Goal: Information Seeking & Learning: Learn about a topic

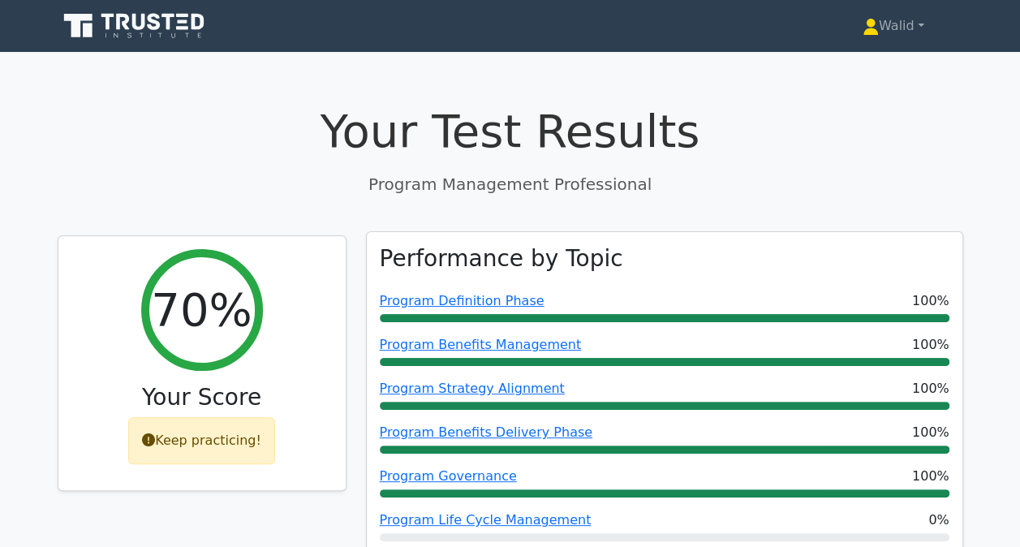
click at [745, 305] on div "Program Definition Phase 100%" at bounding box center [665, 300] width 570 height 19
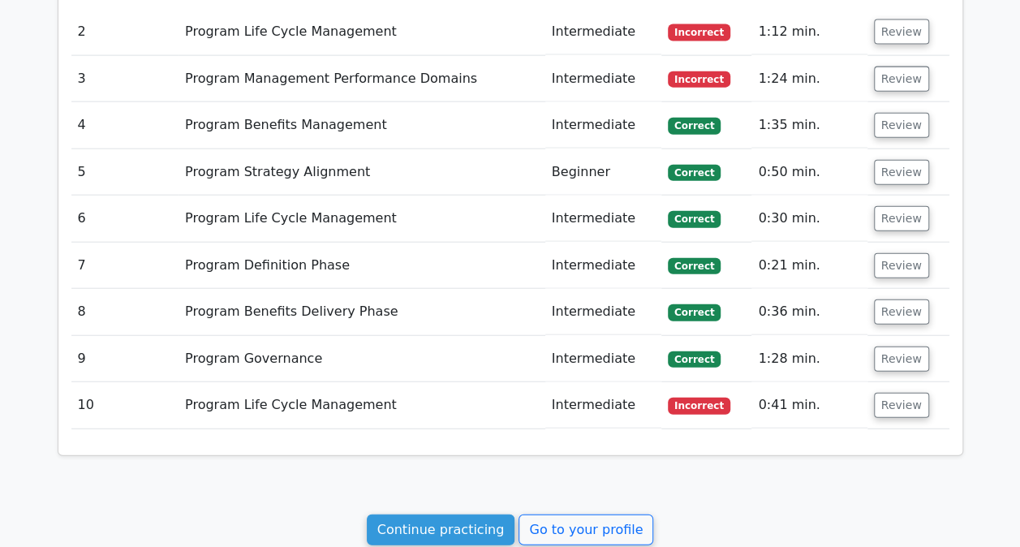
scroll to position [2041, 0]
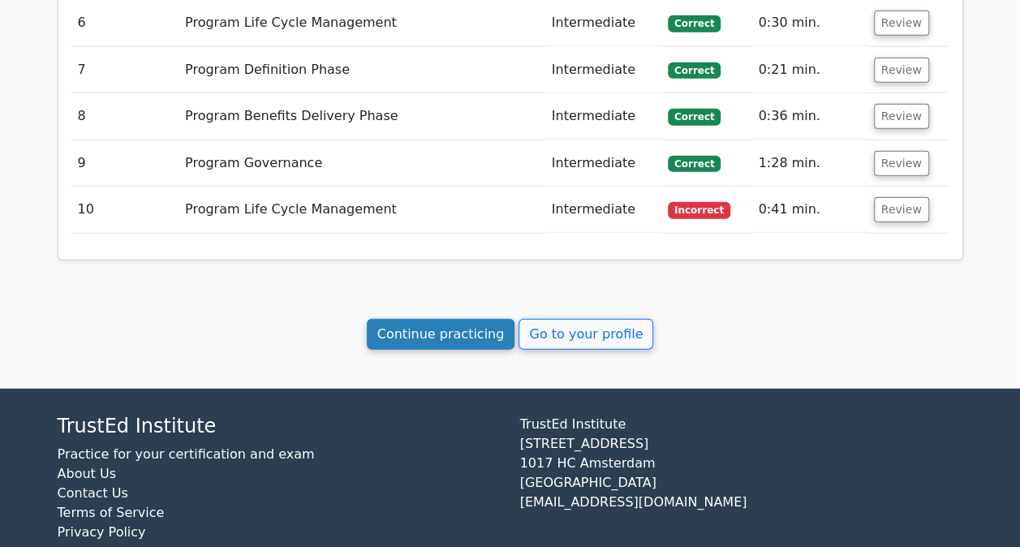
click at [454, 319] on link "Continue practicing" at bounding box center [441, 334] width 148 height 31
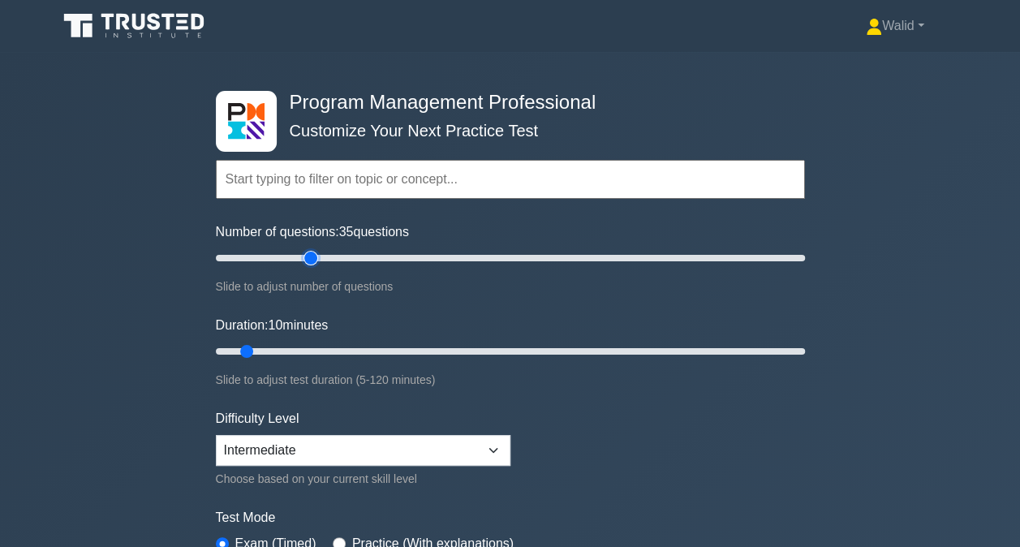
click at [312, 258] on input "Number of questions: 35 questions" at bounding box center [510, 257] width 589 height 19
type input "30"
click at [299, 259] on input "Number of questions: 30 questions" at bounding box center [510, 257] width 589 height 19
click at [152, 228] on div "Program Management Professional Customize Your Next Practice Test Topics Introd…" at bounding box center [510, 351] width 1020 height 599
click at [396, 351] on input "Duration: 40 minutes" at bounding box center [510, 351] width 589 height 19
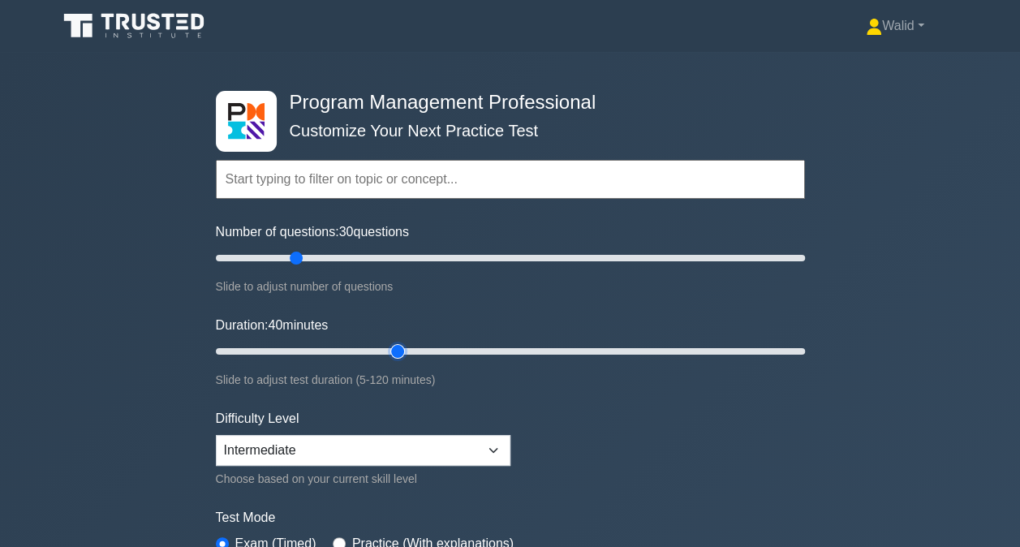
click at [407, 349] on input "Duration: 40 minutes" at bounding box center [510, 351] width 589 height 19
type input "45"
click at [411, 347] on input "Duration: 45 minutes" at bounding box center [510, 351] width 589 height 19
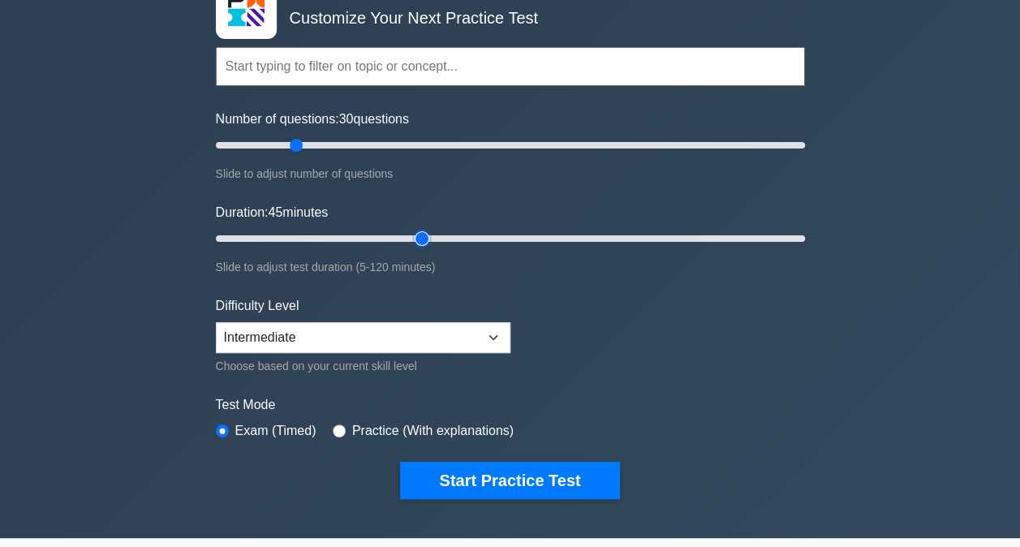
scroll to position [143, 0]
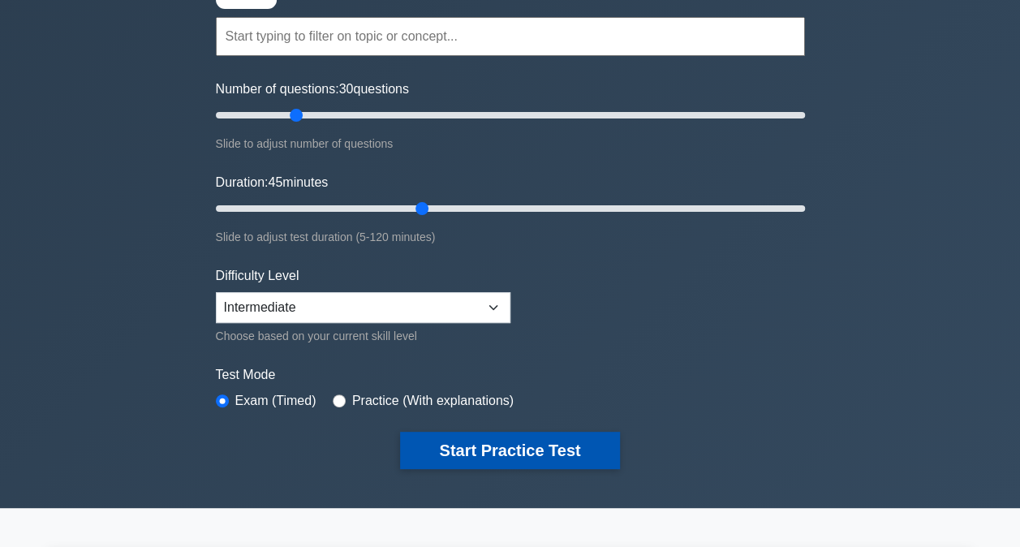
click at [489, 436] on button "Start Practice Test" at bounding box center [509, 450] width 219 height 37
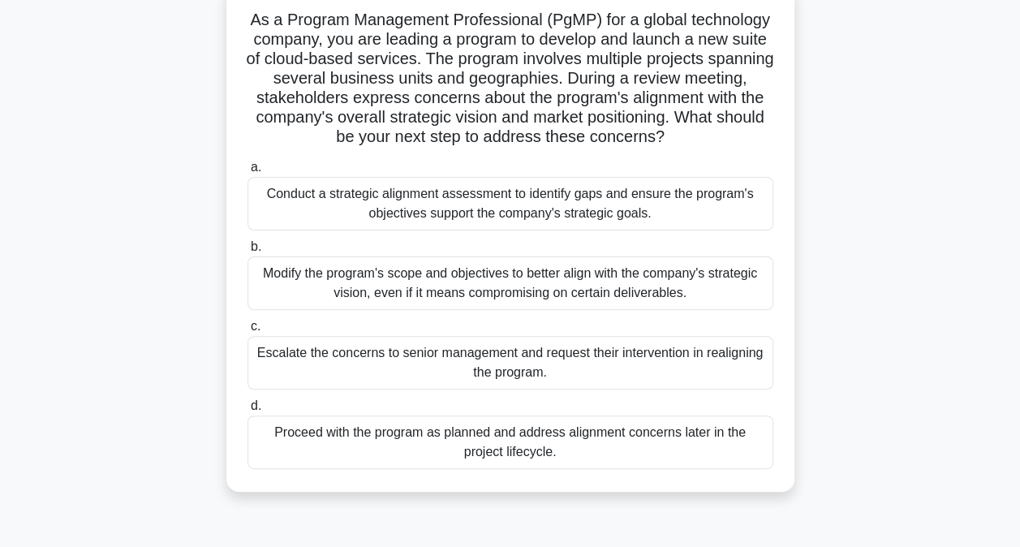
scroll to position [118, 0]
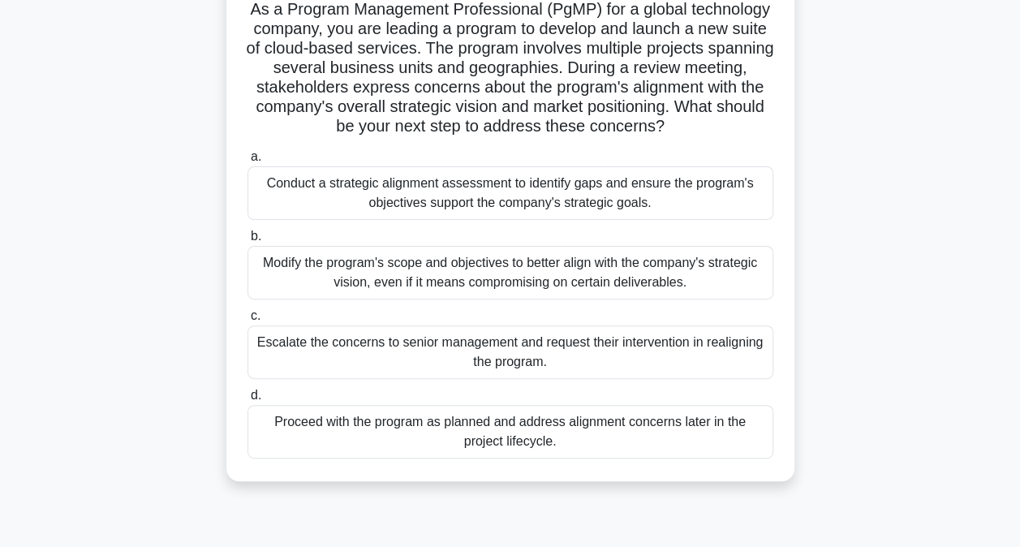
click at [348, 214] on div "Conduct a strategic alignment assessment to identify gaps and ensure the progra…" at bounding box center [510, 193] width 526 height 54
click at [247, 162] on input "a. Conduct a strategic alignment assessment to identify gaps and ensure the pro…" at bounding box center [247, 157] width 0 height 11
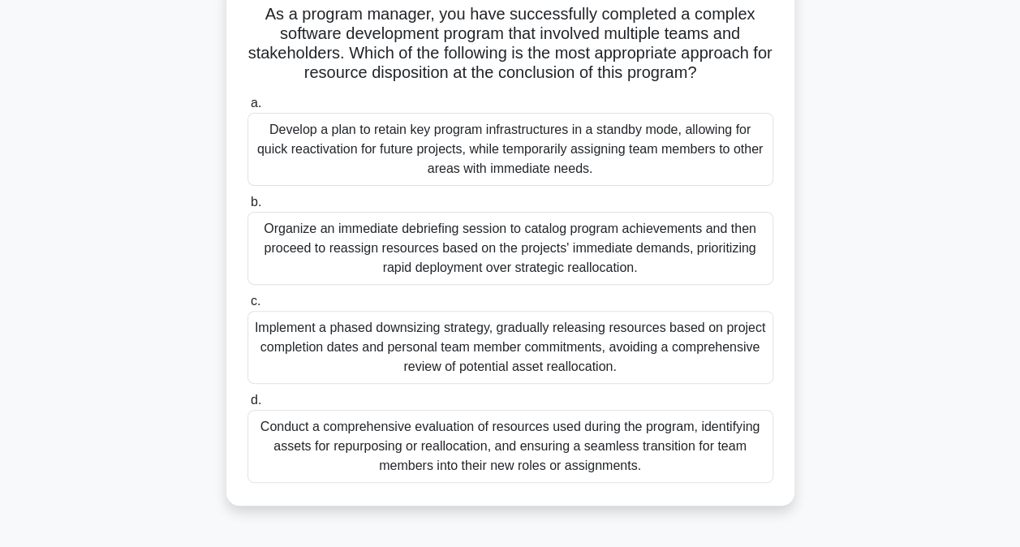
scroll to position [116, 0]
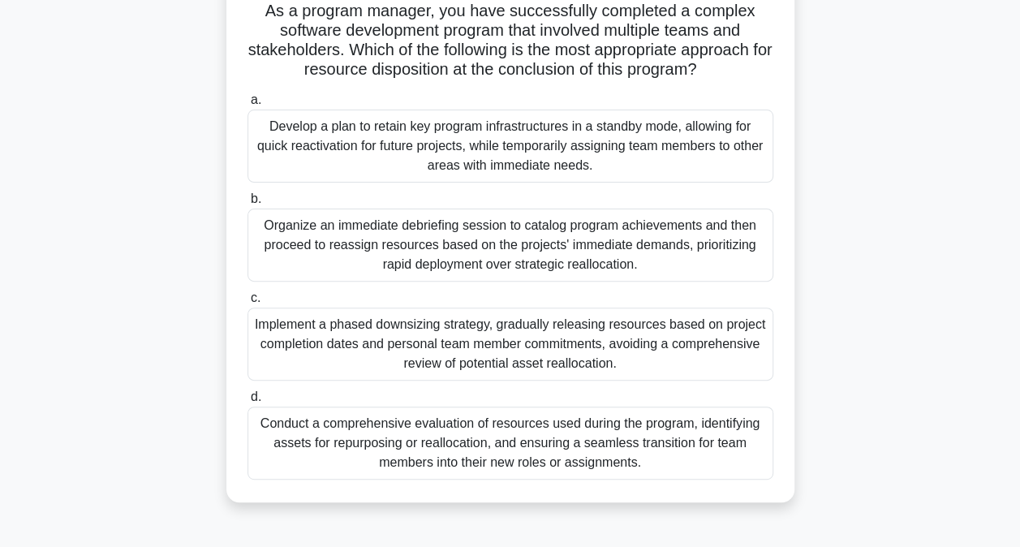
click at [308, 440] on div "Conduct a comprehensive evaluation of resources used during the program, identi…" at bounding box center [510, 443] width 526 height 73
click at [247, 402] on input "d. Conduct a comprehensive evaluation of resources used during the program, ide…" at bounding box center [247, 397] width 0 height 11
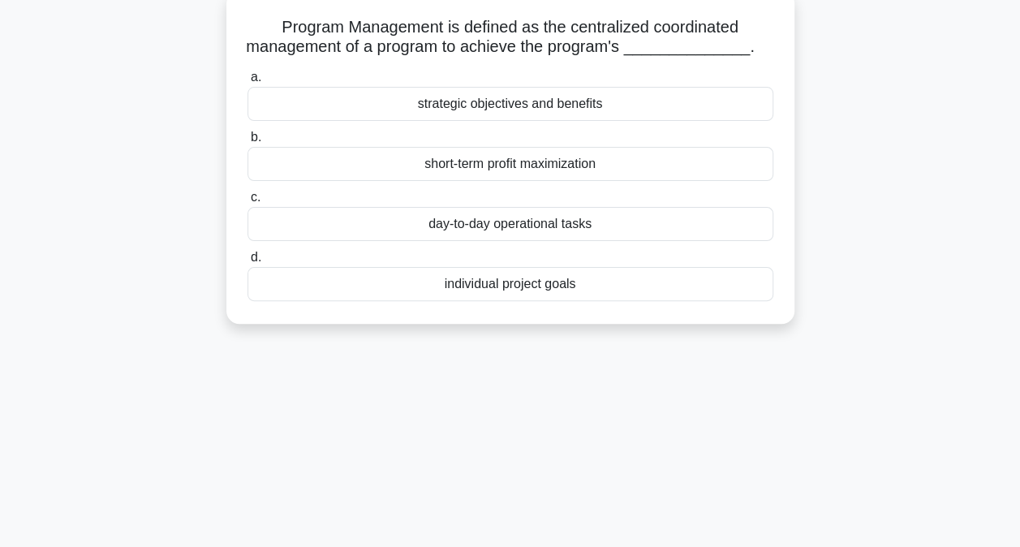
scroll to position [105, 0]
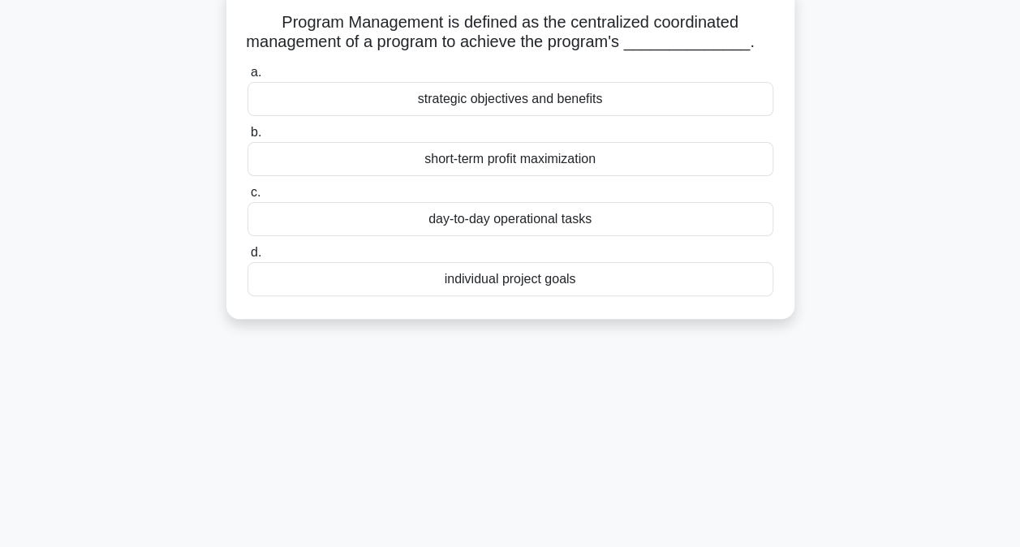
click at [389, 102] on div "strategic objectives and benefits" at bounding box center [510, 99] width 526 height 34
click at [247, 78] on input "a. strategic objectives and benefits" at bounding box center [247, 72] width 0 height 11
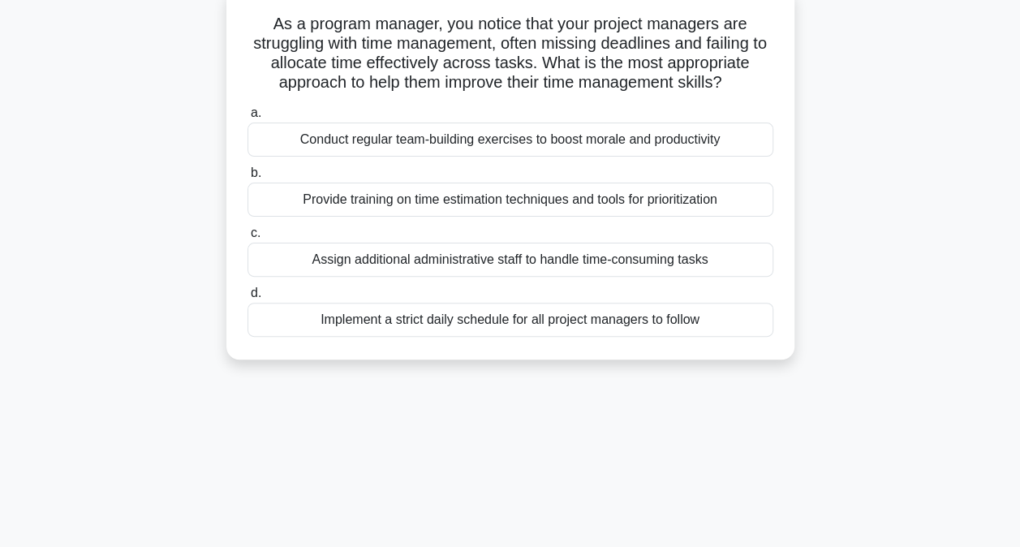
scroll to position [110, 0]
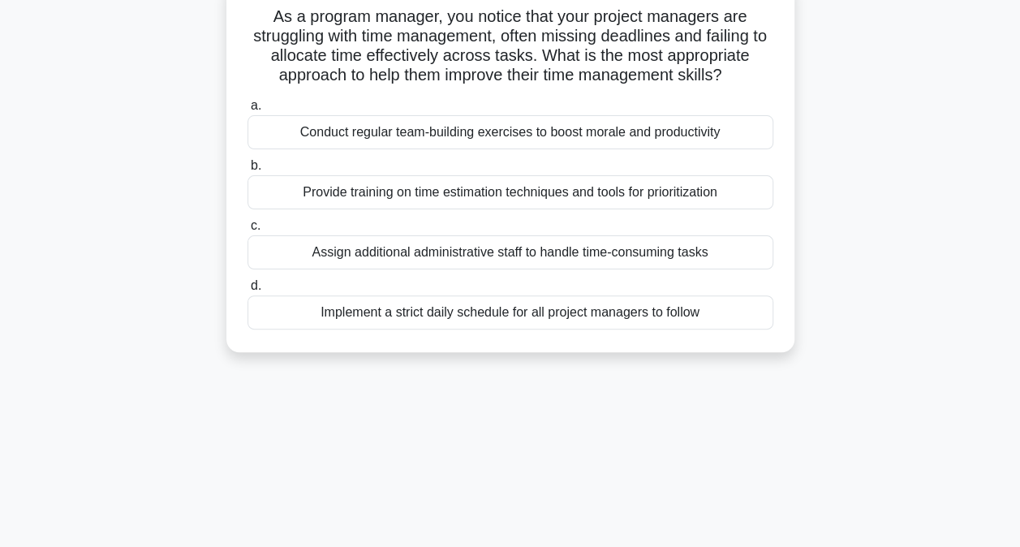
click at [467, 196] on div "Provide training on time estimation techniques and tools for prioritization" at bounding box center [510, 192] width 526 height 34
click at [247, 171] on input "b. Provide training on time estimation techniques and tools for prioritization" at bounding box center [247, 166] width 0 height 11
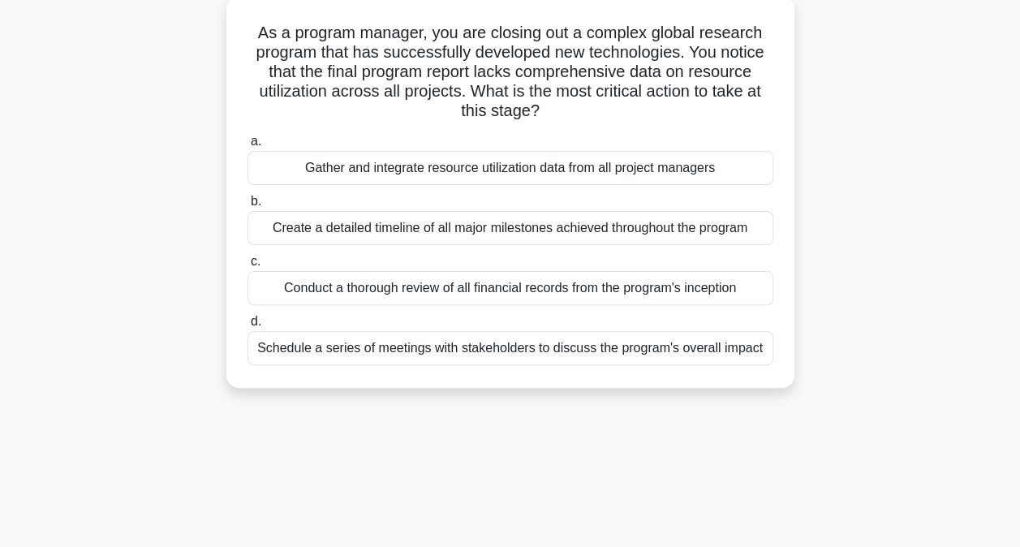
scroll to position [99, 0]
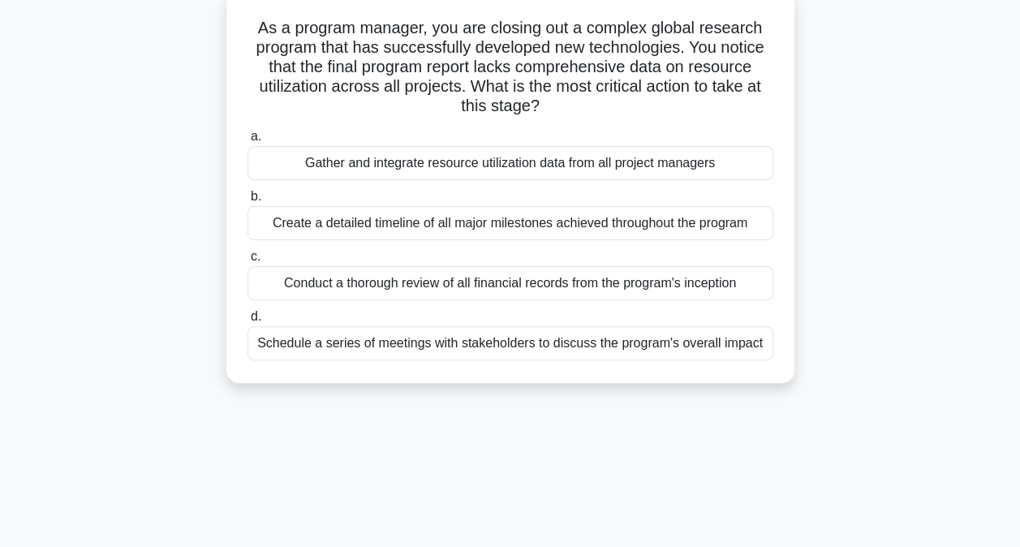
click at [509, 164] on div "Gather and integrate resource utilization data from all project managers" at bounding box center [510, 163] width 526 height 34
click at [247, 142] on input "a. Gather and integrate resource utilization data from all project managers" at bounding box center [247, 136] width 0 height 11
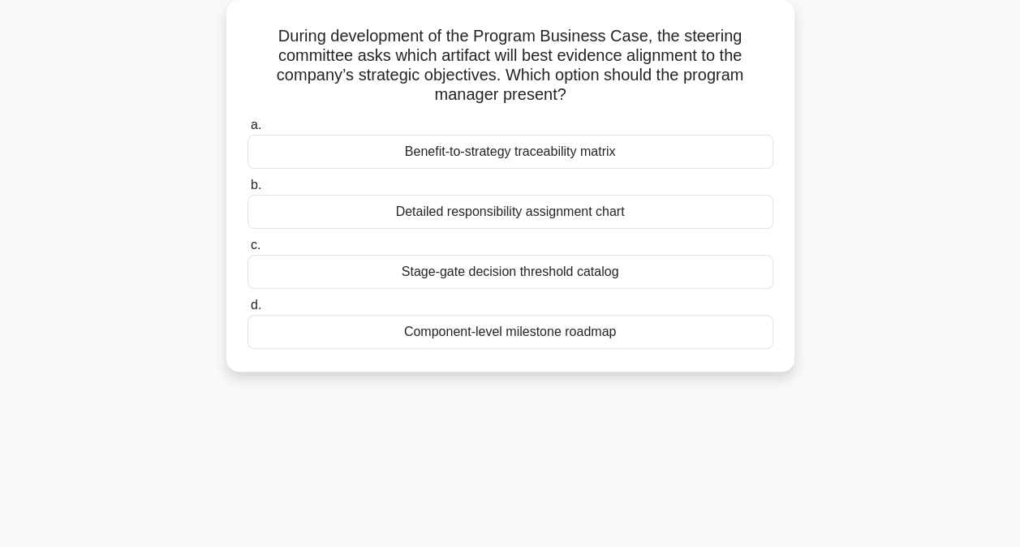
scroll to position [97, 0]
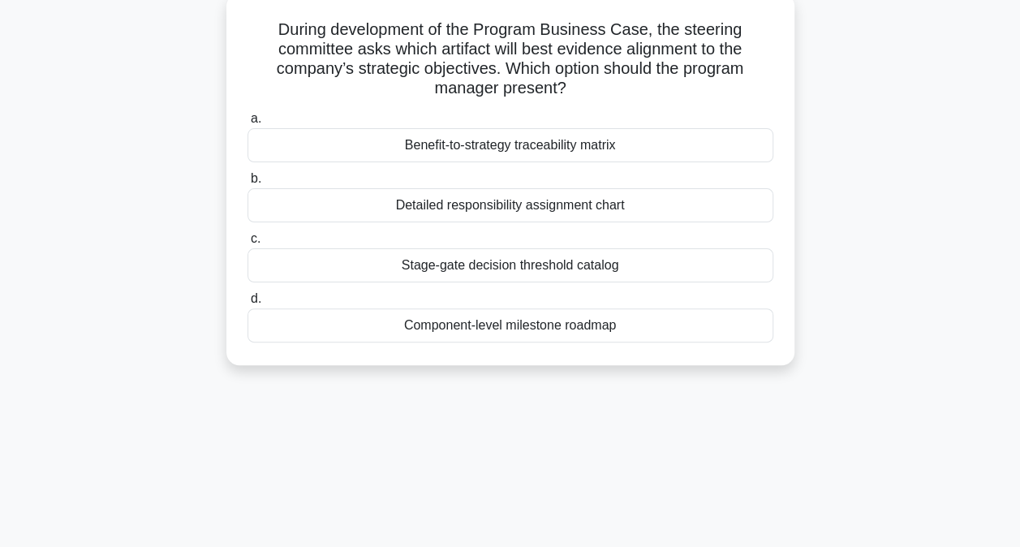
click at [518, 151] on div "Benefit-to-strategy traceability matrix" at bounding box center [510, 145] width 526 height 34
click at [247, 124] on input "a. Benefit-to-strategy traceability matrix" at bounding box center [247, 119] width 0 height 11
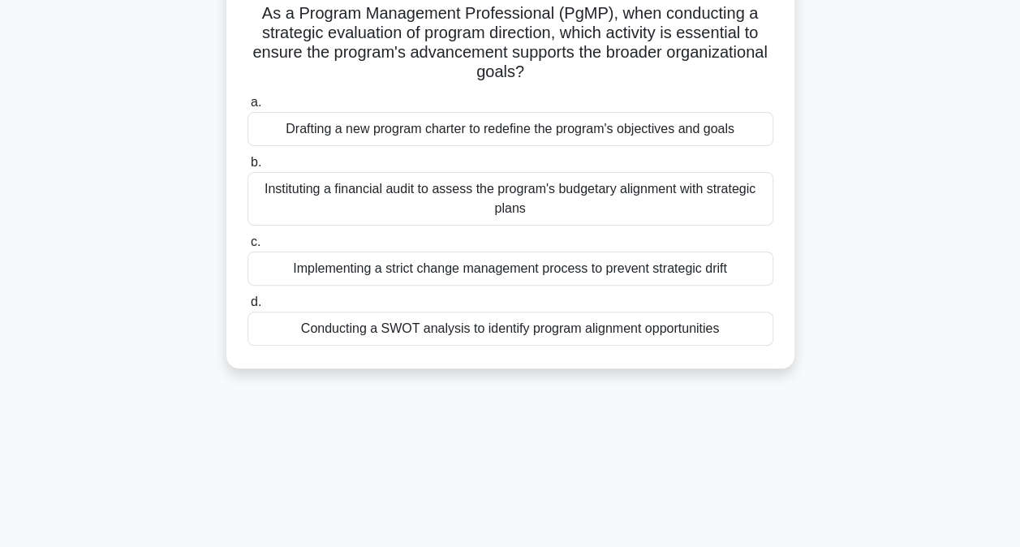
scroll to position [114, 0]
click at [483, 330] on div "Conducting a SWOT analysis to identify program alignment opportunities" at bounding box center [510, 328] width 526 height 34
click at [247, 307] on input "d. Conducting a SWOT analysis to identify program alignment opportunities" at bounding box center [247, 301] width 0 height 11
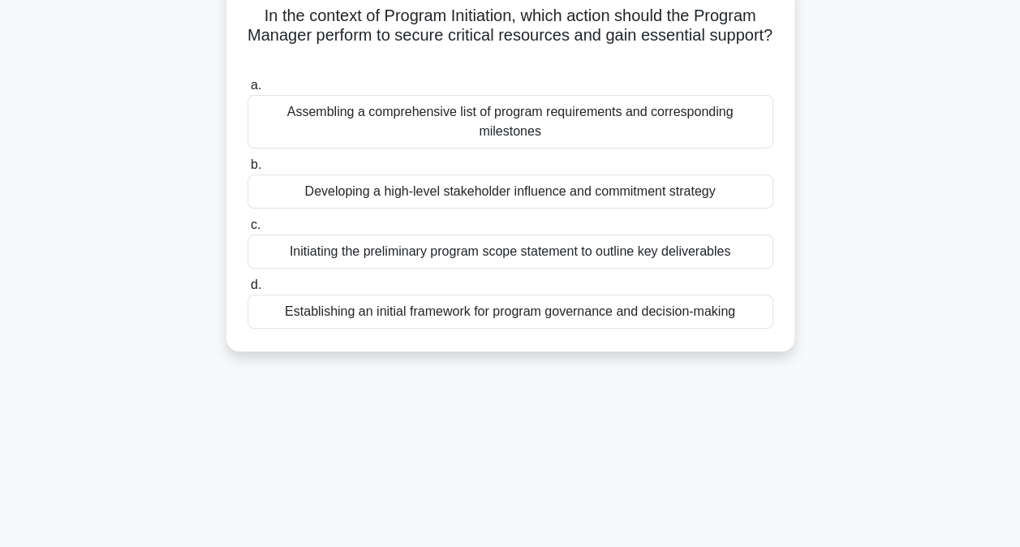
scroll to position [118, 0]
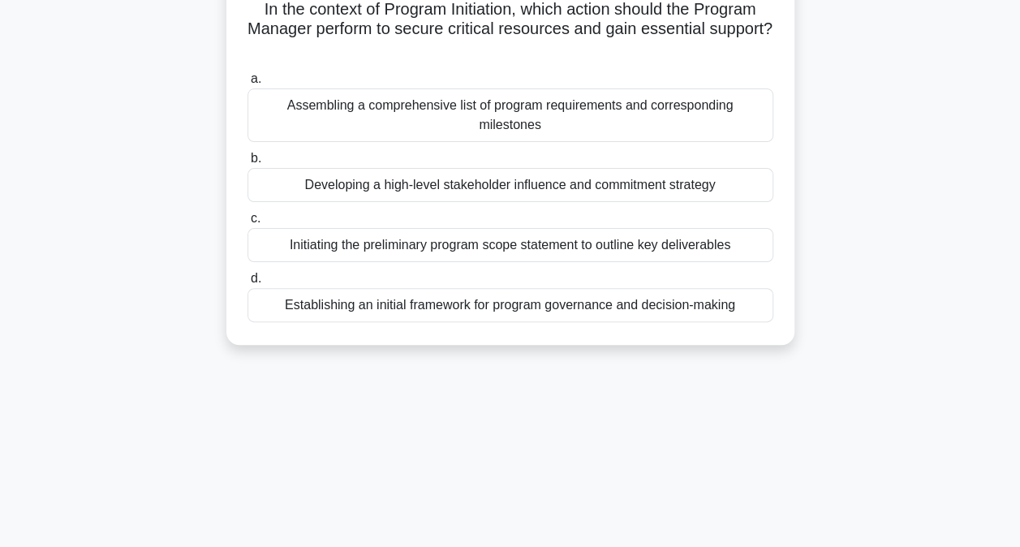
click at [477, 292] on div "Establishing an initial framework for program governance and decision-making" at bounding box center [510, 305] width 526 height 34
click at [247, 284] on input "d. Establishing an initial framework for program governance and decision-making" at bounding box center [247, 278] width 0 height 11
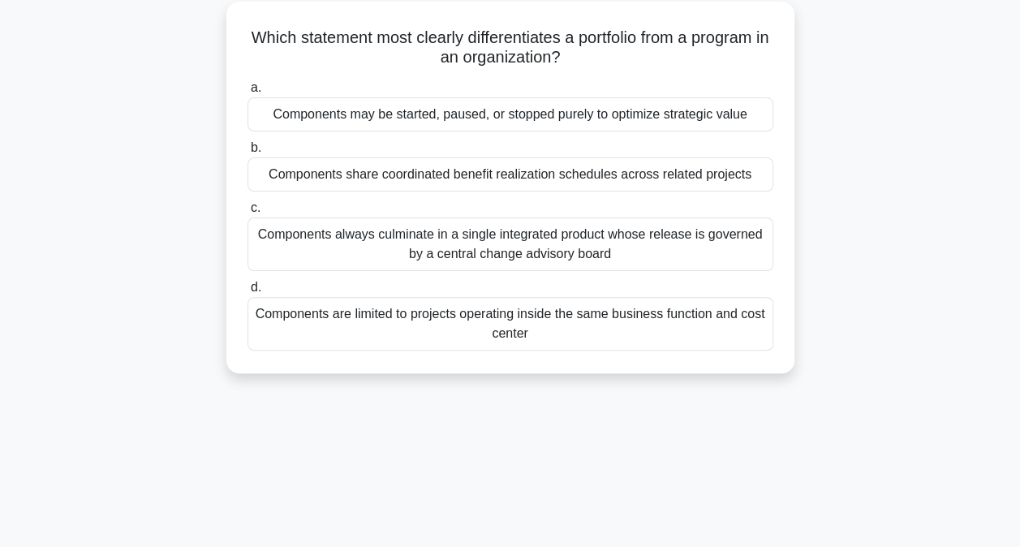
scroll to position [95, 0]
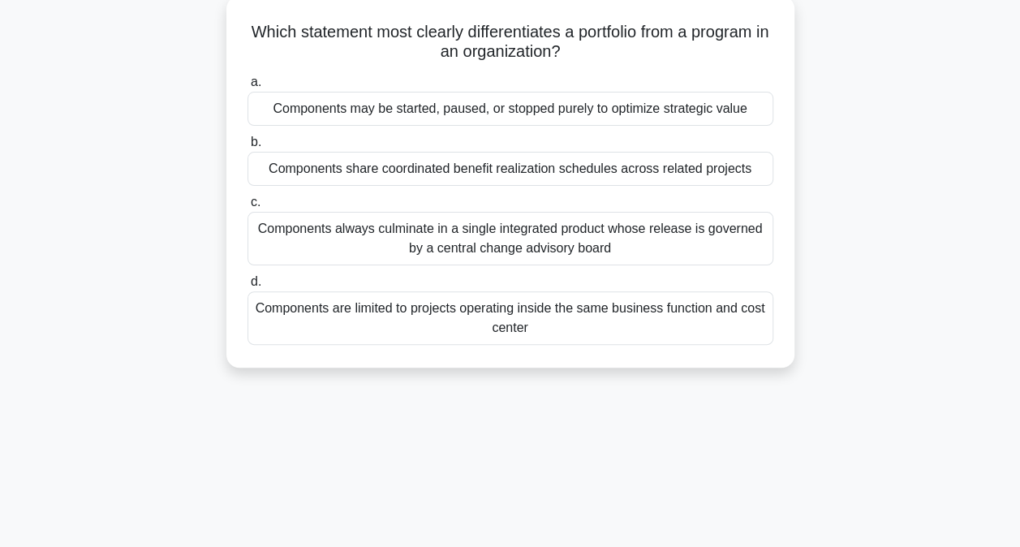
click at [383, 113] on div "Components may be started, paused, or stopped purely to optimize strategic value" at bounding box center [510, 109] width 526 height 34
click at [247, 88] on input "a. Components may be started, paused, or stopped purely to optimize strategic v…" at bounding box center [247, 82] width 0 height 11
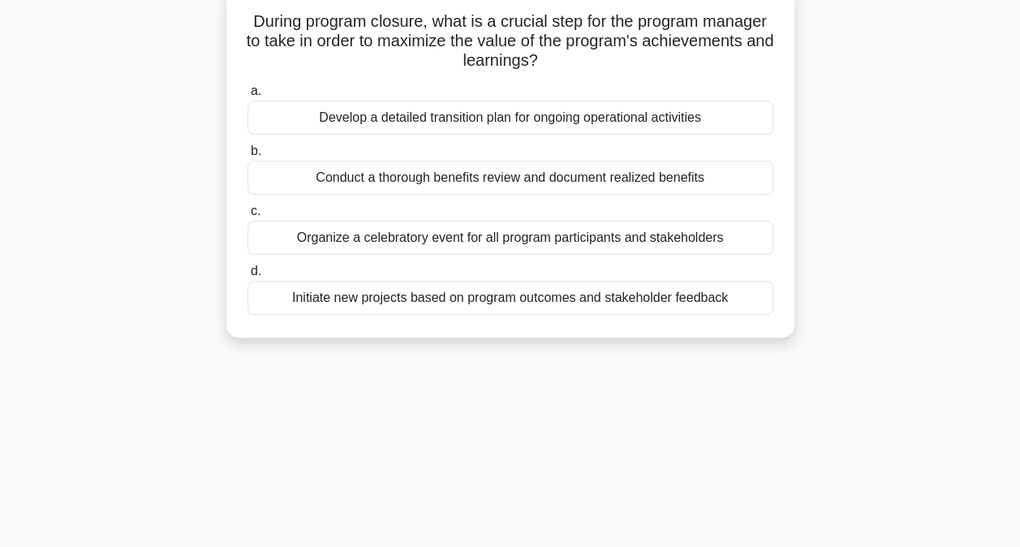
scroll to position [110, 0]
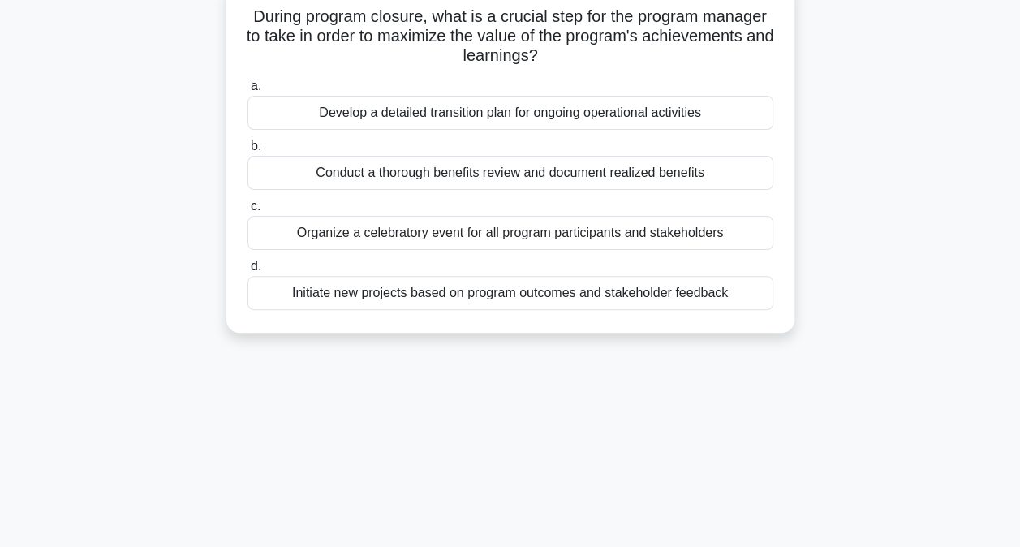
click at [301, 107] on div "Develop a detailed transition plan for ongoing operational activities" at bounding box center [510, 113] width 526 height 34
click at [247, 92] on input "a. Develop a detailed transition plan for ongoing operational activities" at bounding box center [247, 86] width 0 height 11
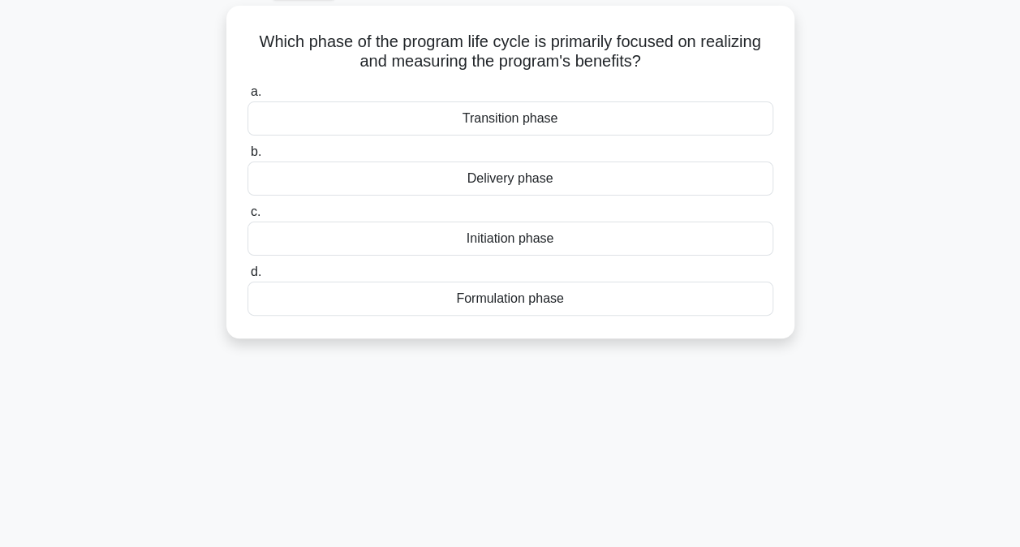
scroll to position [93, 0]
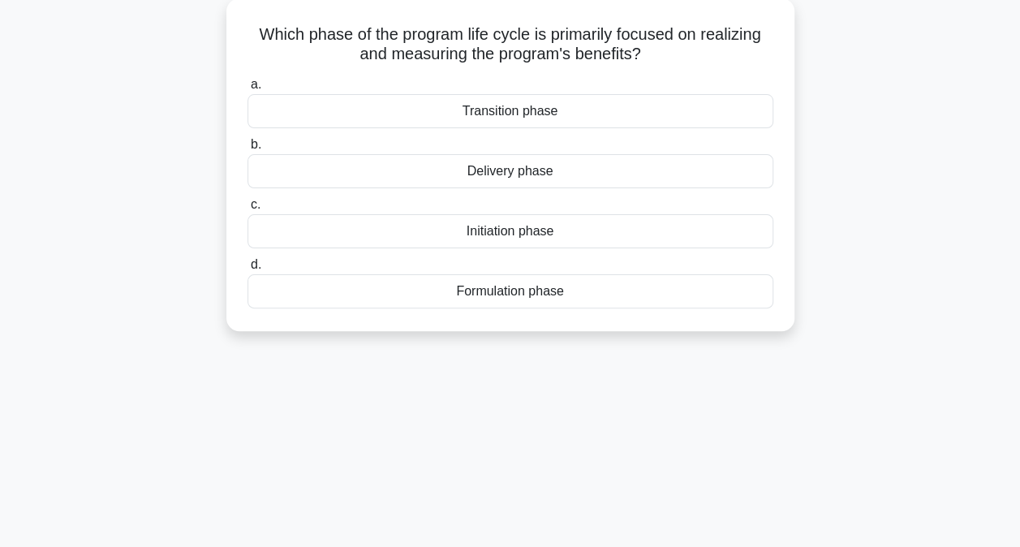
click at [505, 174] on div "Delivery phase" at bounding box center [510, 171] width 526 height 34
click at [247, 150] on input "b. Delivery phase" at bounding box center [247, 145] width 0 height 11
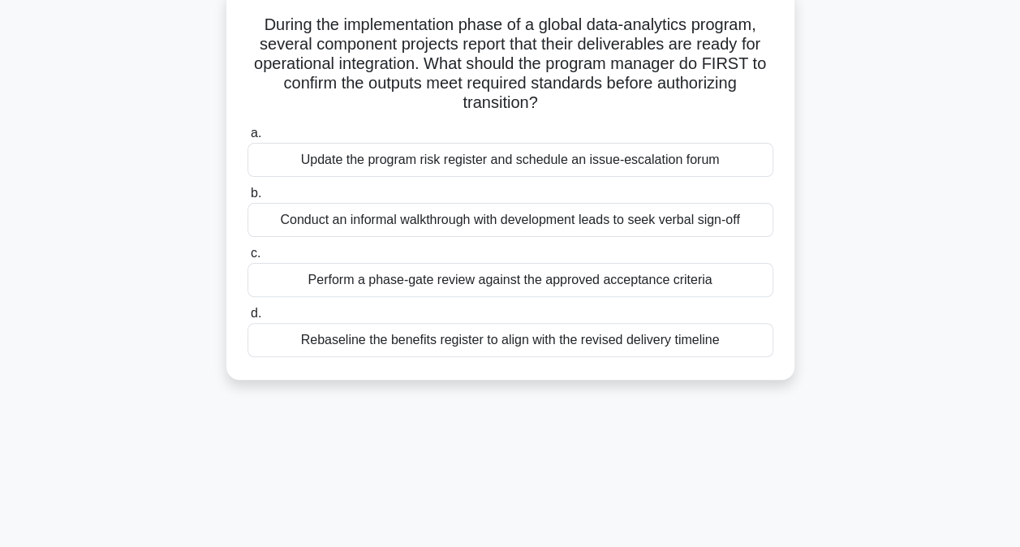
scroll to position [110, 0]
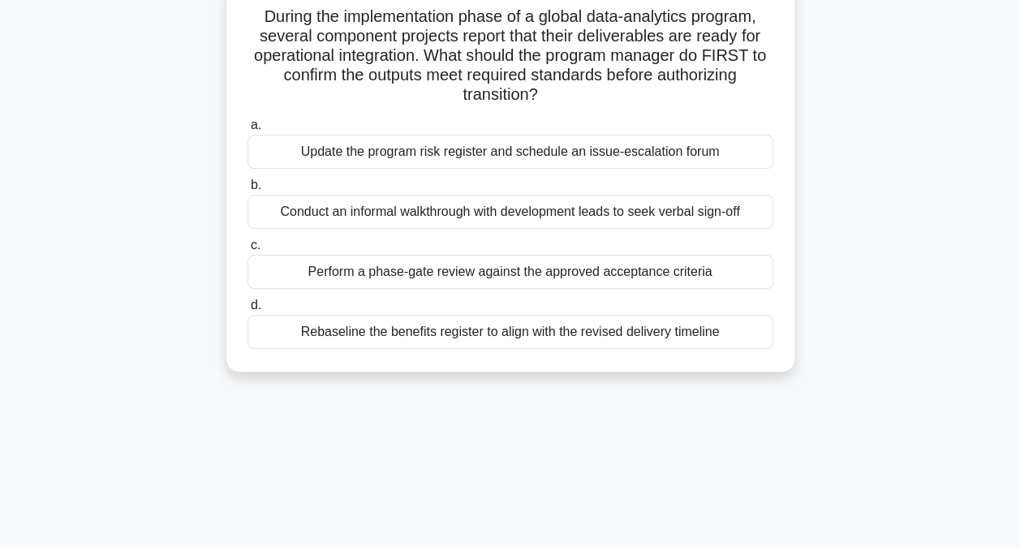
click at [326, 271] on div "Perform a phase-gate review against the approved acceptance criteria" at bounding box center [510, 272] width 526 height 34
click at [247, 251] on input "c. Perform a phase-gate review against the approved acceptance criteria" at bounding box center [247, 245] width 0 height 11
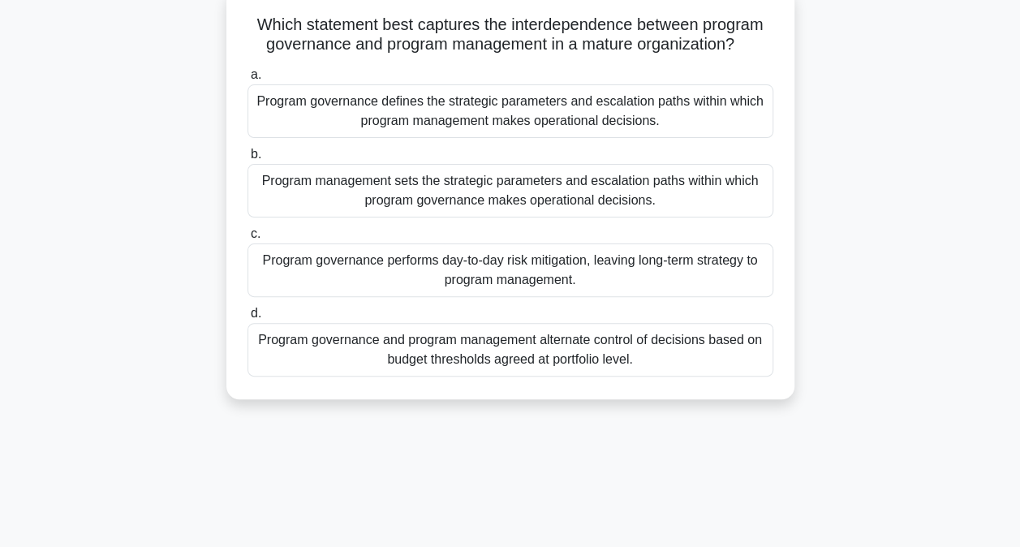
scroll to position [108, 0]
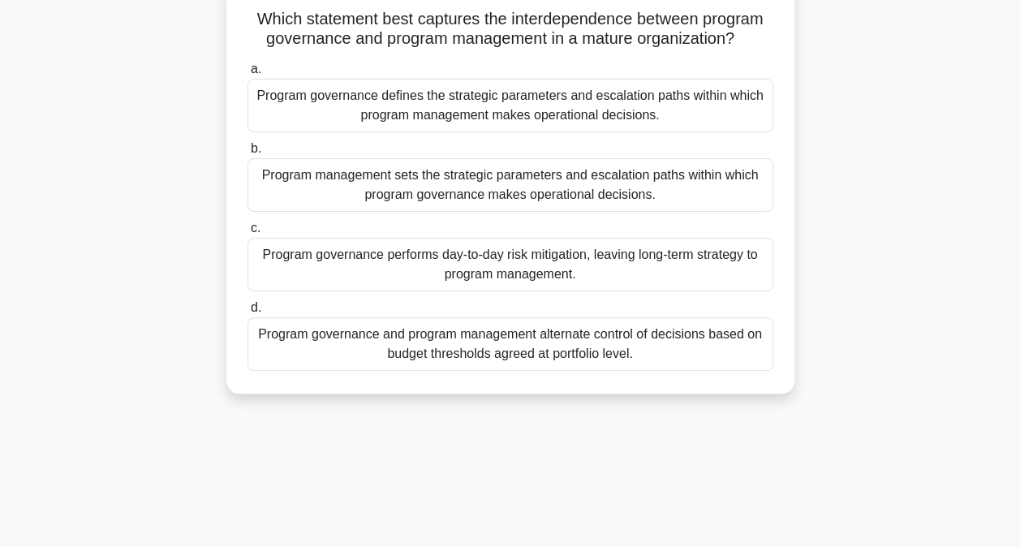
click at [419, 352] on div "Program governance and program management alternate control of decisions based …" at bounding box center [510, 344] width 526 height 54
click at [247, 313] on input "d. Program governance and program management alternate control of decisions bas…" at bounding box center [247, 308] width 0 height 11
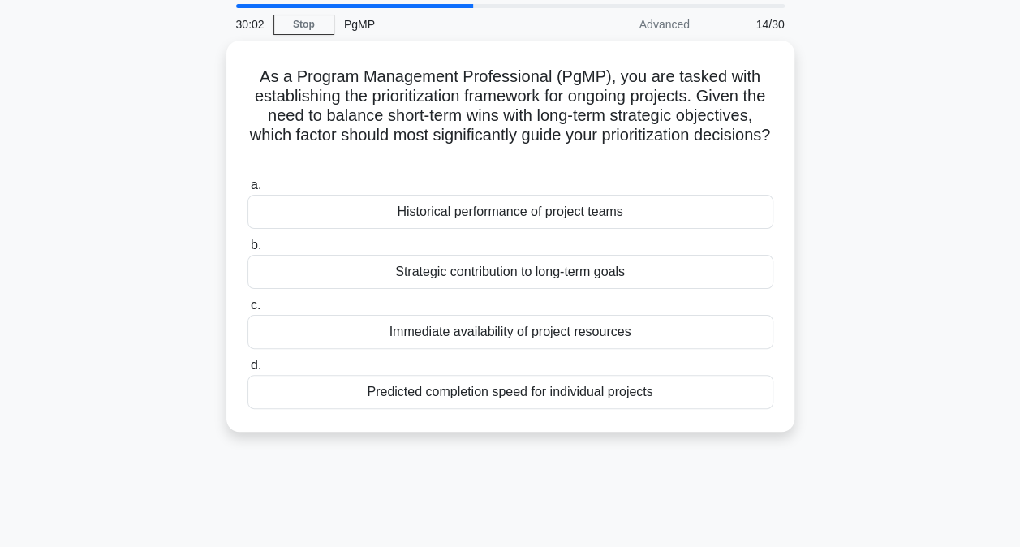
scroll to position [55, 0]
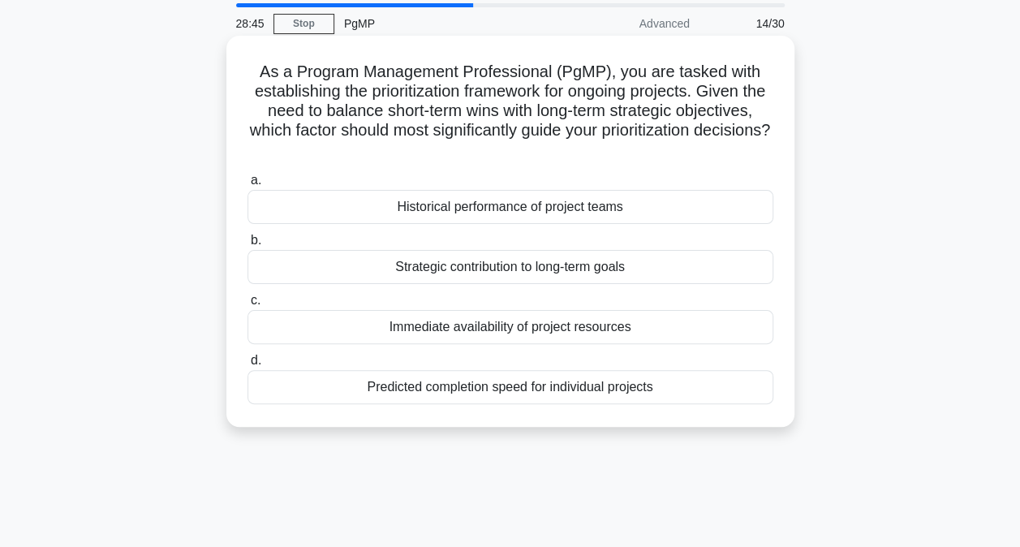
click at [454, 329] on div "Immediate availability of project resources" at bounding box center [510, 327] width 526 height 34
click at [247, 306] on input "c. Immediate availability of project resources" at bounding box center [247, 300] width 0 height 11
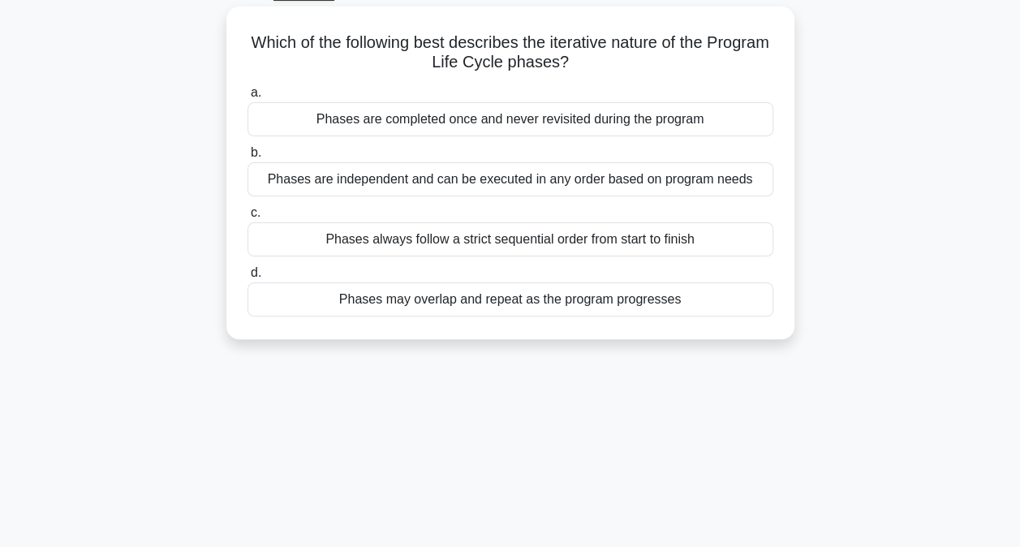
scroll to position [92, 0]
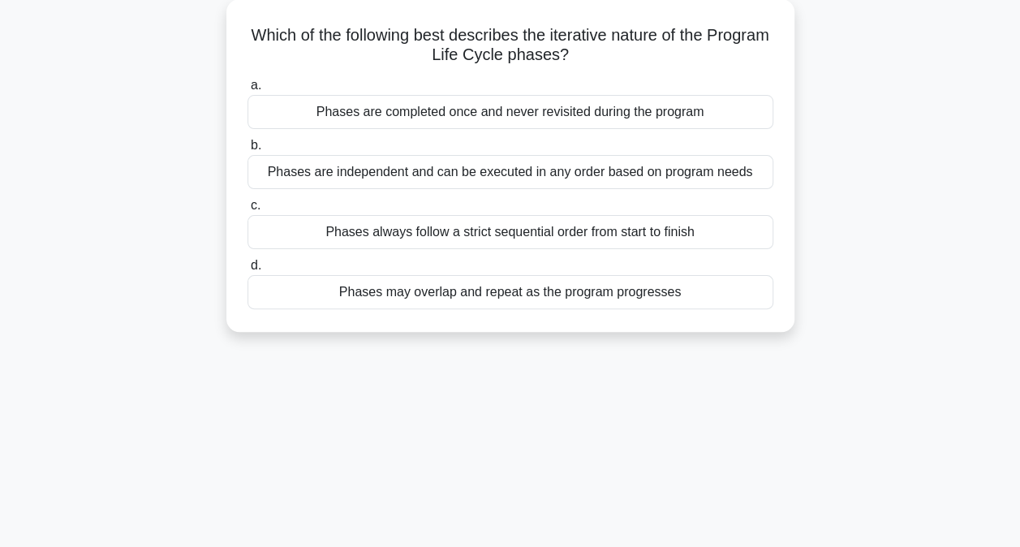
click at [472, 300] on div "Phases may overlap and repeat as the program progresses" at bounding box center [510, 292] width 526 height 34
click at [247, 271] on input "d. Phases may overlap and repeat as the program progresses" at bounding box center [247, 265] width 0 height 11
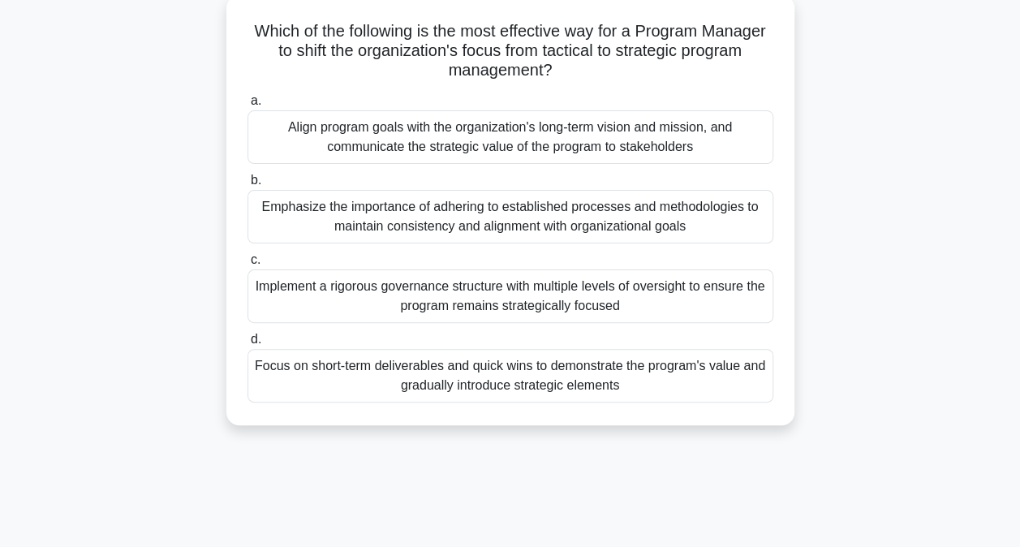
scroll to position [102, 0]
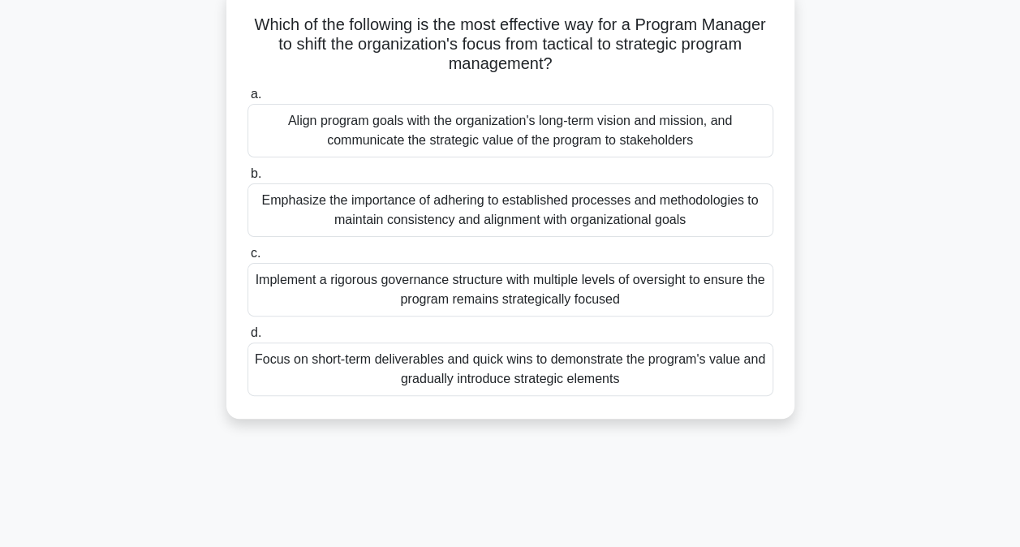
click at [351, 131] on div "Align program goals with the organization's long-term vision and mission, and c…" at bounding box center [510, 131] width 526 height 54
click at [247, 100] on input "a. Align program goals with the organization's long-term vision and mission, an…" at bounding box center [247, 94] width 0 height 11
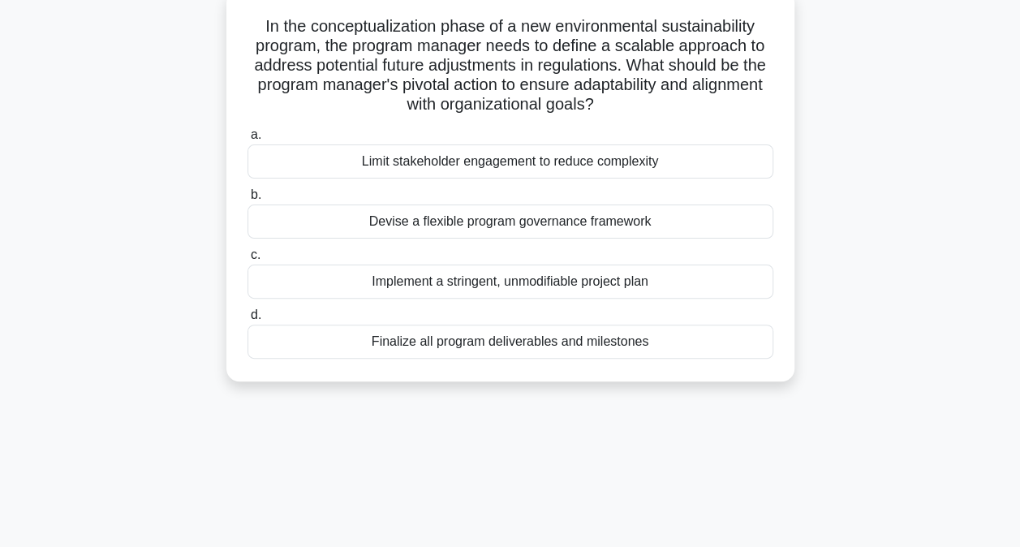
scroll to position [107, 0]
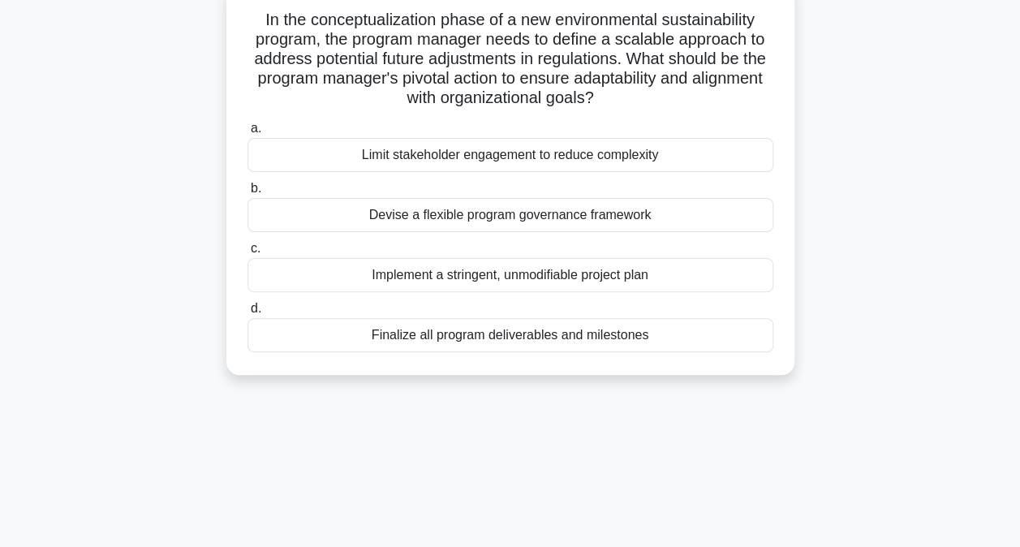
click at [422, 222] on div "Devise a flexible program governance framework" at bounding box center [510, 215] width 526 height 34
click at [247, 194] on input "b. Devise a flexible program governance framework" at bounding box center [247, 188] width 0 height 11
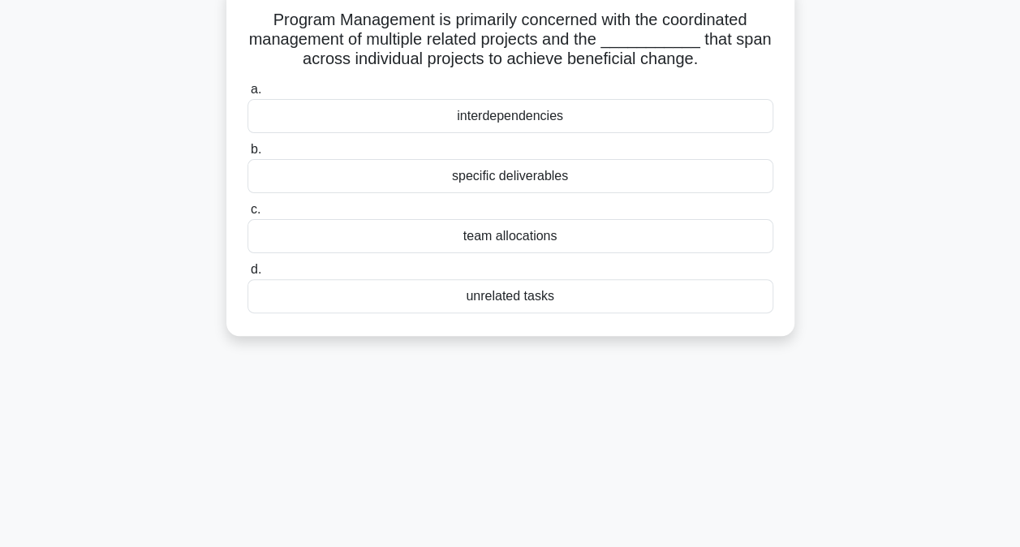
click at [477, 177] on div "specific deliverables" at bounding box center [510, 176] width 526 height 34
click at [247, 155] on input "b. specific deliverables" at bounding box center [247, 149] width 0 height 11
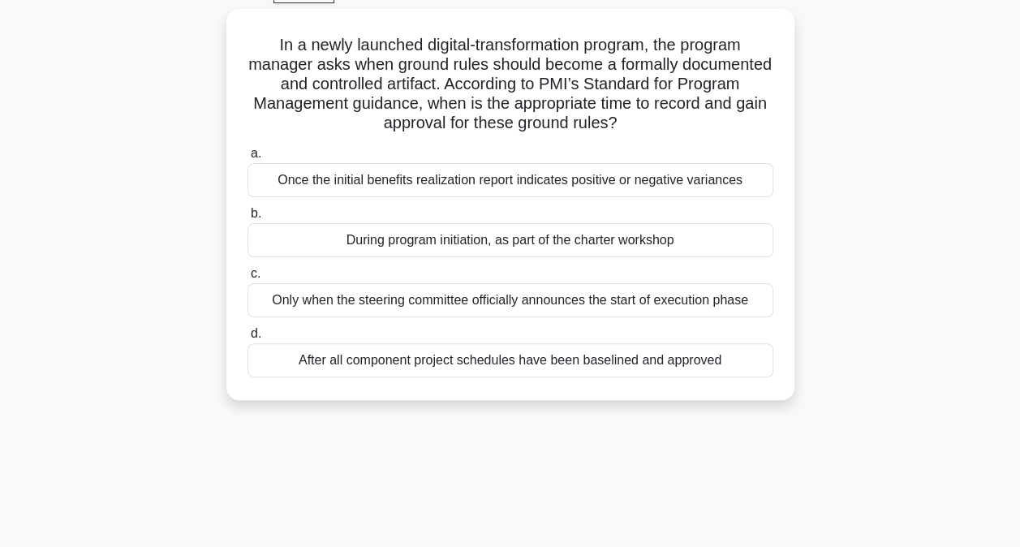
scroll to position [87, 0]
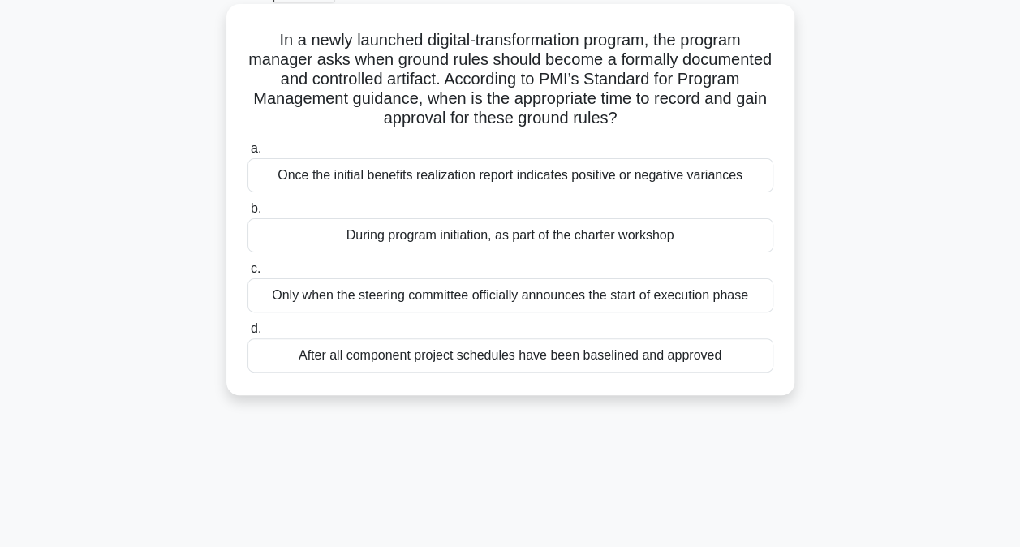
click at [342, 231] on div "During program initiation, as part of the charter workshop" at bounding box center [510, 235] width 526 height 34
click at [247, 214] on input "b. During program initiation, as part of the charter workshop" at bounding box center [247, 209] width 0 height 11
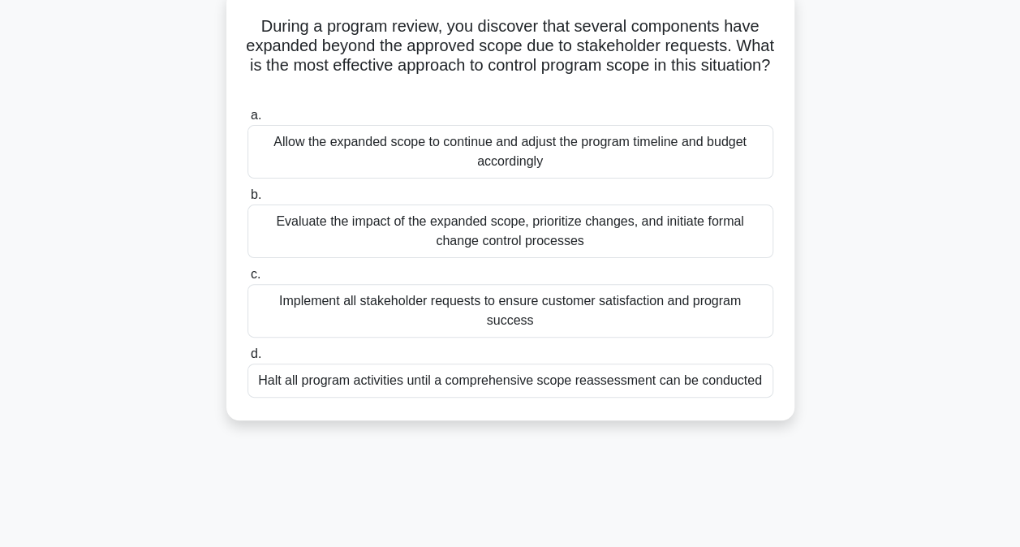
scroll to position [105, 0]
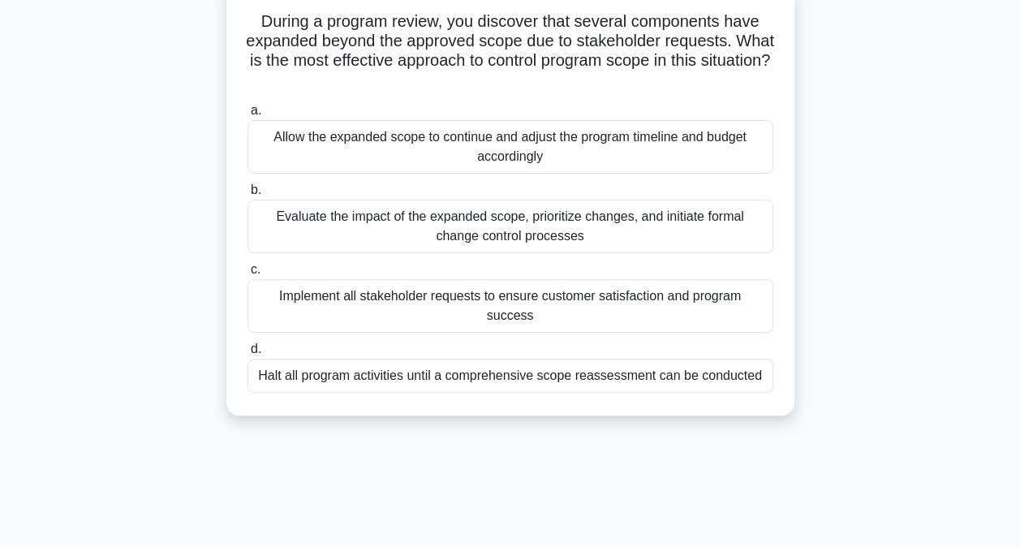
click at [395, 221] on div "Evaluate the impact of the expanded scope, prioritize changes, and initiate for…" at bounding box center [510, 227] width 526 height 54
click at [247, 196] on input "b. Evaluate the impact of the expanded scope, prioritize changes, and initiate …" at bounding box center [247, 190] width 0 height 11
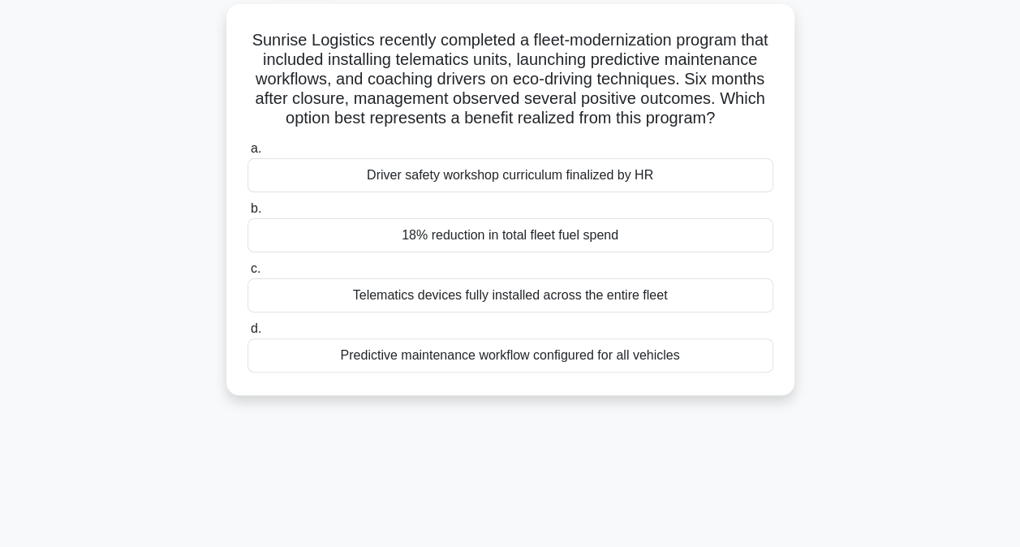
scroll to position [95, 0]
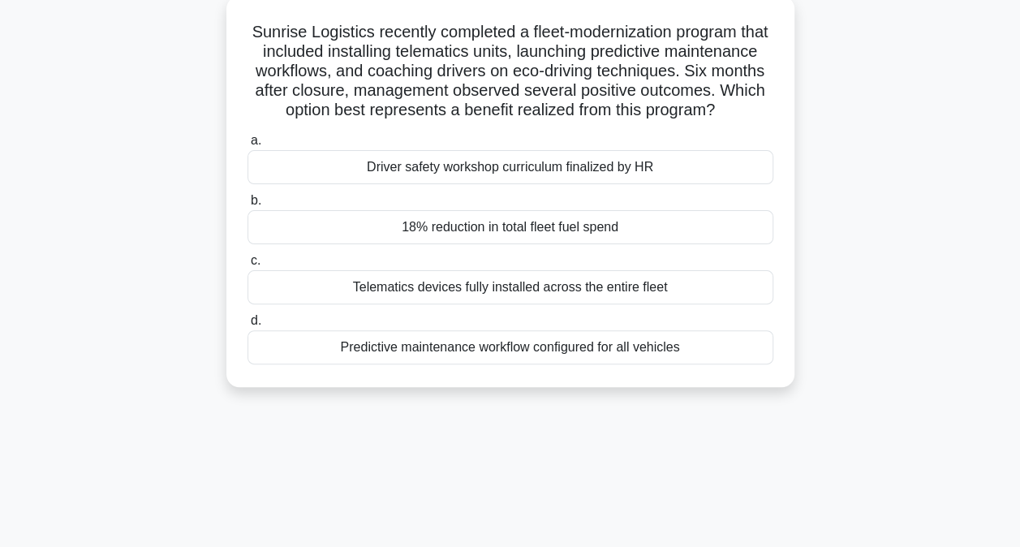
click at [411, 364] on div "Predictive maintenance workflow configured for all vehicles" at bounding box center [510, 347] width 526 height 34
click at [247, 326] on input "d. Predictive maintenance workflow configured for all vehicles" at bounding box center [247, 321] width 0 height 11
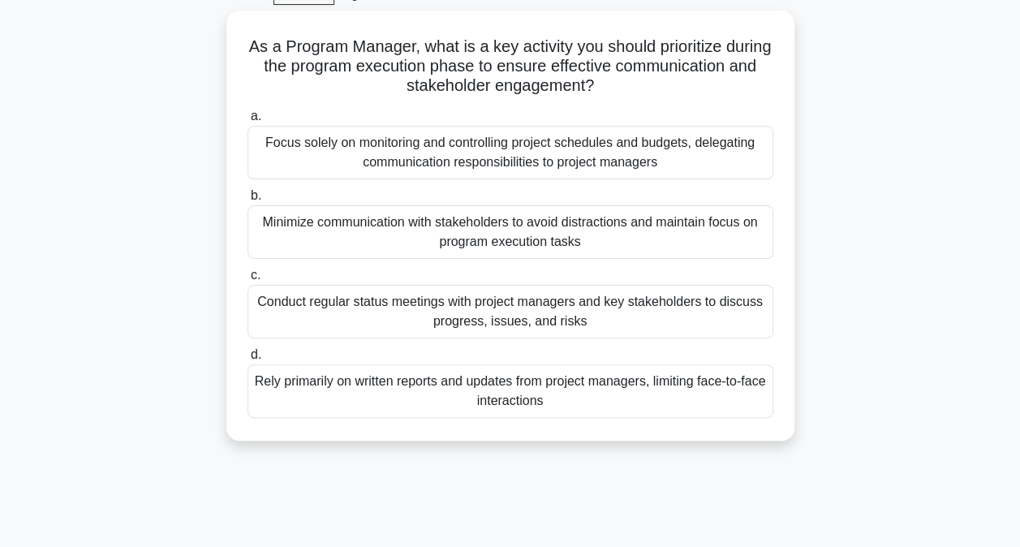
scroll to position [85, 0]
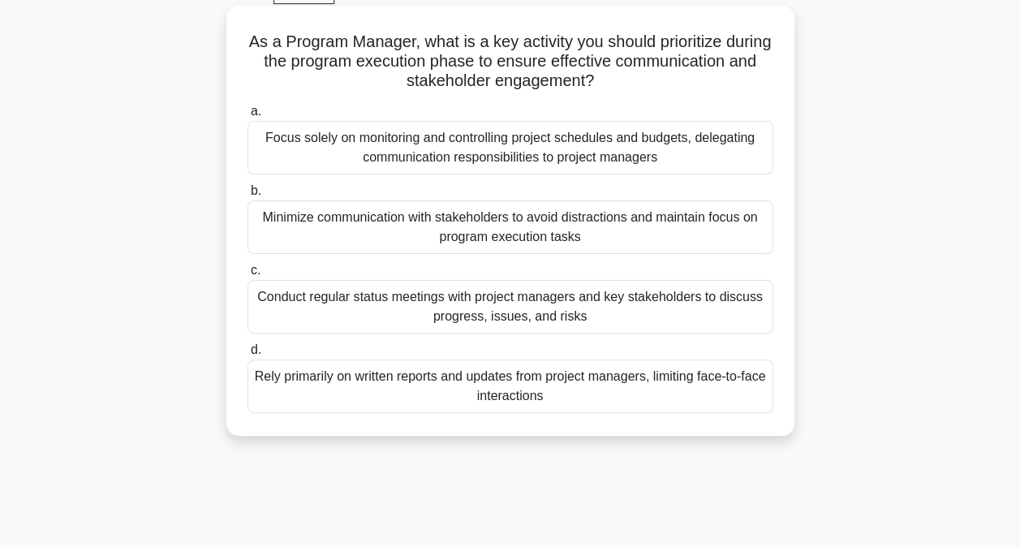
click at [305, 304] on div "Conduct regular status meetings with project managers and key stakeholders to d…" at bounding box center [510, 307] width 526 height 54
click at [247, 276] on input "c. Conduct regular status meetings with project managers and key stakeholders t…" at bounding box center [247, 270] width 0 height 11
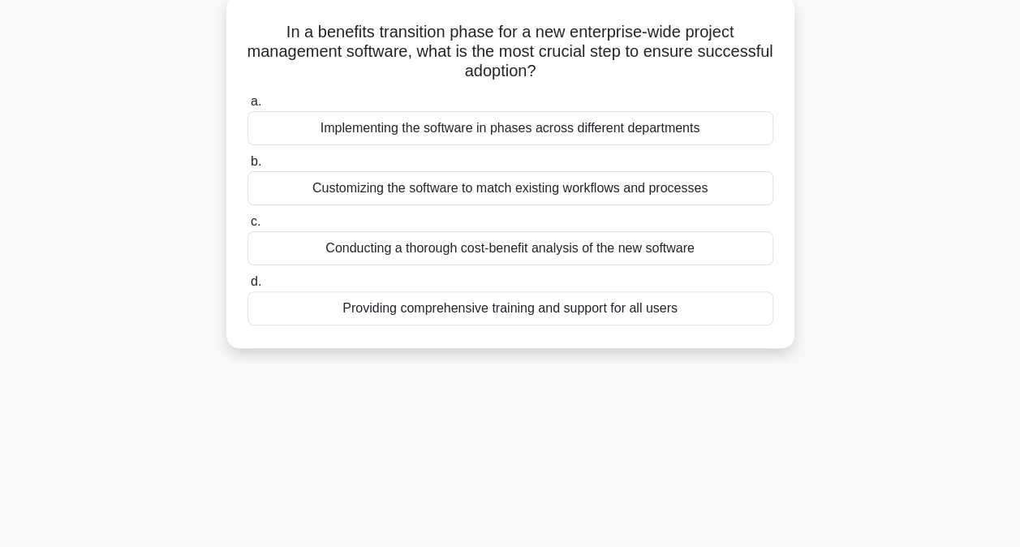
scroll to position [100, 0]
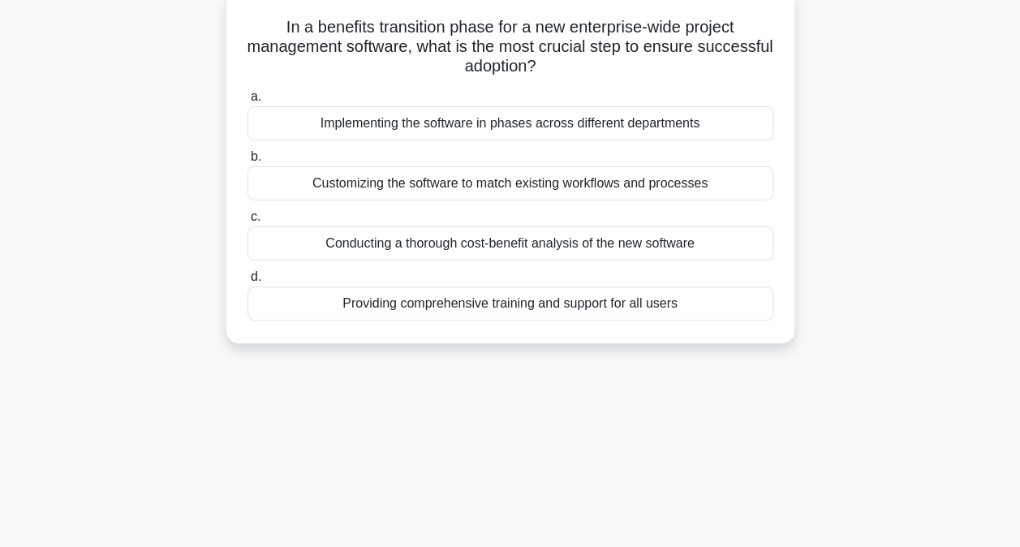
click at [412, 308] on div "Providing comprehensive training and support for all users" at bounding box center [510, 303] width 526 height 34
click at [247, 282] on input "d. Providing comprehensive training and support for all users" at bounding box center [247, 277] width 0 height 11
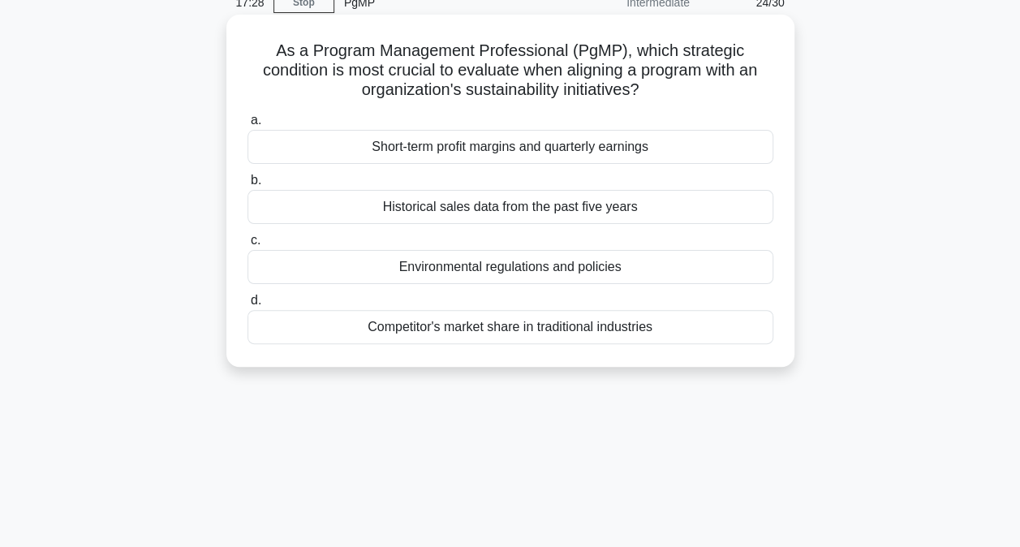
scroll to position [88, 0]
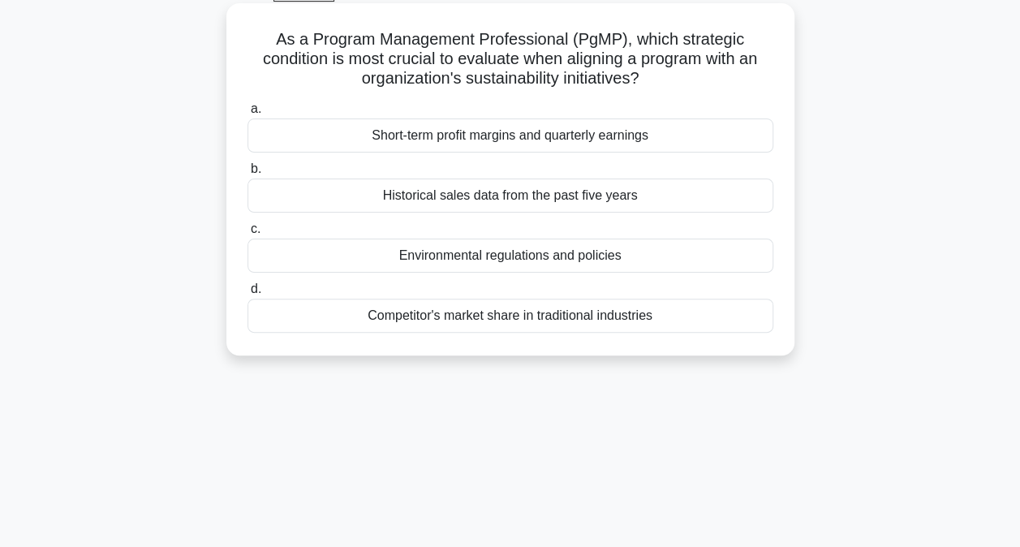
click at [582, 254] on div "Environmental regulations and policies" at bounding box center [510, 256] width 526 height 34
click at [247, 235] on input "c. Environmental regulations and policies" at bounding box center [247, 229] width 0 height 11
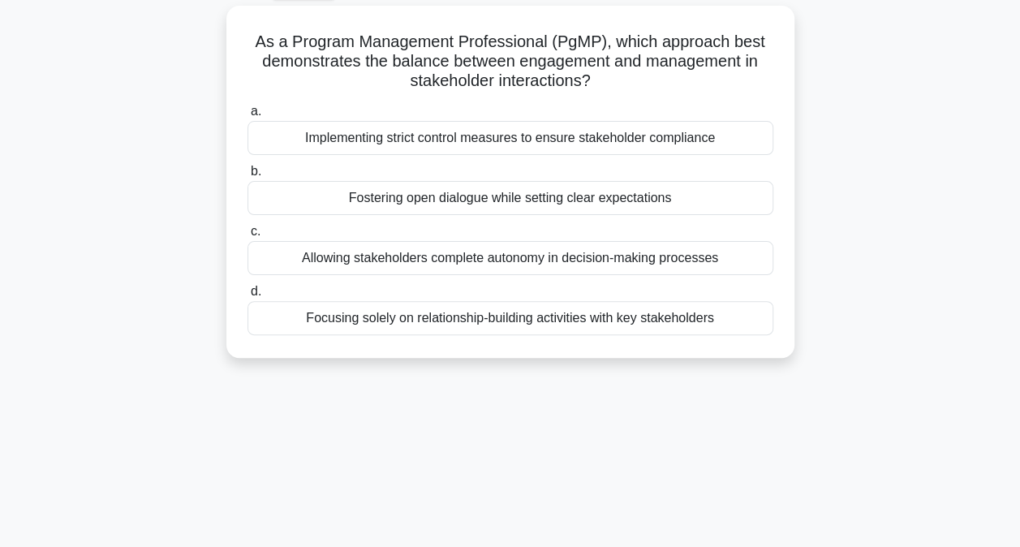
scroll to position [96, 0]
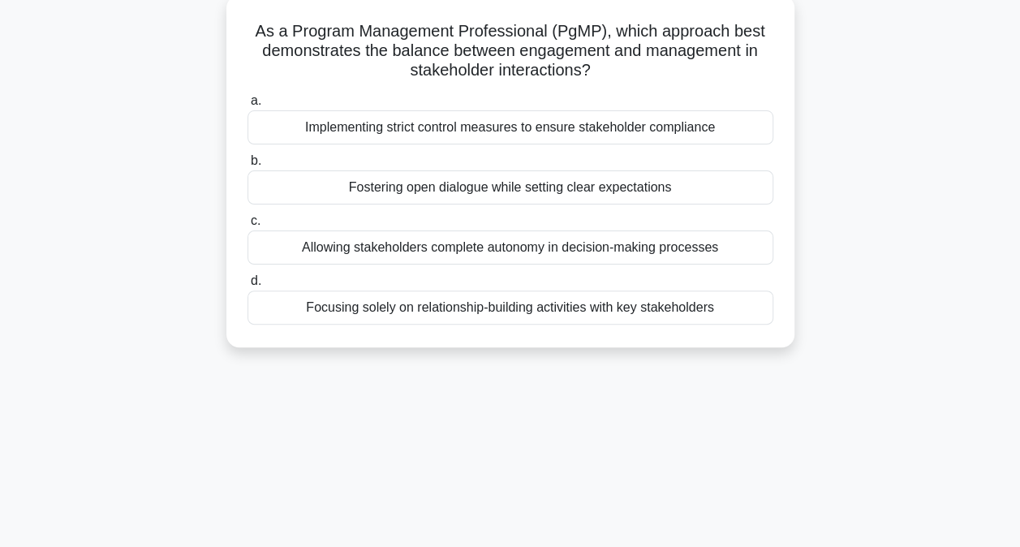
click at [464, 244] on div "Allowing stakeholders complete autonomy in decision-making processes" at bounding box center [510, 247] width 526 height 34
click at [247, 226] on input "c. Allowing stakeholders complete autonomy in decision-making processes" at bounding box center [247, 221] width 0 height 11
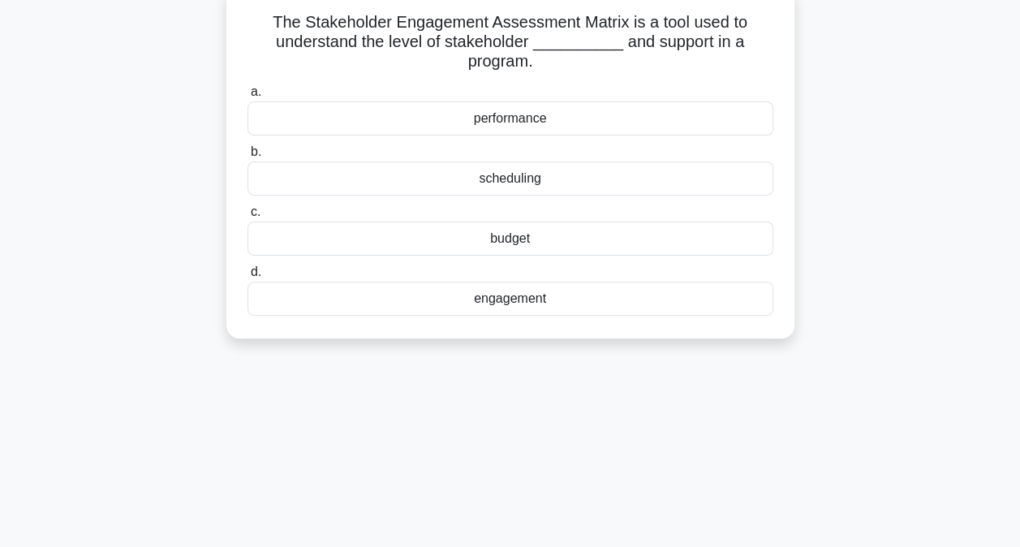
scroll to position [110, 0]
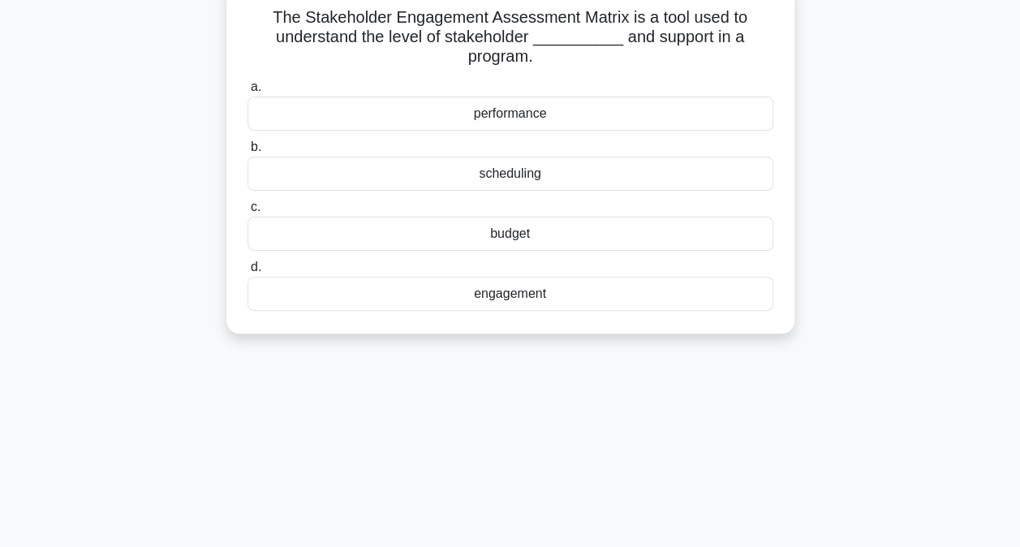
click at [477, 300] on div "engagement" at bounding box center [510, 294] width 526 height 34
click at [247, 273] on input "d. engagement" at bounding box center [247, 267] width 0 height 11
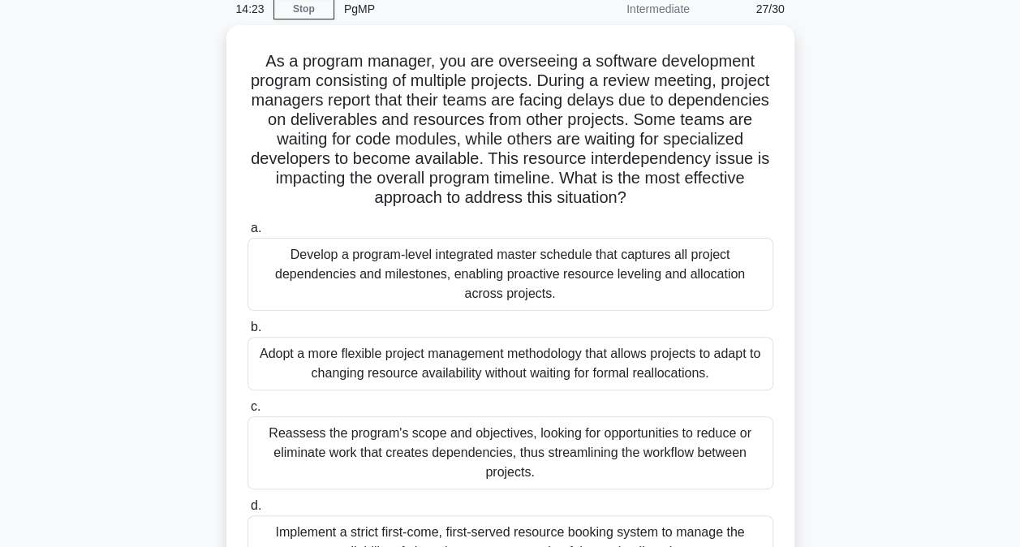
scroll to position [113, 0]
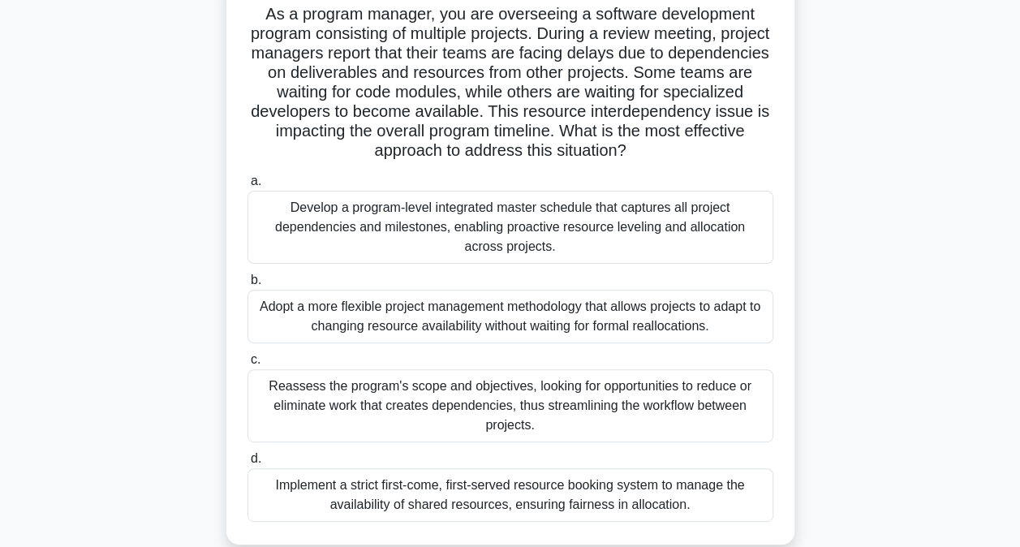
click at [391, 214] on div "Develop a program-level integrated master schedule that captures all project de…" at bounding box center [510, 227] width 526 height 73
click at [247, 187] on input "a. Develop a program-level integrated master schedule that captures all project…" at bounding box center [247, 181] width 0 height 11
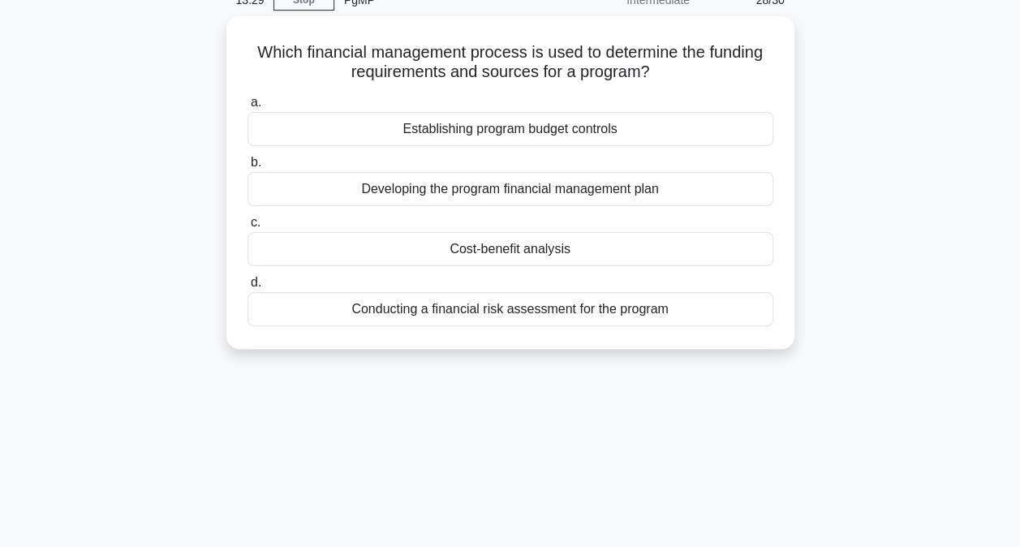
scroll to position [80, 0]
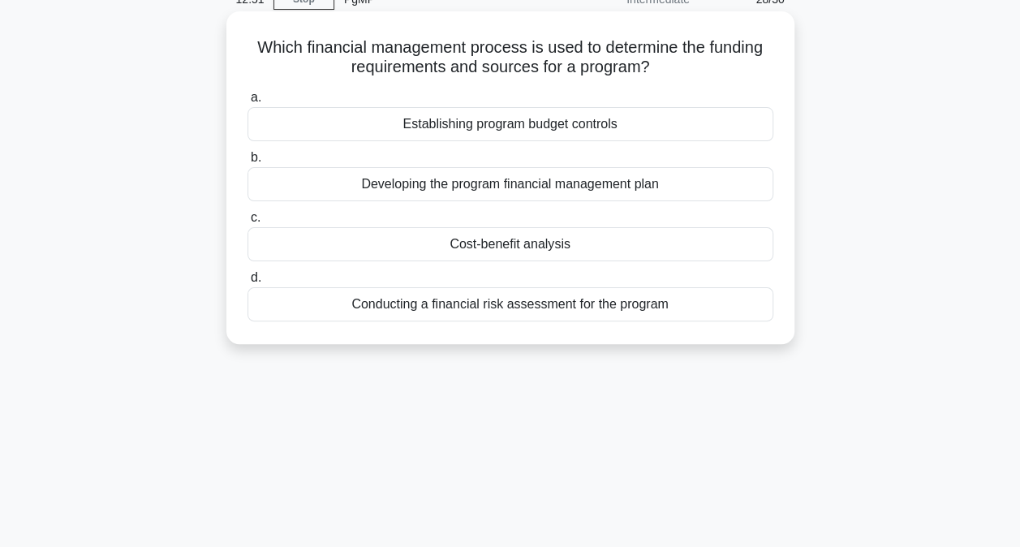
click at [432, 187] on div "Developing the program financial management plan" at bounding box center [510, 184] width 526 height 34
click at [247, 163] on input "b. Developing the program financial management plan" at bounding box center [247, 158] width 0 height 11
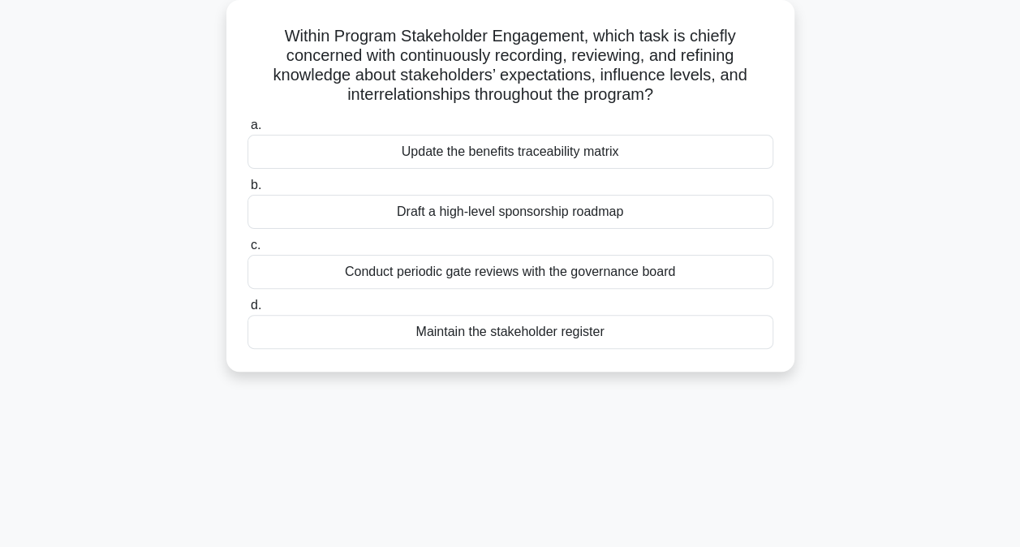
scroll to position [97, 0]
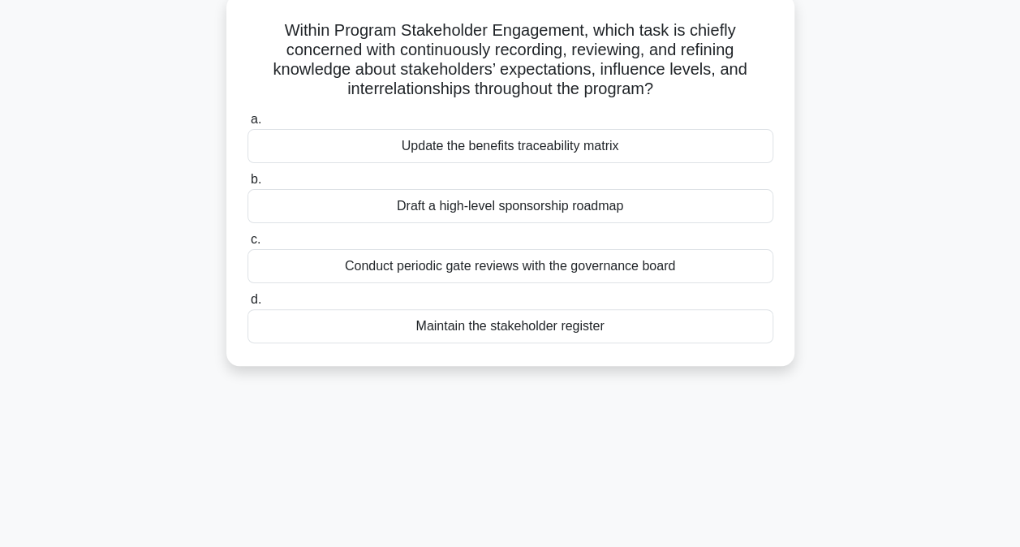
click at [440, 323] on div "Maintain the stakeholder register" at bounding box center [510, 326] width 526 height 34
click at [247, 305] on input "d. Maintain the stakeholder register" at bounding box center [247, 300] width 0 height 11
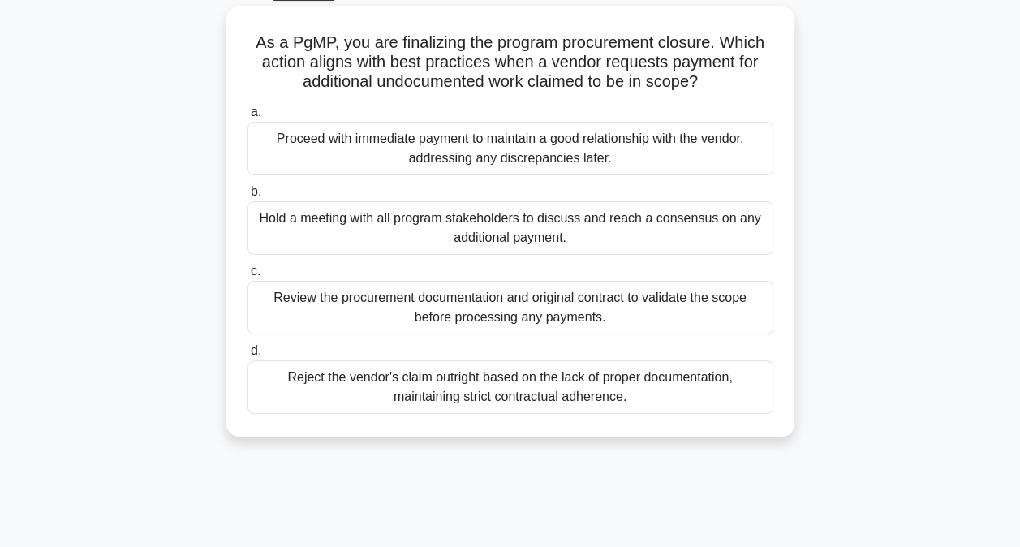
scroll to position [89, 0]
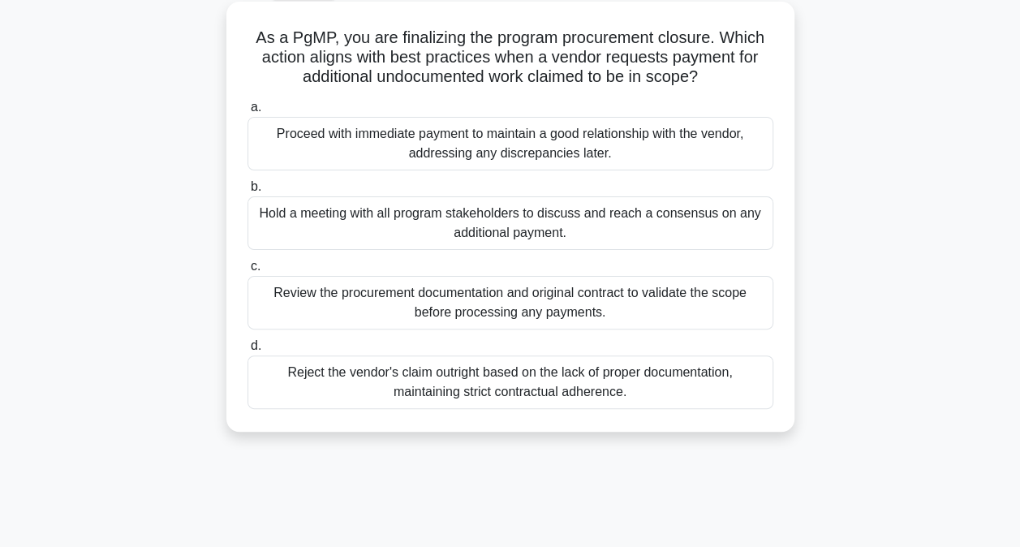
click at [290, 303] on div "Review the procurement documentation and original contract to validate the scop…" at bounding box center [510, 303] width 526 height 54
click at [247, 272] on input "c. Review the procurement documentation and original contract to validate the s…" at bounding box center [247, 266] width 0 height 11
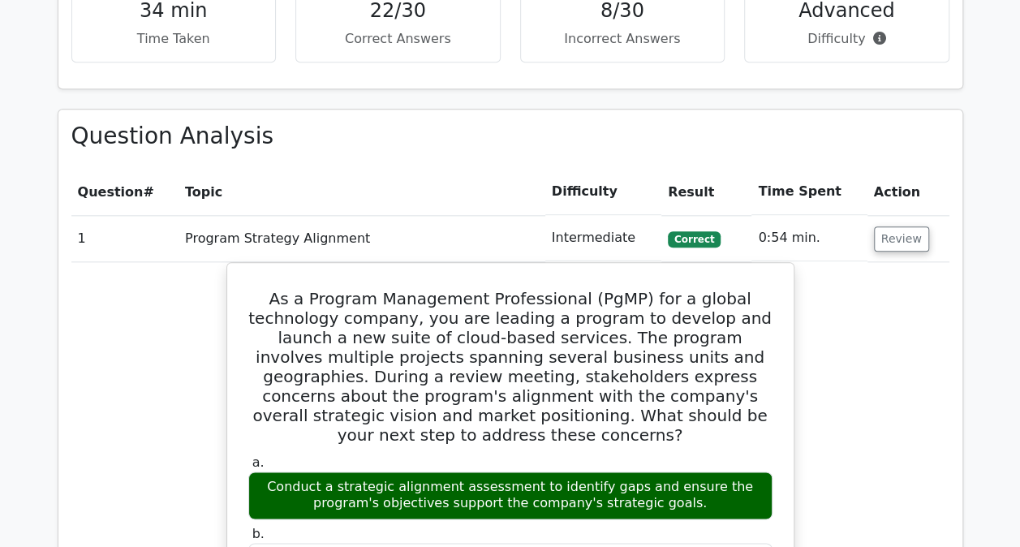
scroll to position [873, 0]
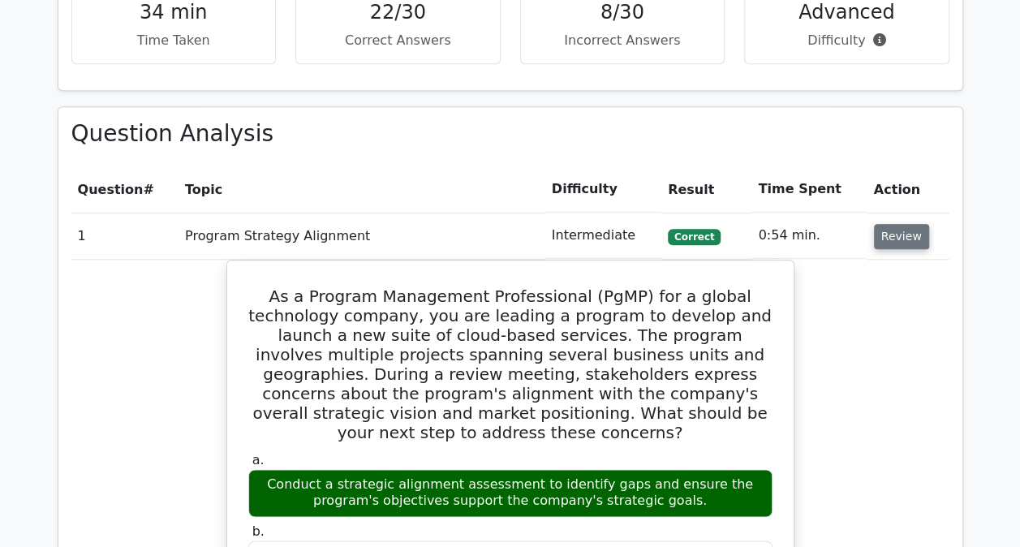
click at [893, 235] on button "Review" at bounding box center [901, 236] width 55 height 25
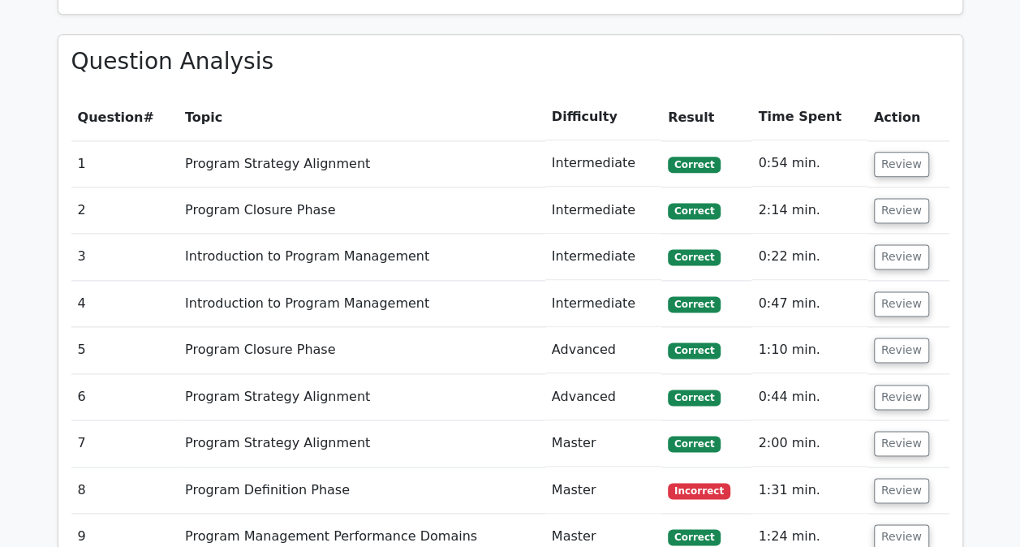
scroll to position [1188, 0]
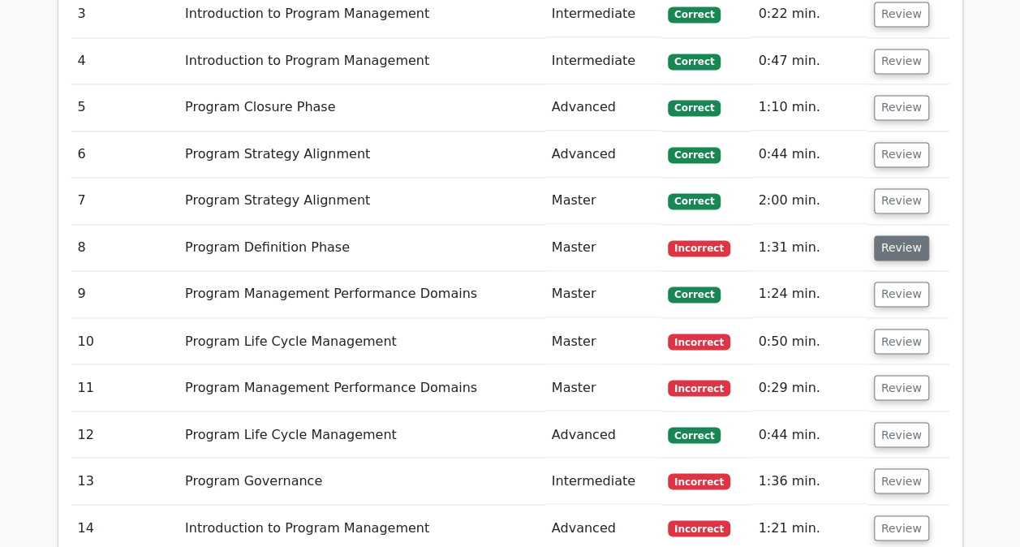
click at [887, 249] on button "Review" at bounding box center [901, 247] width 55 height 25
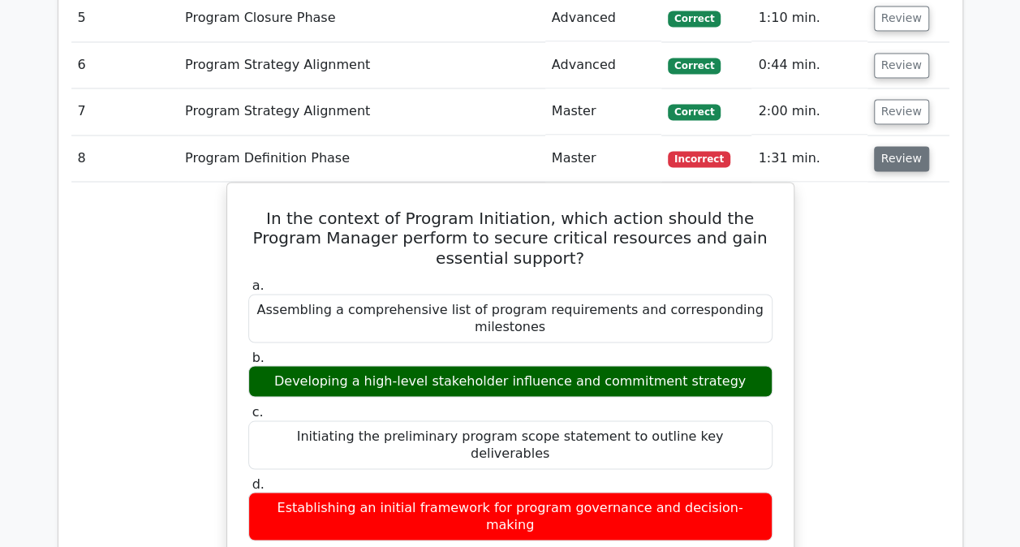
scroll to position [1267, 0]
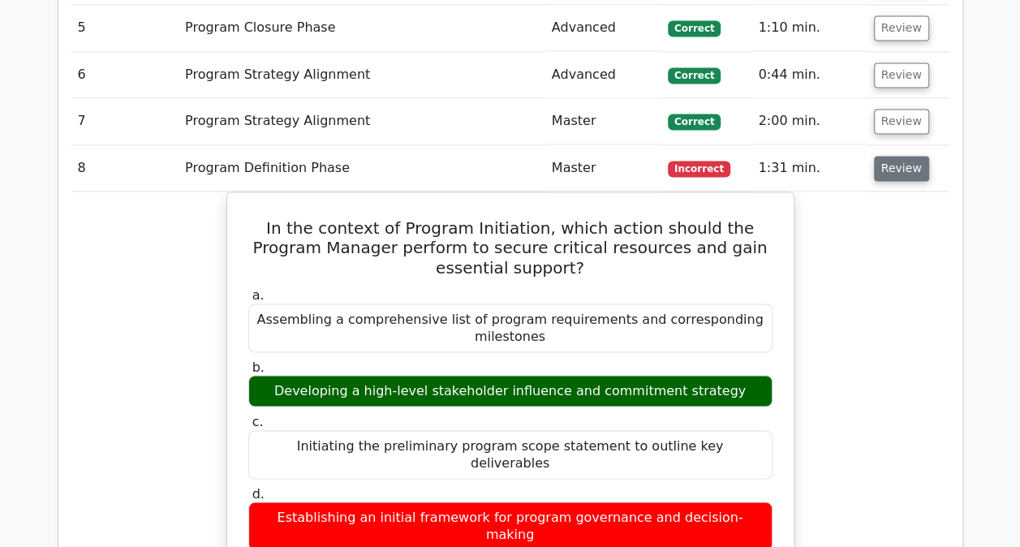
click at [894, 169] on button "Review" at bounding box center [901, 168] width 55 height 25
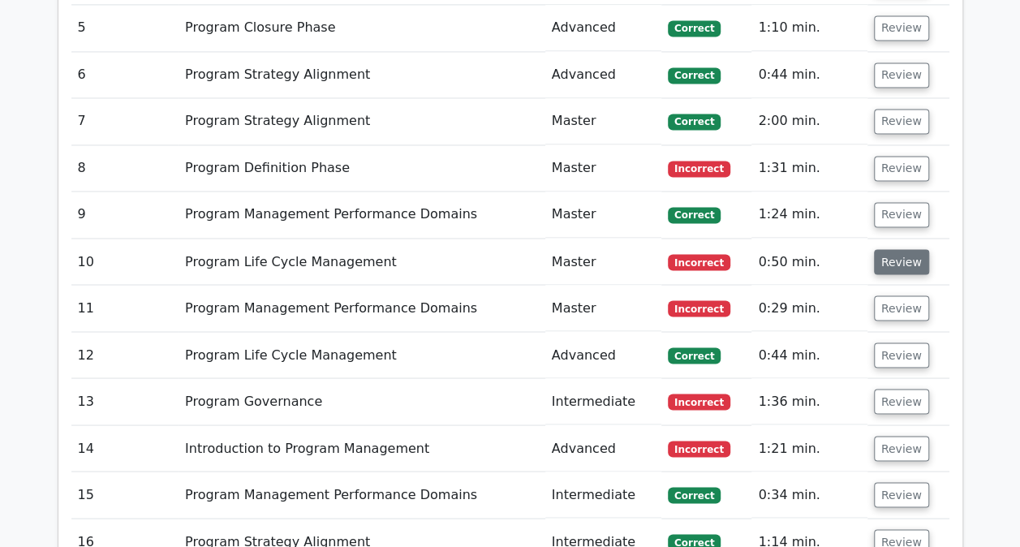
click at [893, 250] on button "Review" at bounding box center [901, 261] width 55 height 25
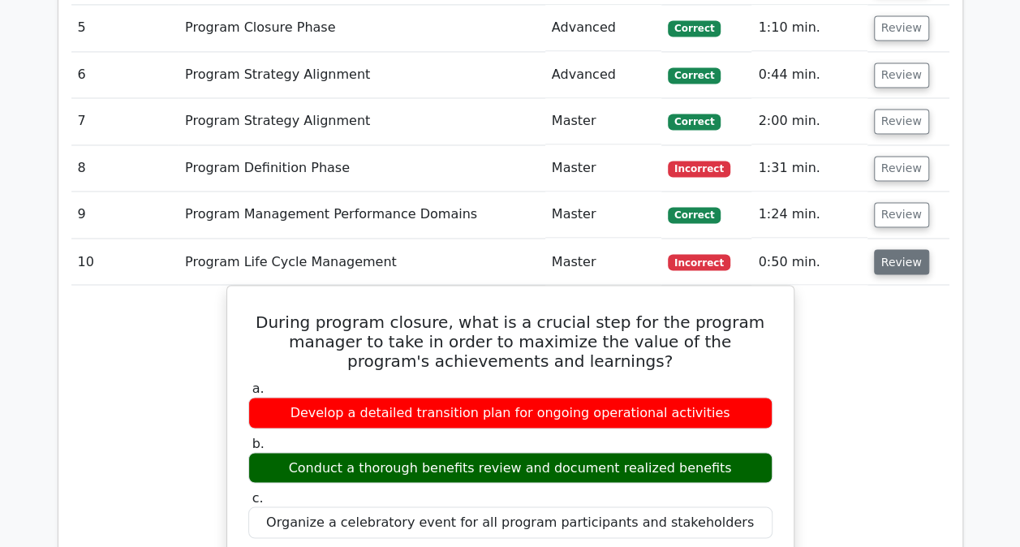
click at [893, 250] on button "Review" at bounding box center [901, 261] width 55 height 25
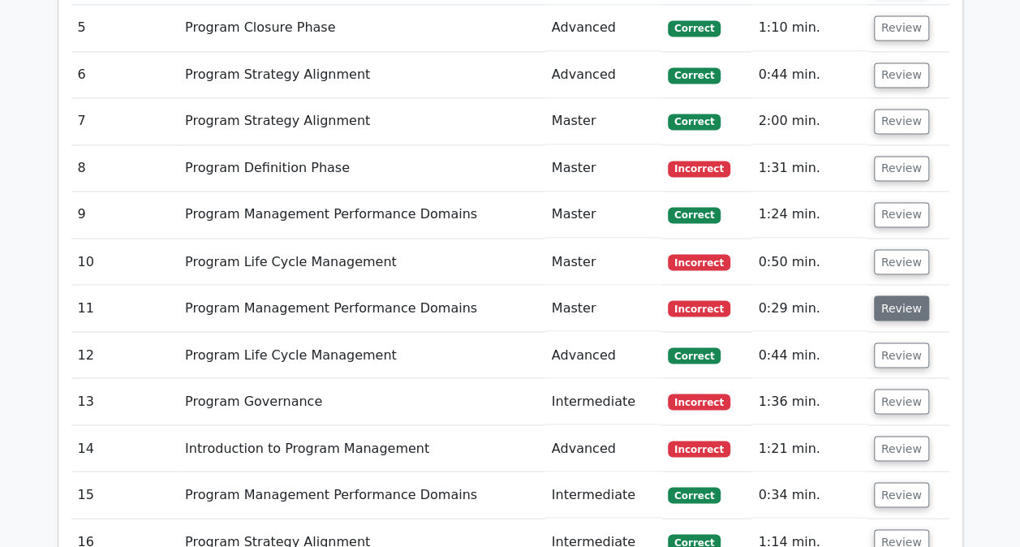
click at [894, 297] on button "Review" at bounding box center [901, 307] width 55 height 25
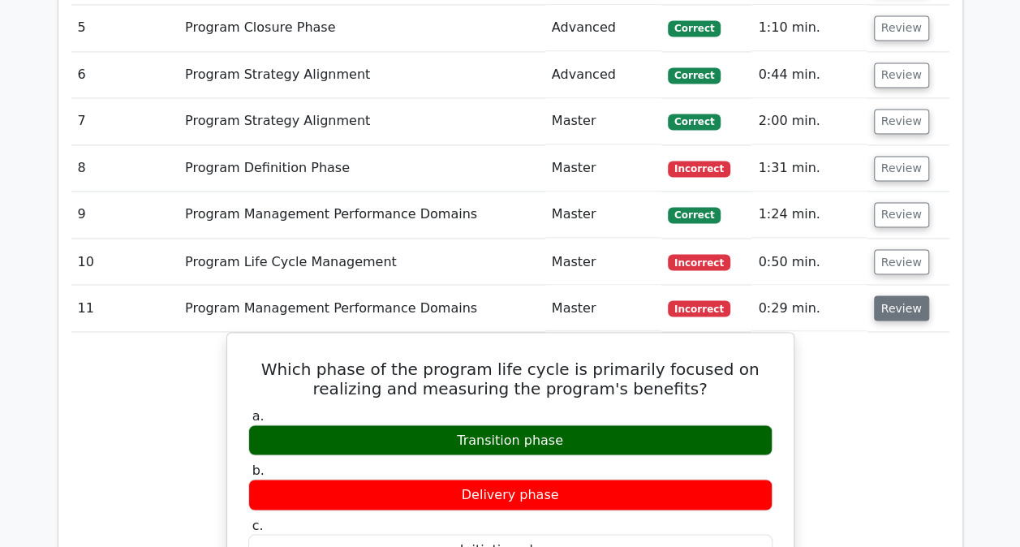
scroll to position [1368, 0]
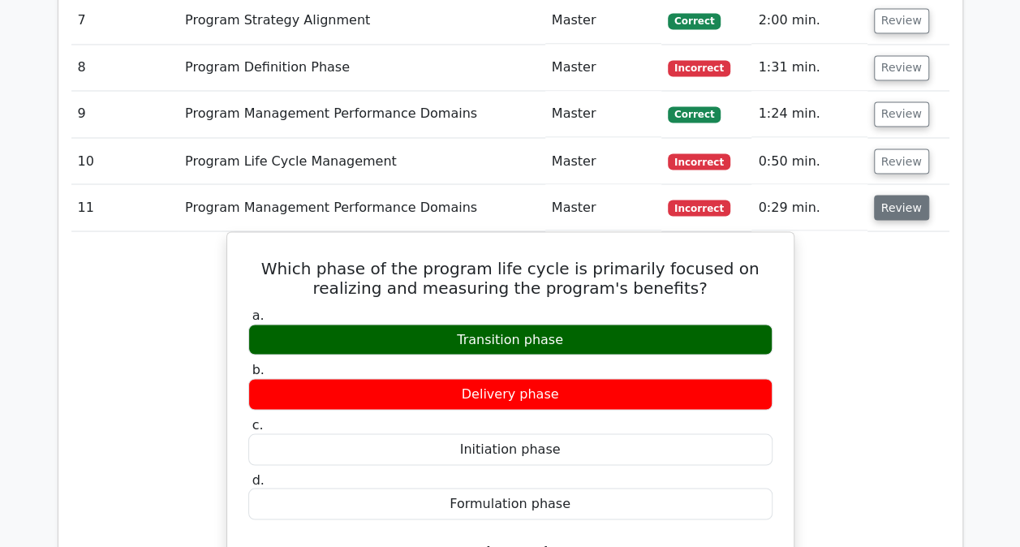
click at [883, 198] on button "Review" at bounding box center [901, 207] width 55 height 25
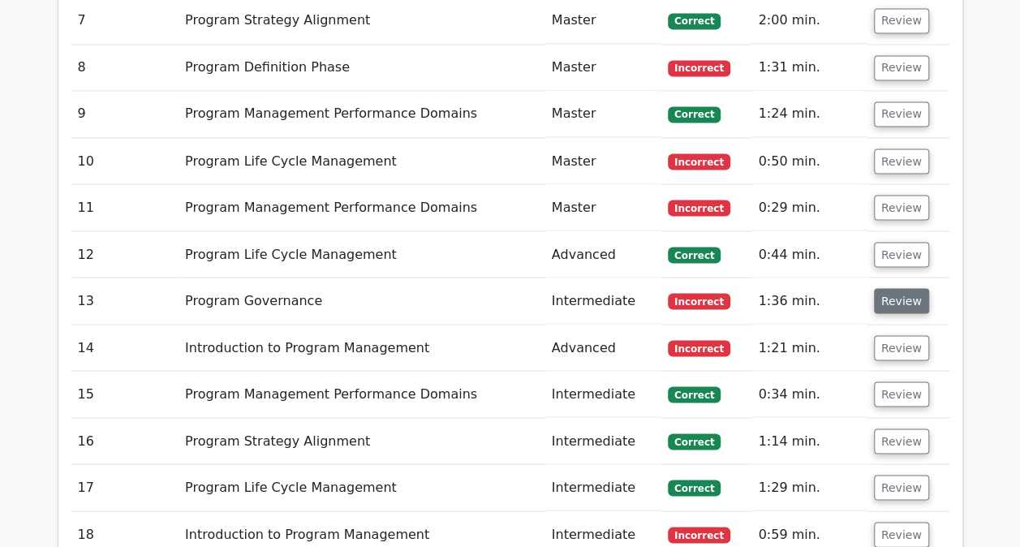
click at [881, 300] on button "Review" at bounding box center [901, 300] width 55 height 25
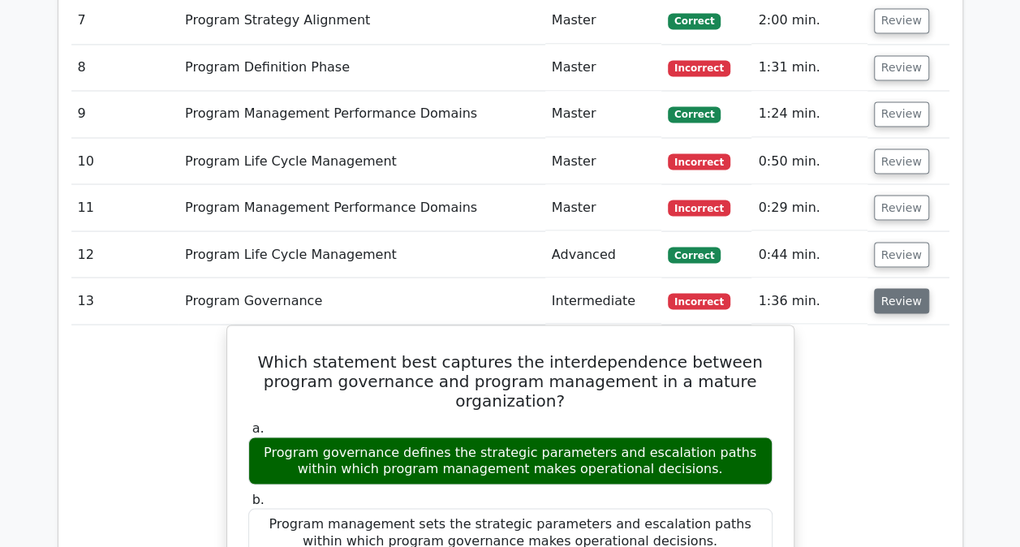
click at [881, 300] on button "Review" at bounding box center [901, 300] width 55 height 25
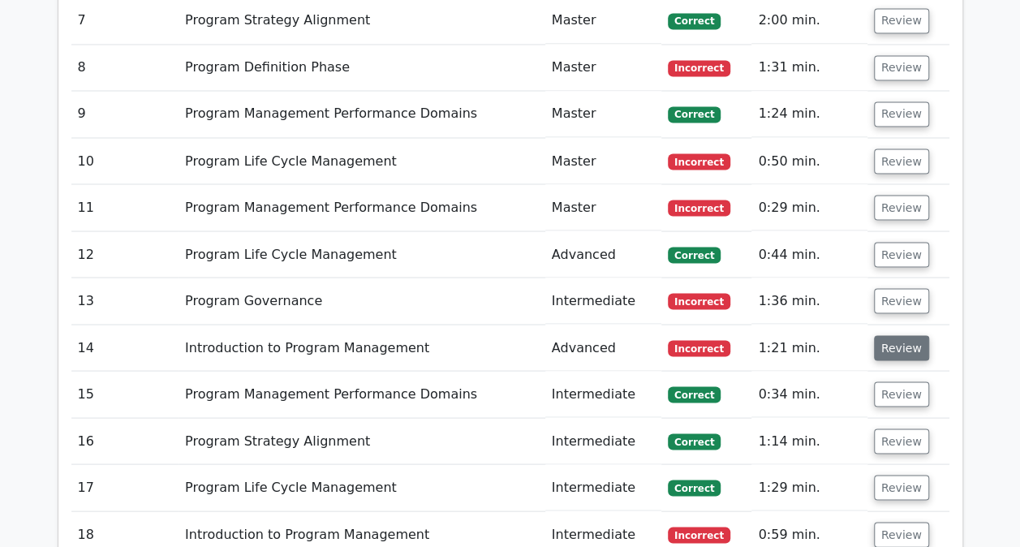
click at [891, 339] on button "Review" at bounding box center [901, 347] width 55 height 25
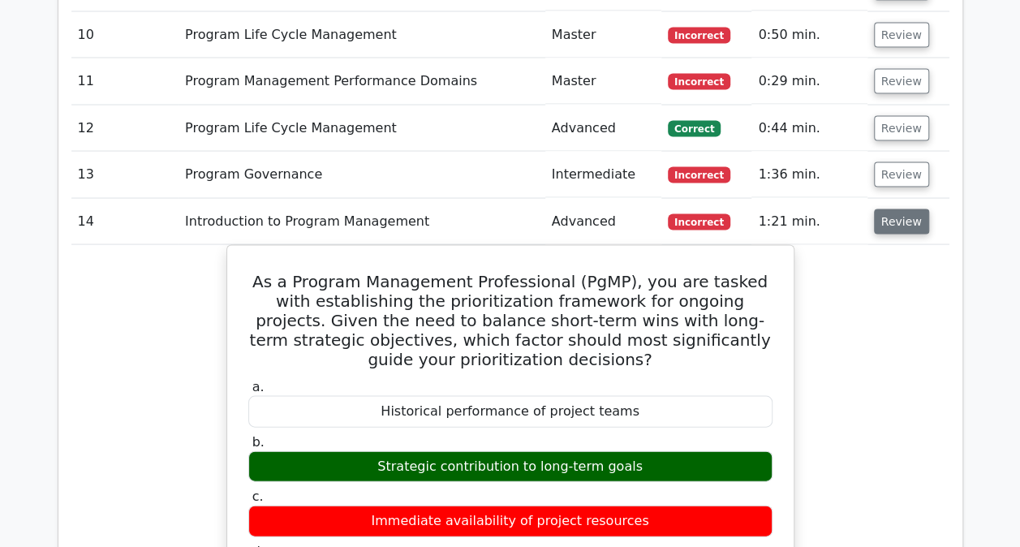
scroll to position [1498, 0]
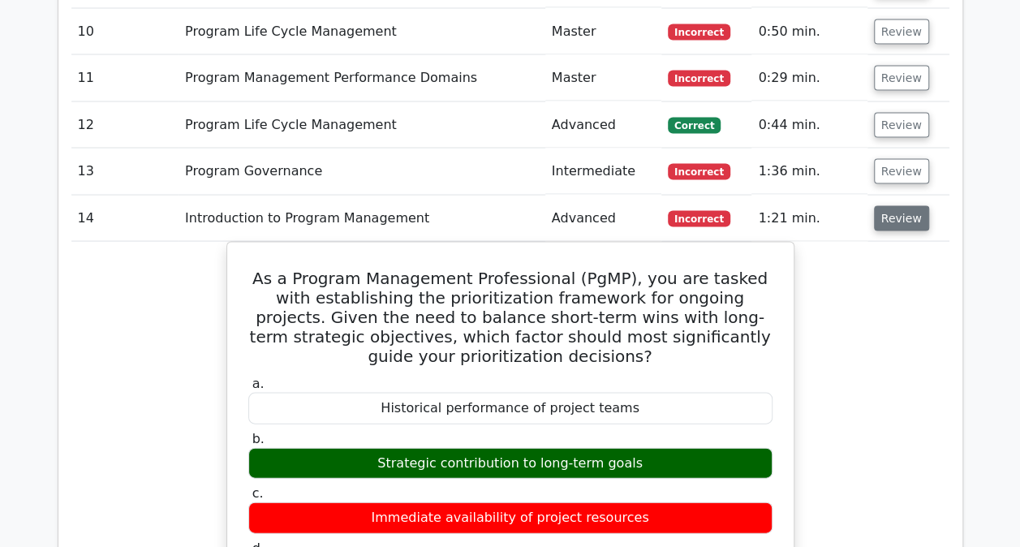
click at [905, 216] on button "Review" at bounding box center [901, 217] width 55 height 25
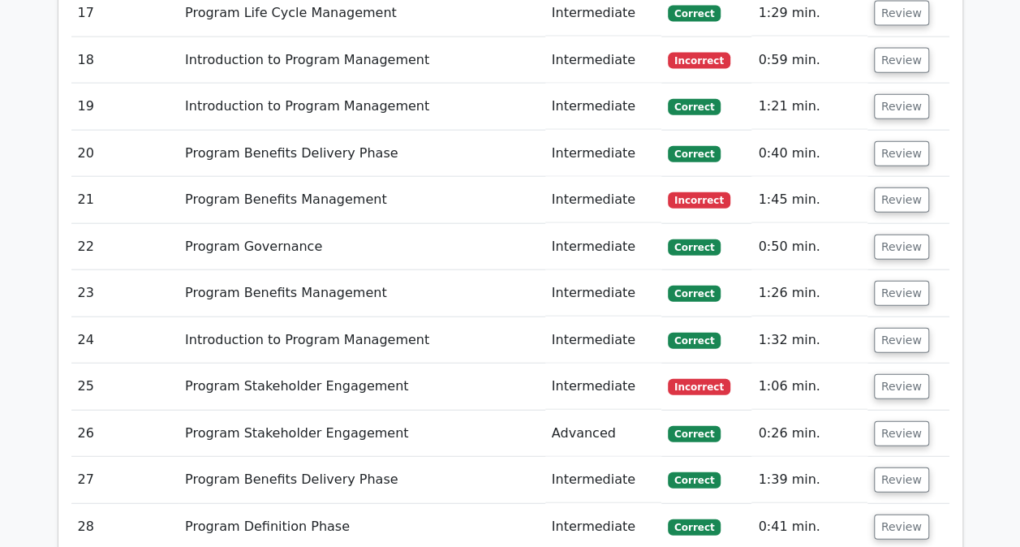
scroll to position [2274, 0]
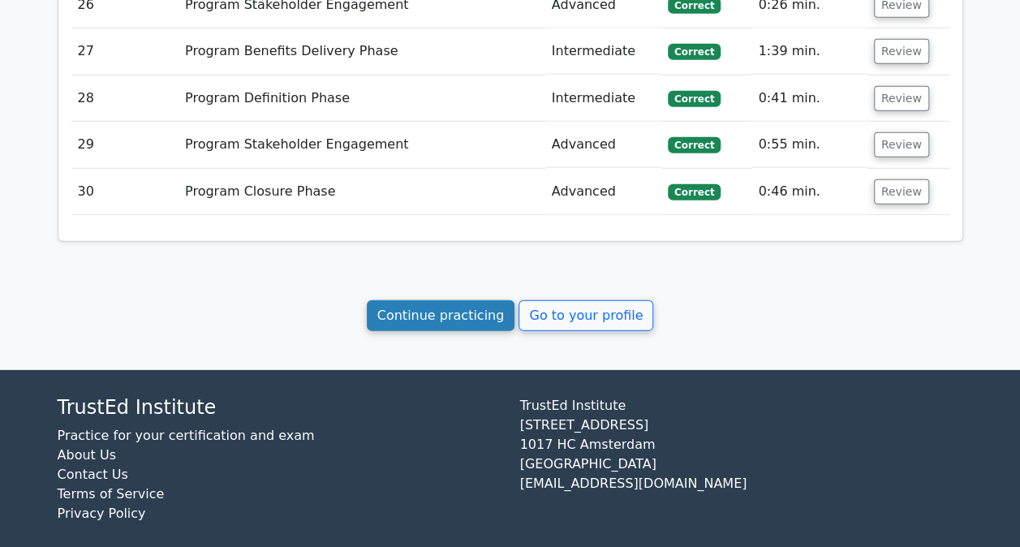
click at [477, 300] on link "Continue practicing" at bounding box center [441, 315] width 148 height 31
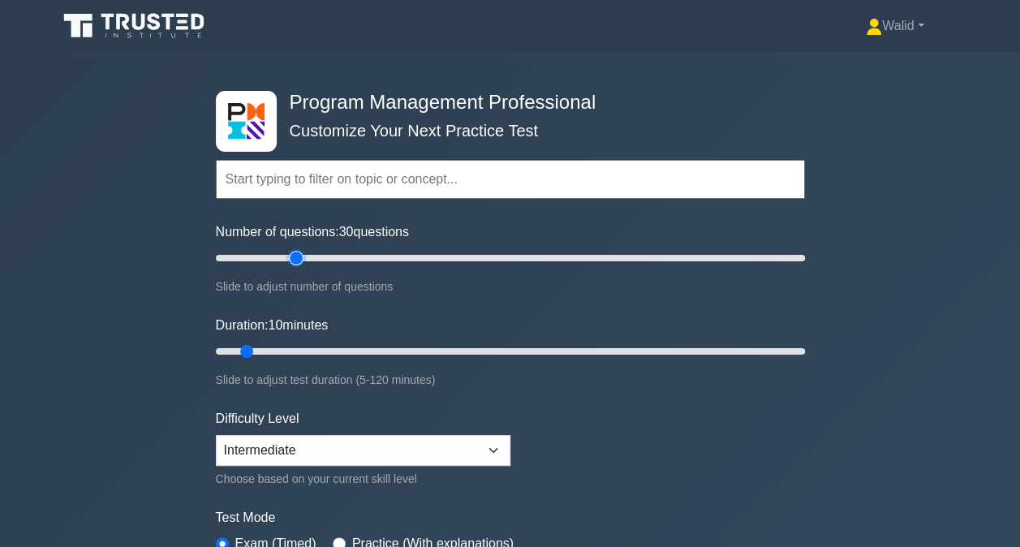
click at [292, 260] on input "Number of questions: 30 questions" at bounding box center [510, 257] width 589 height 19
click at [282, 258] on input "Number of questions: 25 questions" at bounding box center [510, 257] width 589 height 19
click at [274, 258] on input "Number of questions: 25 questions" at bounding box center [510, 257] width 589 height 19
type input "20"
click at [269, 256] on input "Number of questions: 20 questions" at bounding box center [510, 257] width 589 height 19
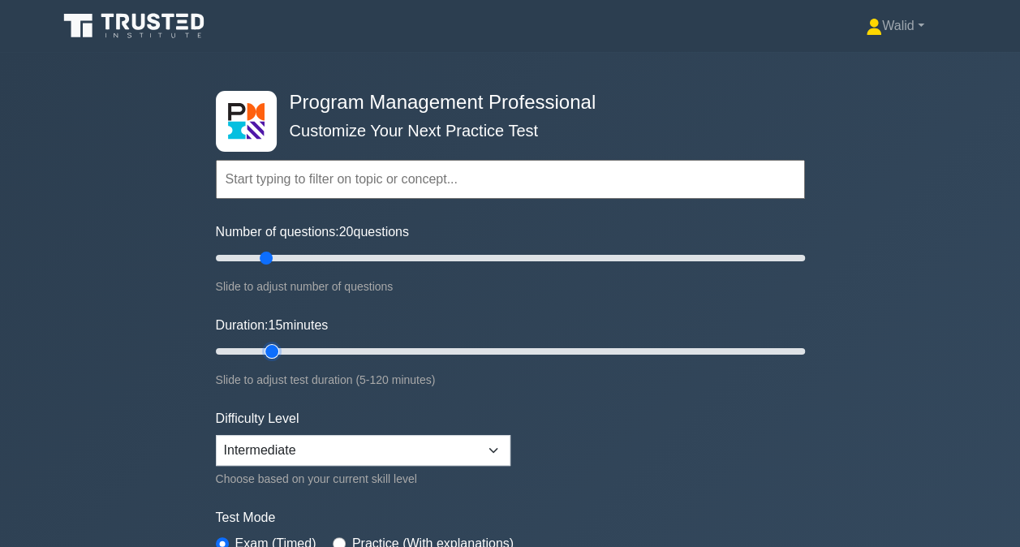
click at [278, 347] on input "Duration: 15 minutes" at bounding box center [510, 351] width 589 height 19
click at [301, 349] on input "Duration: 20 minutes" at bounding box center [510, 351] width 589 height 19
click at [319, 347] on input "Duration: 25 minutes" at bounding box center [510, 351] width 589 height 19
click at [332, 348] on input "Duration: 25 minutes" at bounding box center [510, 351] width 589 height 19
type input "30"
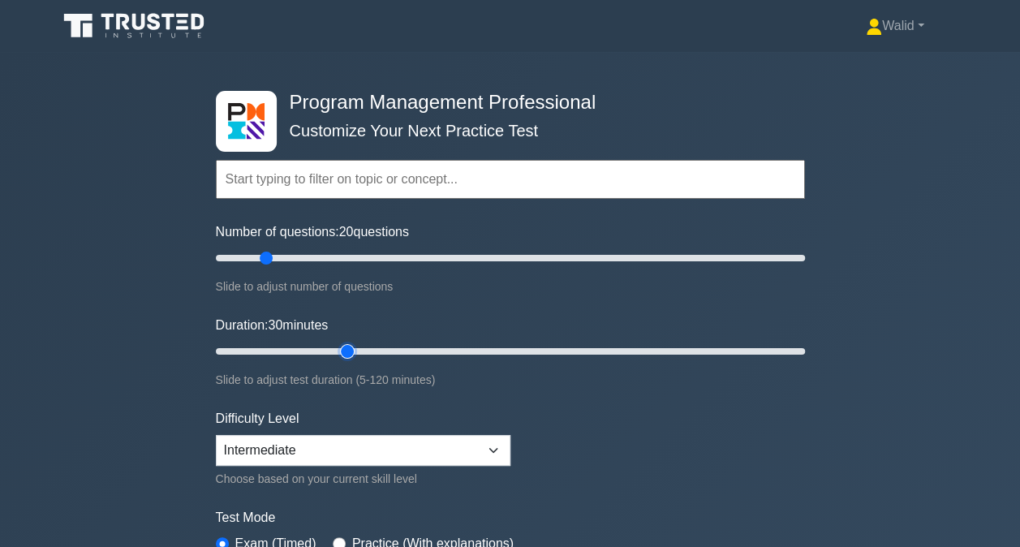
click at [336, 348] on input "Duration: 30 minutes" at bounding box center [510, 351] width 589 height 19
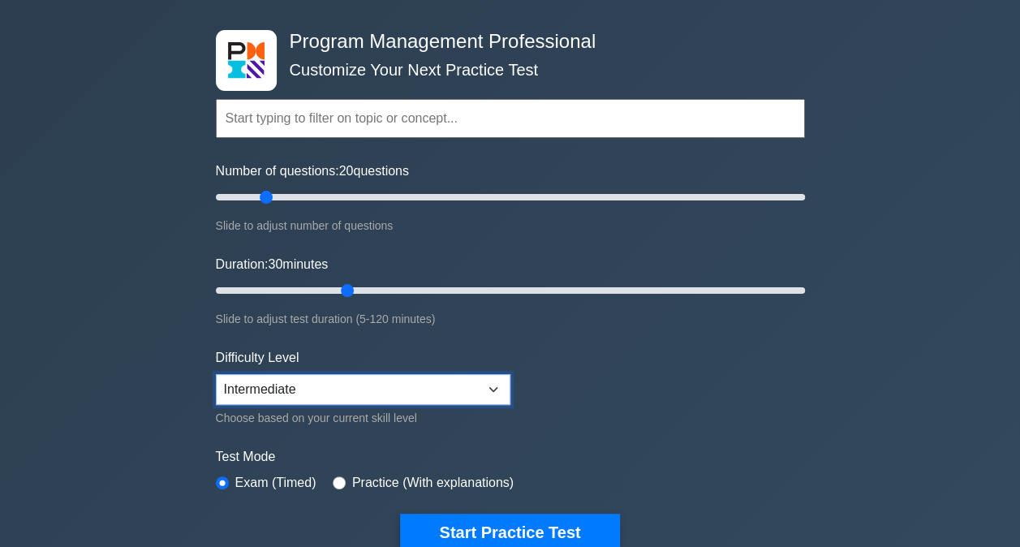
click at [344, 381] on select "Beginner Intermediate Expert" at bounding box center [363, 389] width 295 height 31
select select "expert"
click at [216, 374] on select "Beginner Intermediate Expert" at bounding box center [363, 389] width 295 height 31
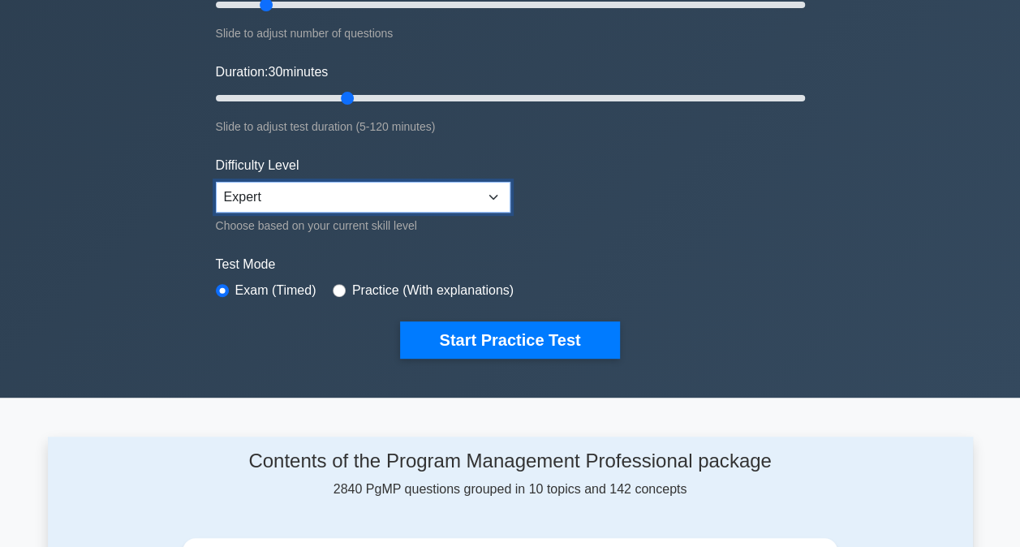
scroll to position [254, 0]
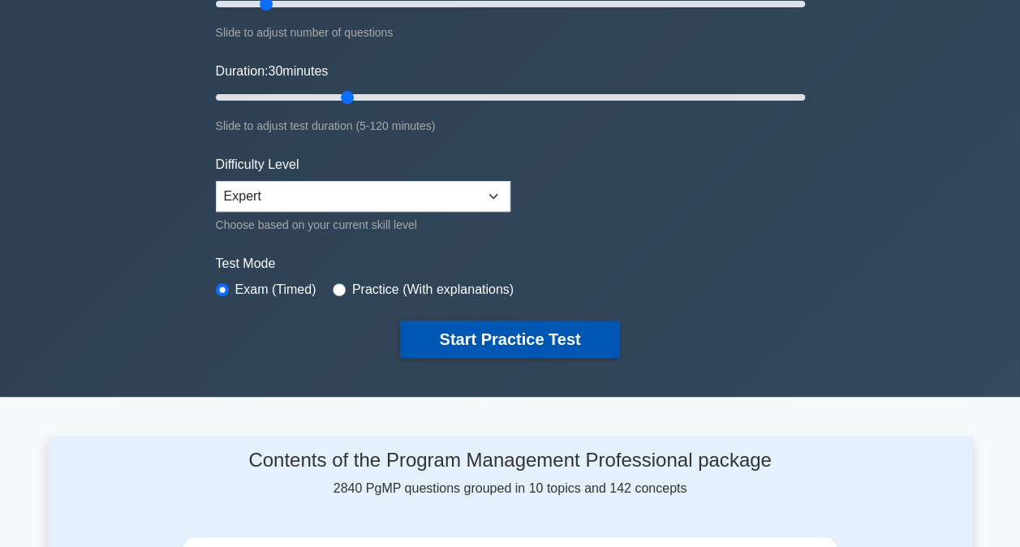
click at [506, 327] on button "Start Practice Test" at bounding box center [509, 339] width 219 height 37
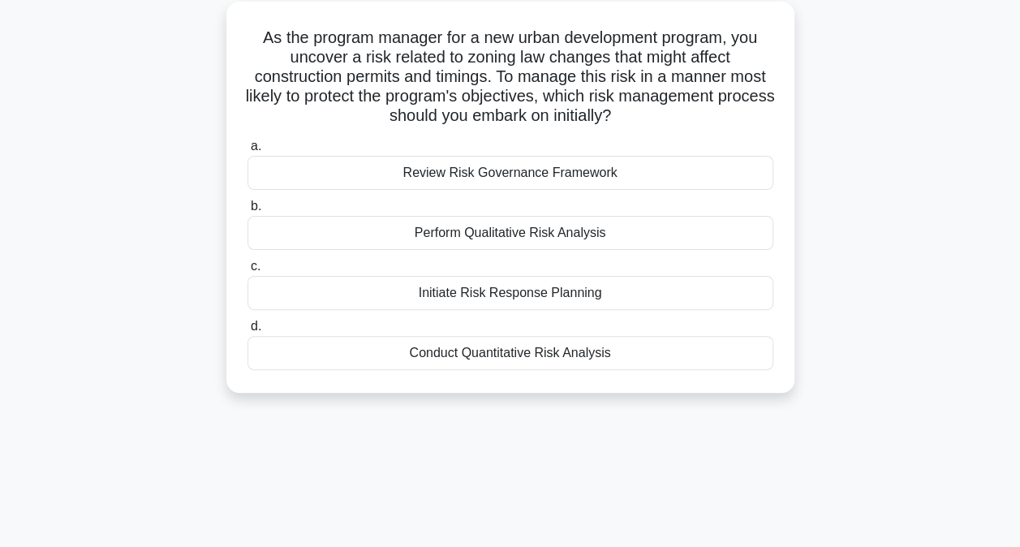
scroll to position [94, 0]
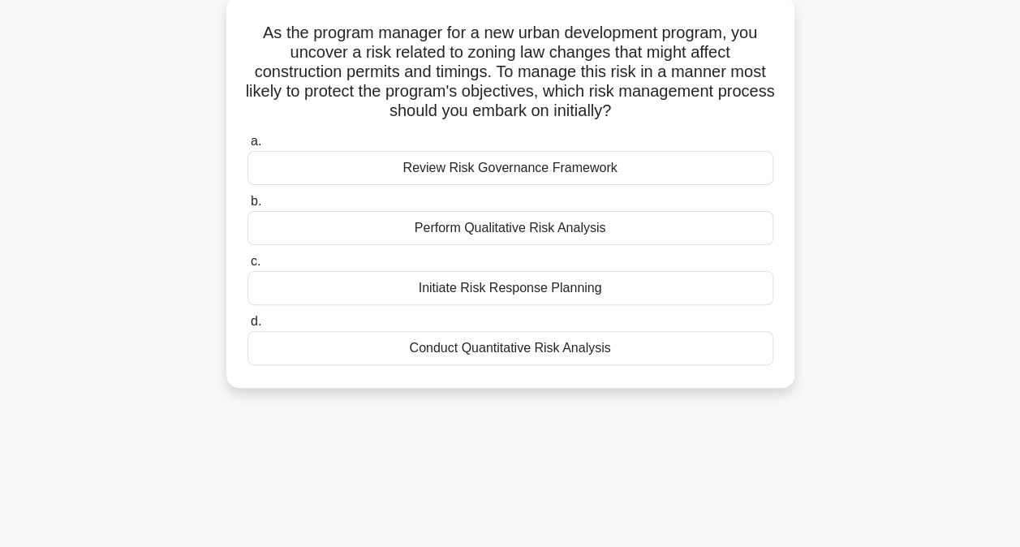
click at [428, 224] on div "Perform Qualitative Risk Analysis" at bounding box center [510, 228] width 526 height 34
click at [247, 207] on input "b. Perform Qualitative Risk Analysis" at bounding box center [247, 201] width 0 height 11
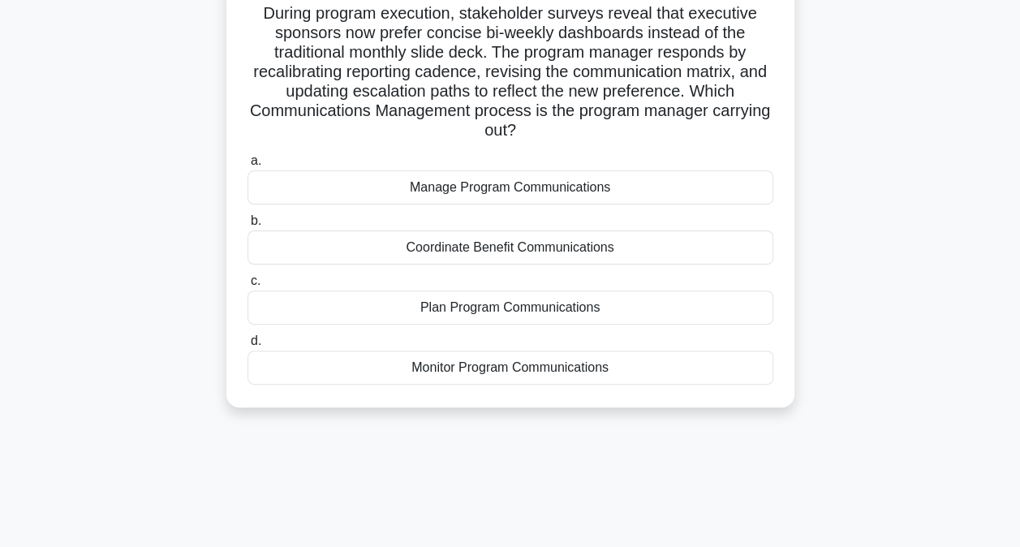
scroll to position [119, 0]
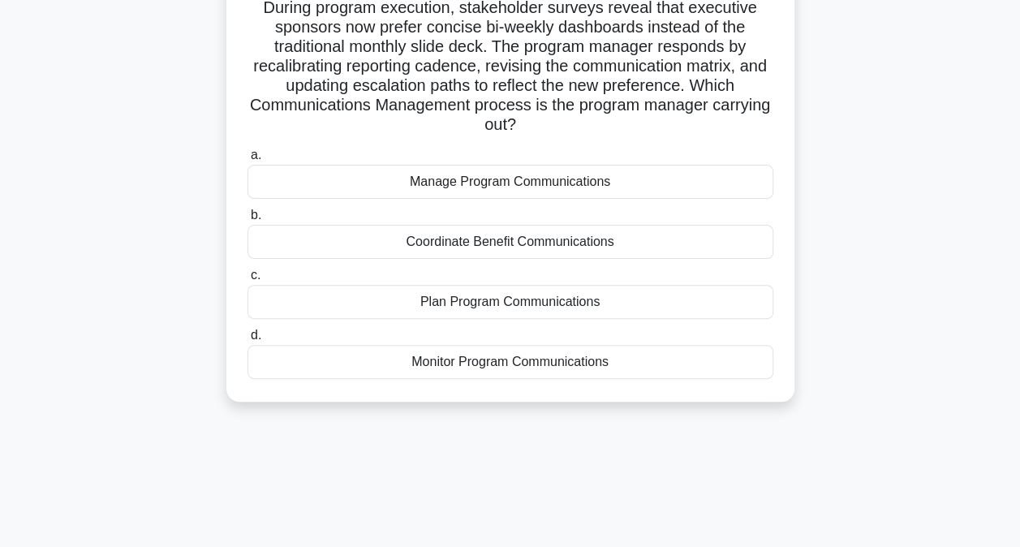
click at [525, 372] on div "Monitor Program Communications" at bounding box center [510, 362] width 526 height 34
click at [247, 341] on input "d. Monitor Program Communications" at bounding box center [247, 335] width 0 height 11
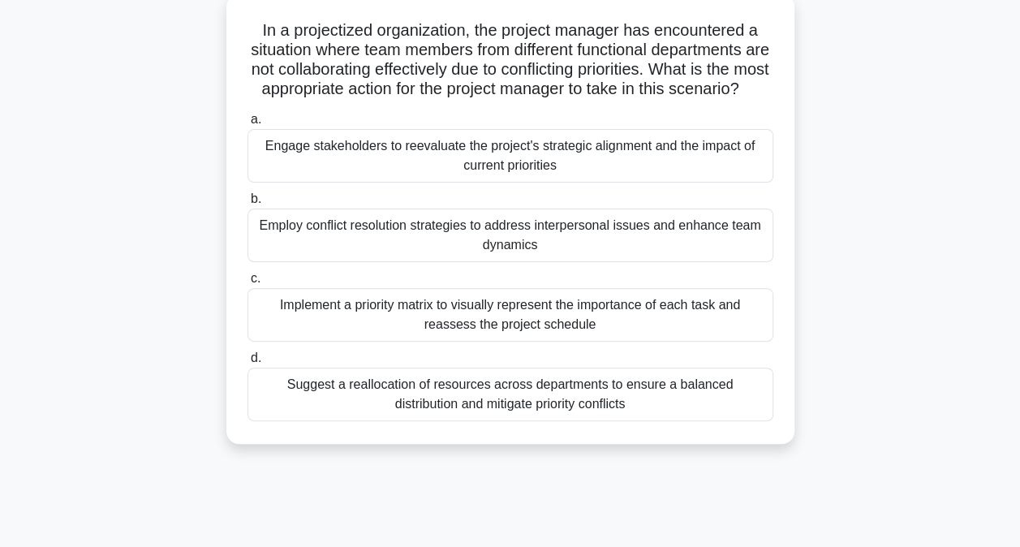
scroll to position [103, 0]
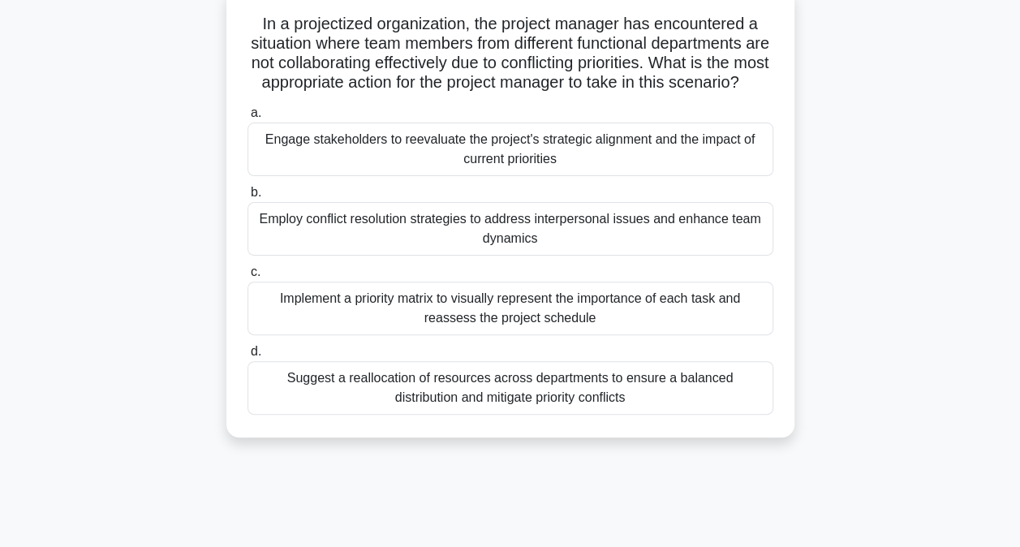
click at [313, 245] on div "Employ conflict resolution strategies to address interpersonal issues and enhan…" at bounding box center [510, 229] width 526 height 54
click at [247, 198] on input "b. Employ conflict resolution strategies to address interpersonal issues and en…" at bounding box center [247, 192] width 0 height 11
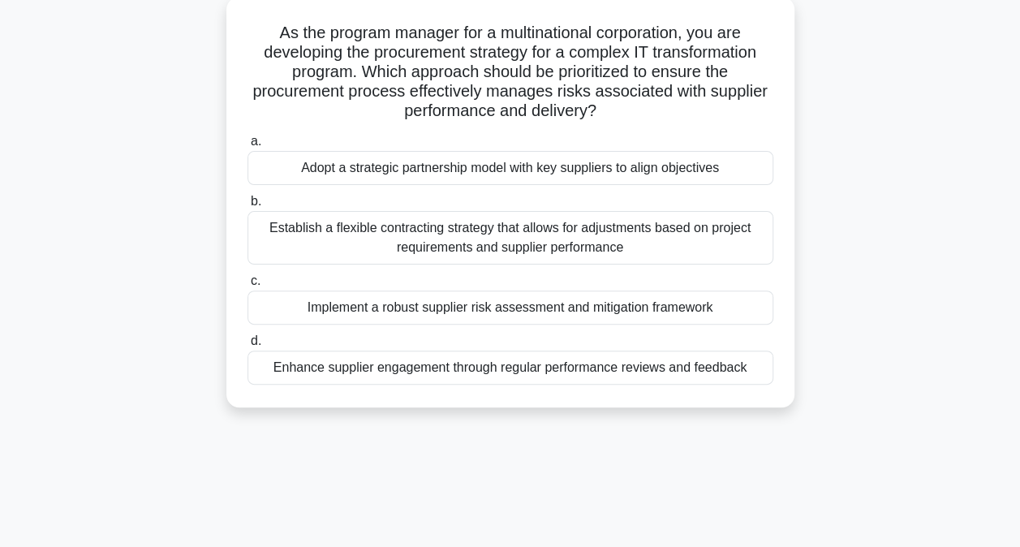
scroll to position [99, 0]
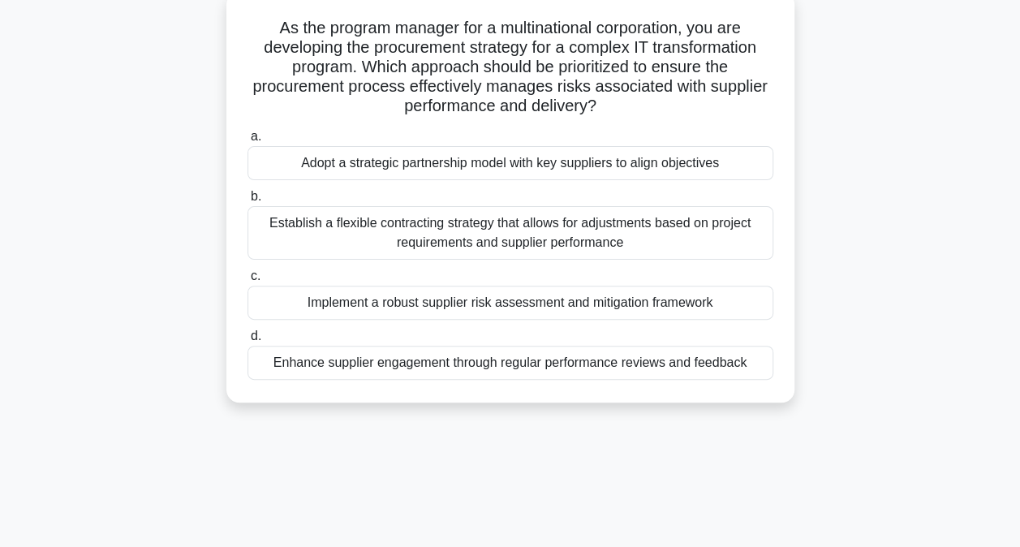
click at [373, 307] on div "Implement a robust supplier risk assessment and mitigation framework" at bounding box center [510, 303] width 526 height 34
click at [247, 282] on input "c. Implement a robust supplier risk assessment and mitigation framework" at bounding box center [247, 276] width 0 height 11
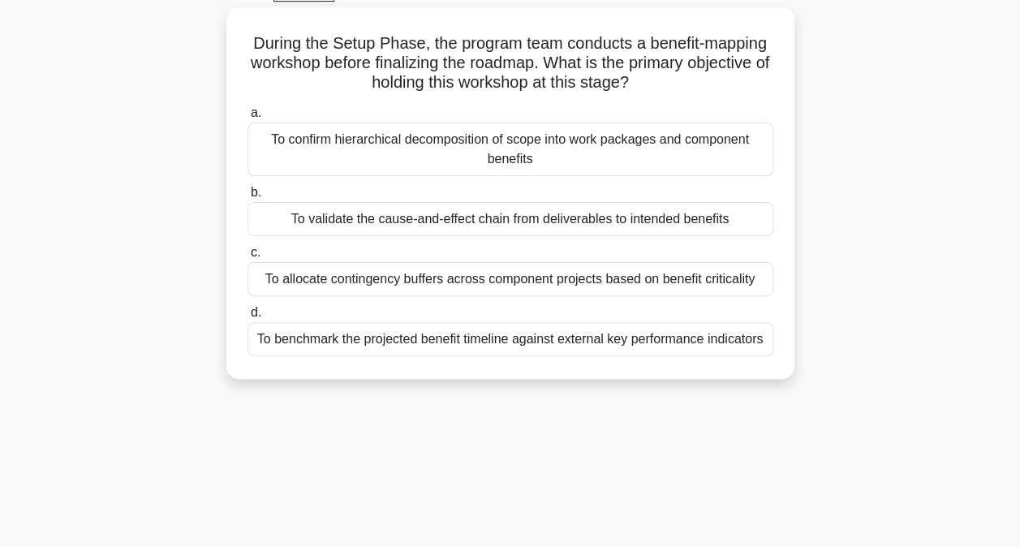
scroll to position [89, 0]
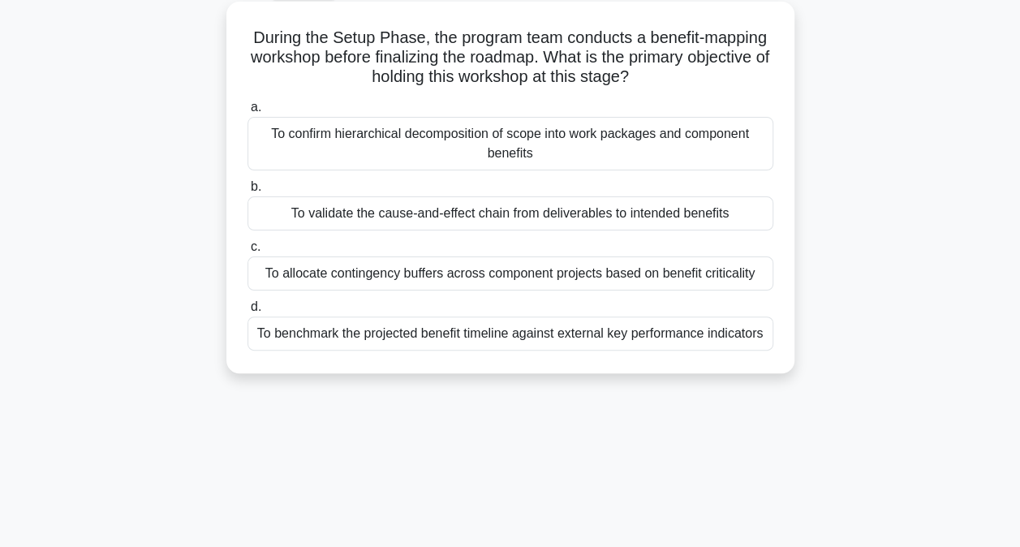
click at [315, 136] on div "To confirm hierarchical decomposition of scope into work packages and component…" at bounding box center [510, 144] width 526 height 54
click at [247, 113] on input "a. To confirm hierarchical decomposition of scope into work packages and compon…" at bounding box center [247, 107] width 0 height 11
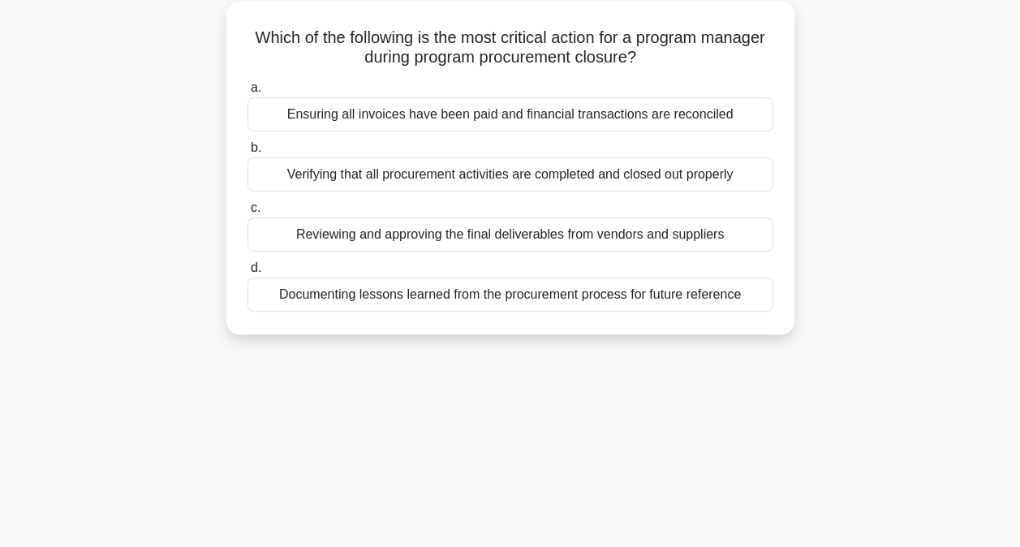
scroll to position [94, 0]
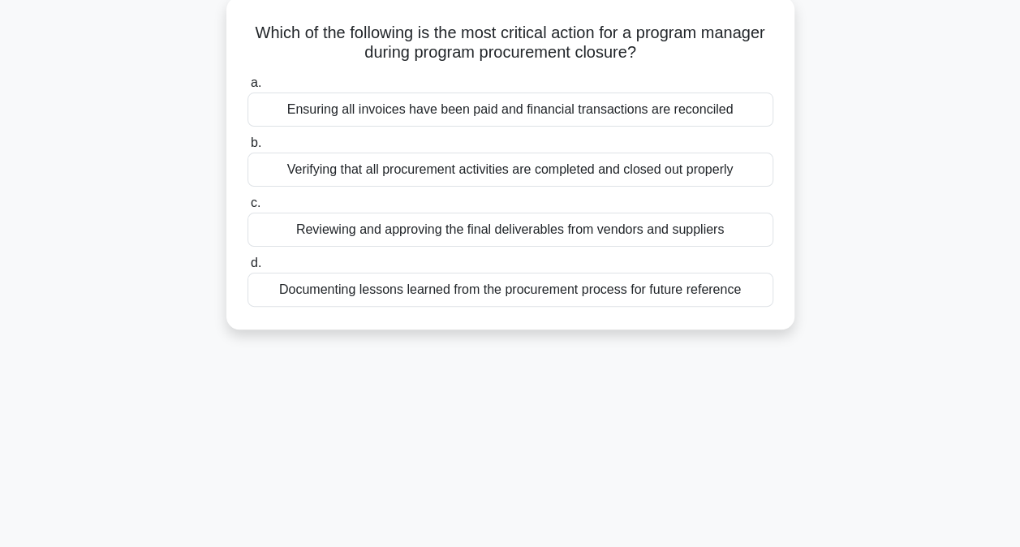
click at [463, 169] on div "Verifying that all procurement activities are completed and closed out properly" at bounding box center [510, 170] width 526 height 34
click at [247, 148] on input "b. Verifying that all procurement activities are completed and closed out prope…" at bounding box center [247, 143] width 0 height 11
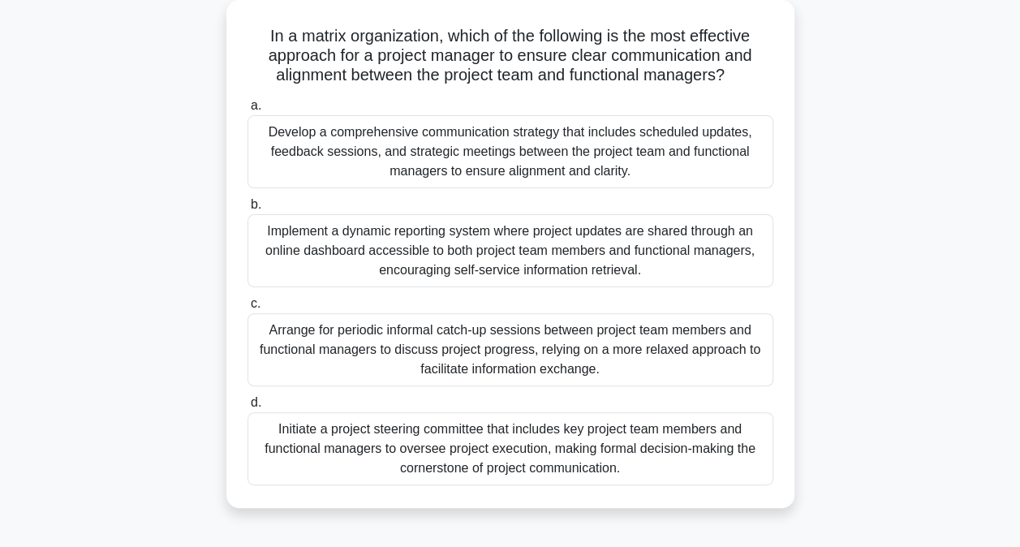
scroll to position [96, 0]
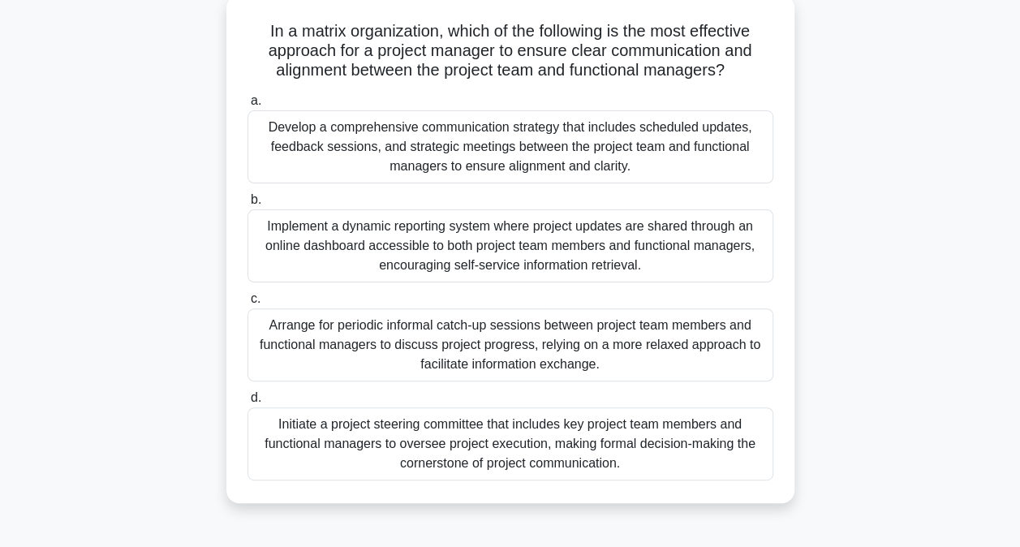
click at [434, 147] on div "Develop a comprehensive communication strategy that includes scheduled updates,…" at bounding box center [510, 146] width 526 height 73
click at [247, 106] on input "a. Develop a comprehensive communication strategy that includes scheduled updat…" at bounding box center [247, 101] width 0 height 11
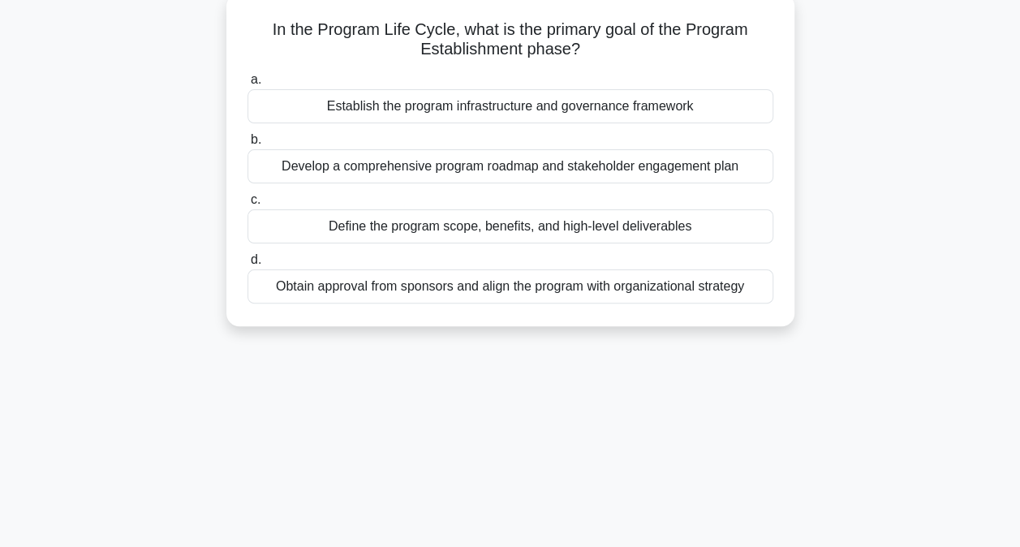
scroll to position [102, 0]
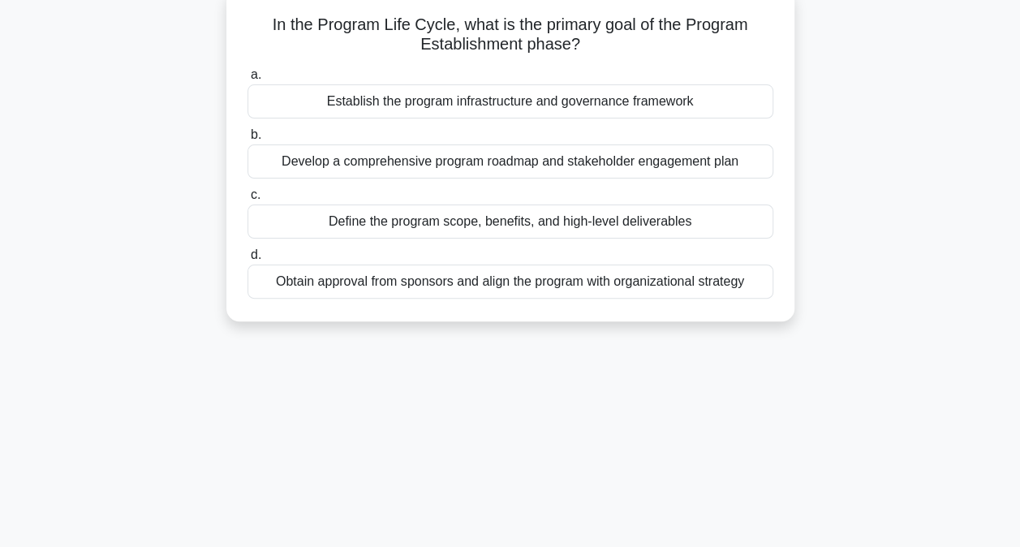
click at [405, 287] on div "Obtain approval from sponsors and align the program with organizational strategy" at bounding box center [510, 282] width 526 height 34
click at [247, 260] on input "d. Obtain approval from sponsors and align the program with organizational stra…" at bounding box center [247, 255] width 0 height 11
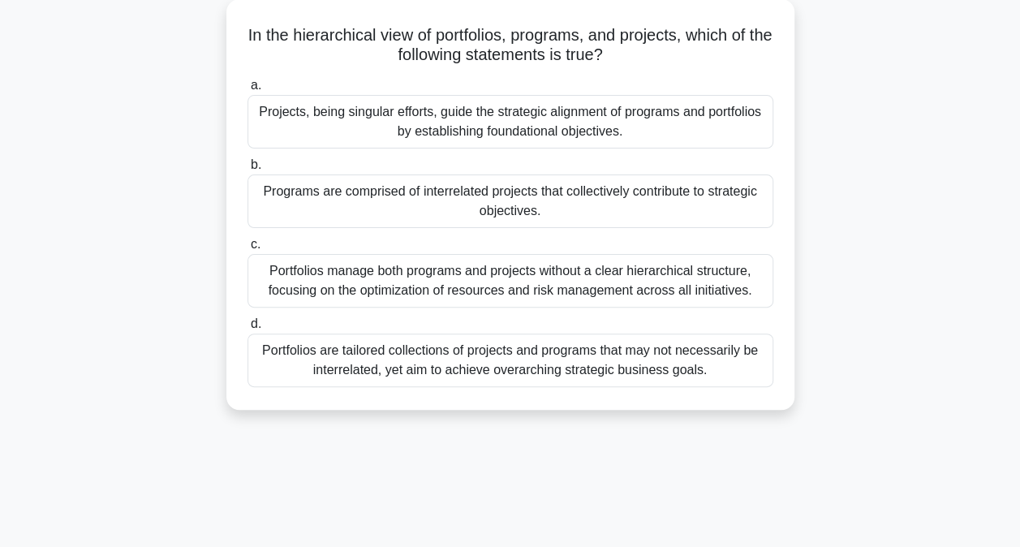
scroll to position [97, 0]
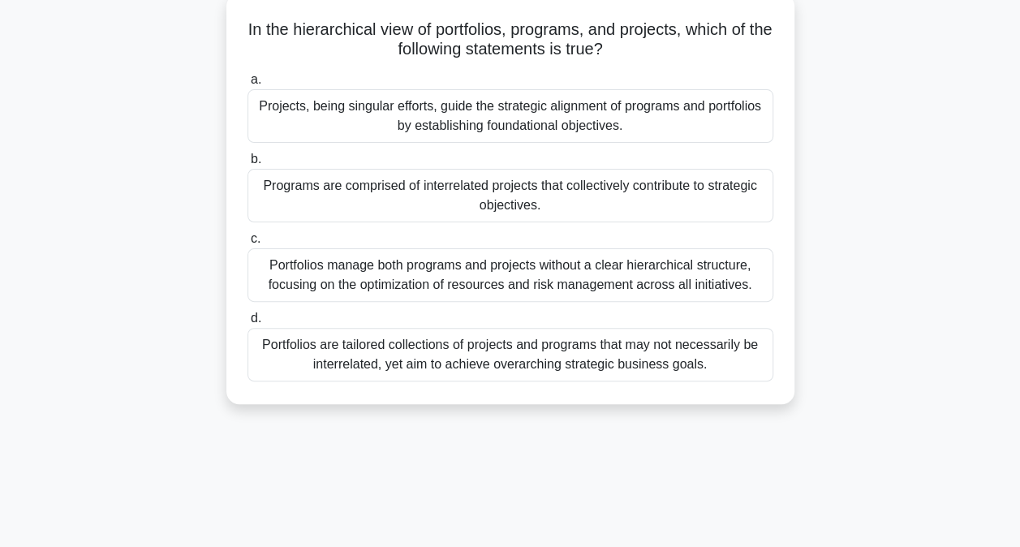
click at [472, 354] on div "Portfolios are tailored collections of projects and programs that may not neces…" at bounding box center [510, 355] width 526 height 54
click at [247, 324] on input "d. Portfolios are tailored collections of projects and programs that may not ne…" at bounding box center [247, 318] width 0 height 11
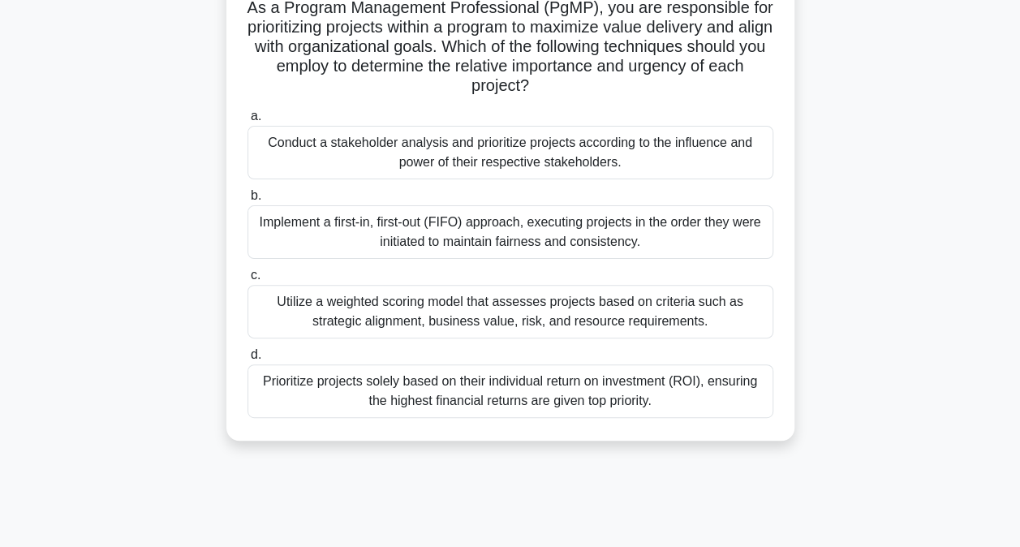
scroll to position [107, 0]
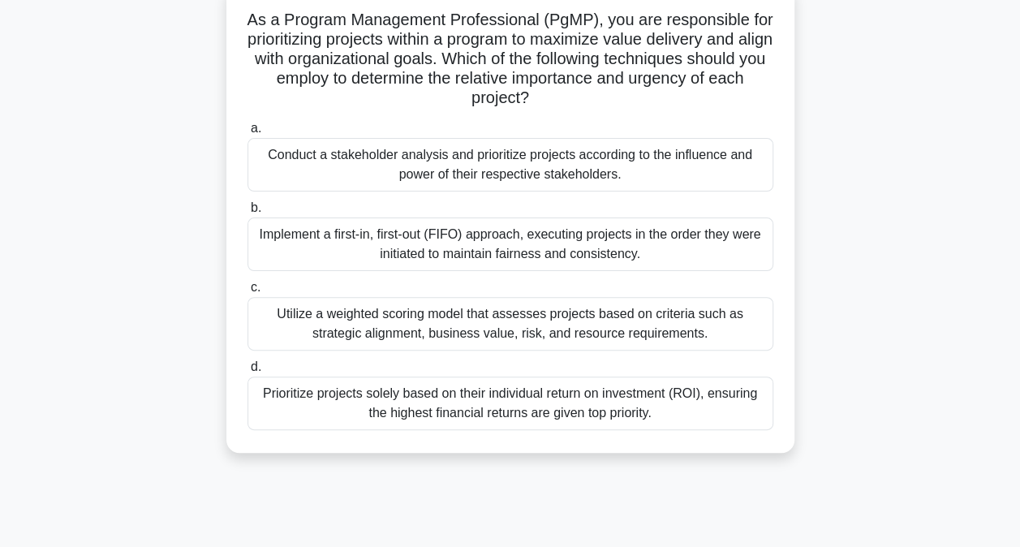
click at [329, 315] on div "Utilize a weighted scoring model that assesses projects based on criteria such …" at bounding box center [510, 324] width 526 height 54
click at [247, 293] on input "c. Utilize a weighted scoring model that assesses projects based on criteria su…" at bounding box center [247, 287] width 0 height 11
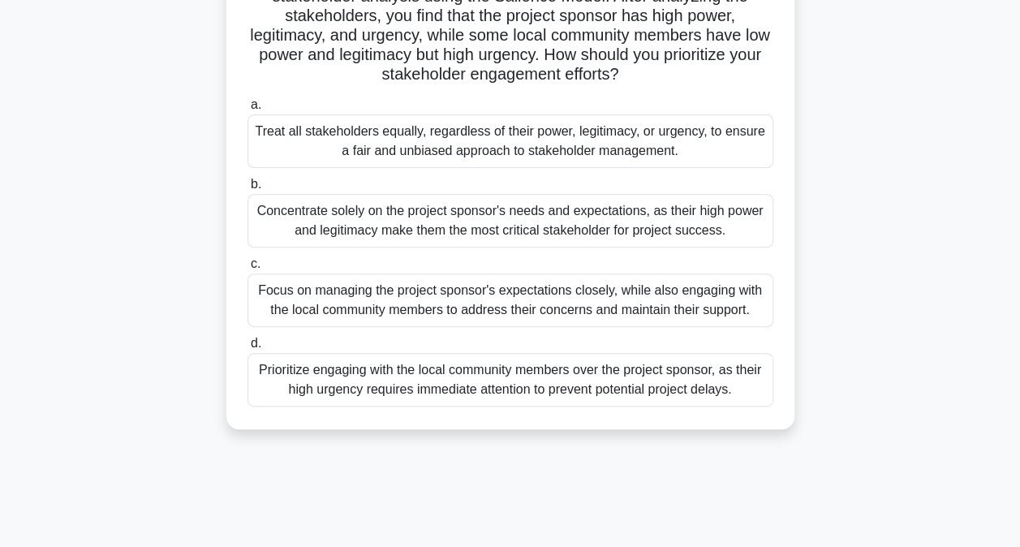
scroll to position [193, 0]
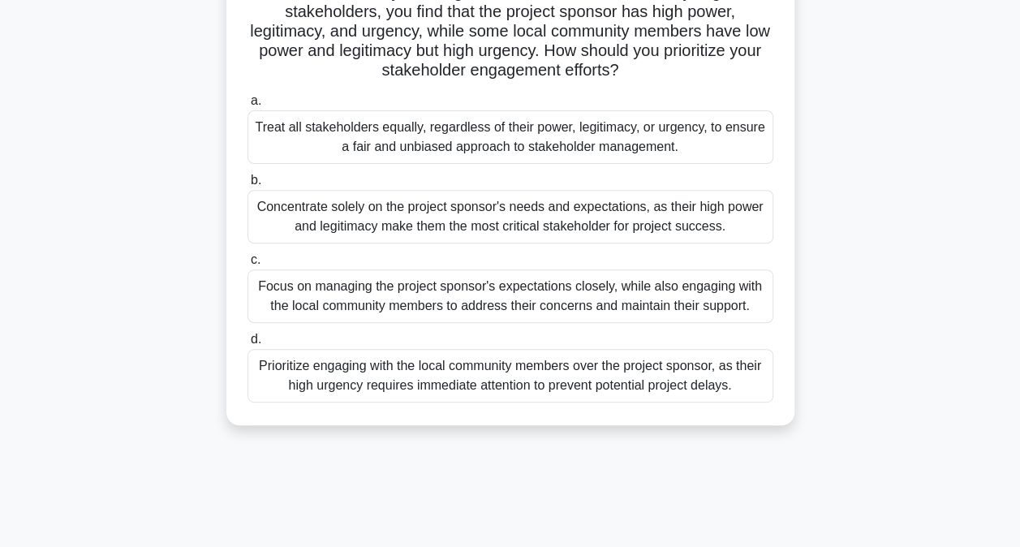
click at [467, 295] on div "Focus on managing the project sponsor's expectations closely, while also engagi…" at bounding box center [510, 296] width 526 height 54
click at [247, 265] on input "c. Focus on managing the project sponsor's expectations closely, while also eng…" at bounding box center [247, 260] width 0 height 11
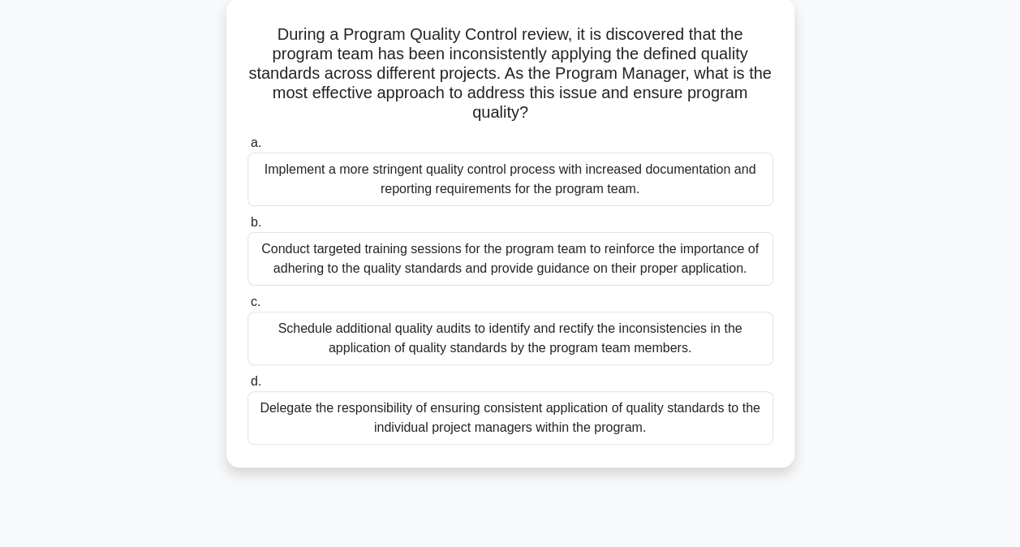
scroll to position [97, 0]
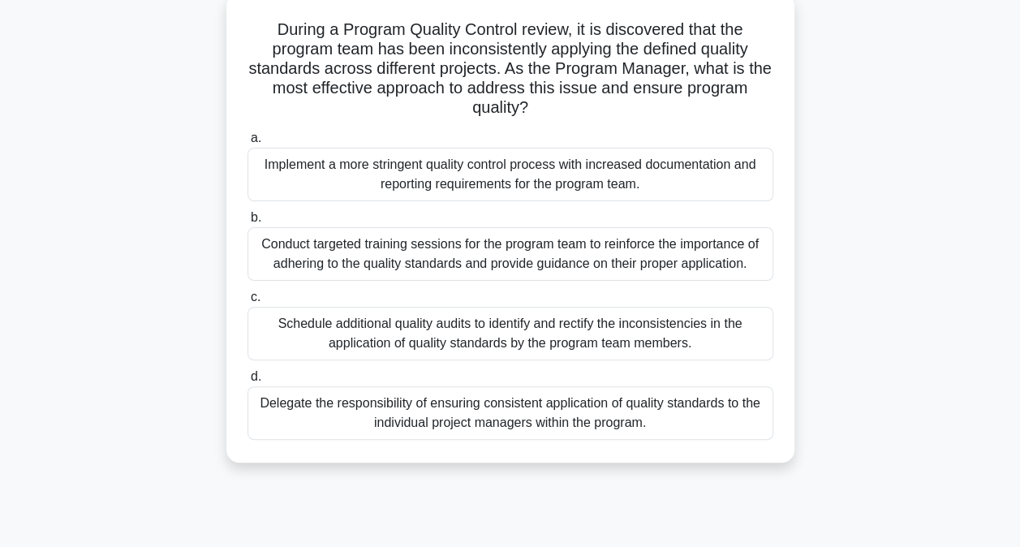
click at [314, 323] on div "Schedule additional quality audits to identify and rectify the inconsistencies …" at bounding box center [510, 334] width 526 height 54
click at [247, 303] on input "c. Schedule additional quality audits to identify and rectify the inconsistenci…" at bounding box center [247, 297] width 0 height 11
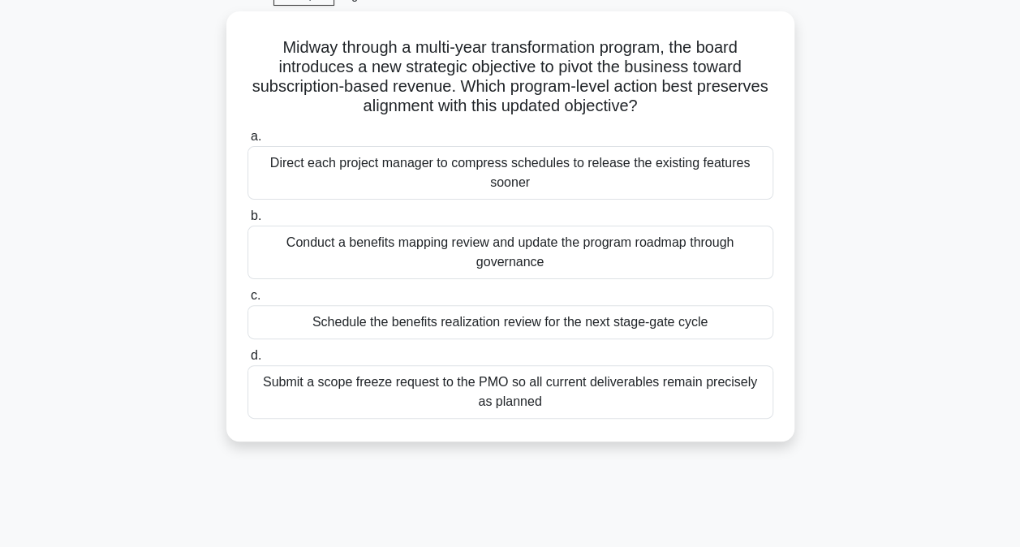
scroll to position [84, 0]
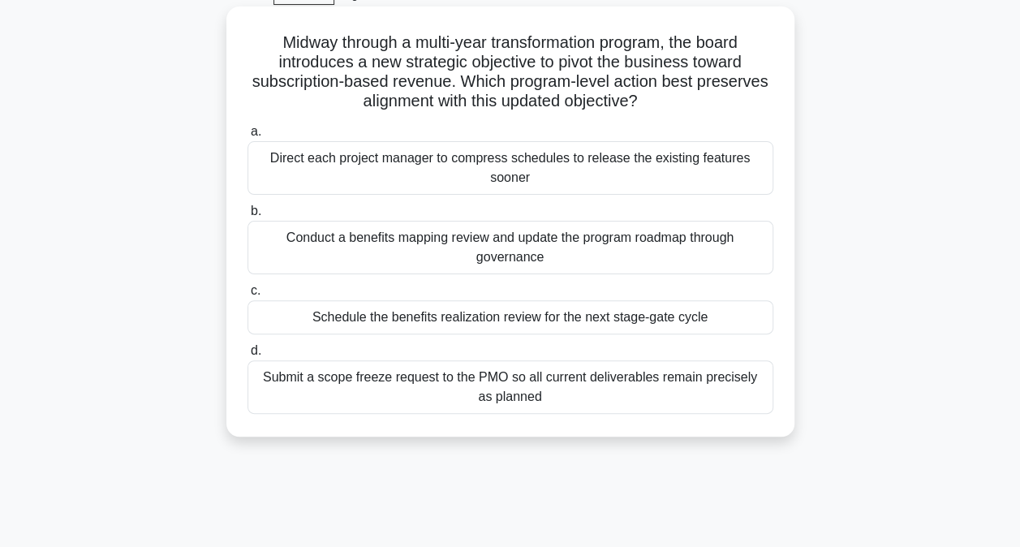
click at [437, 246] on div "Conduct a benefits mapping review and update the program roadmap through govern…" at bounding box center [510, 248] width 526 height 54
click at [247, 217] on input "b. Conduct a benefits mapping review and update the program roadmap through gov…" at bounding box center [247, 211] width 0 height 11
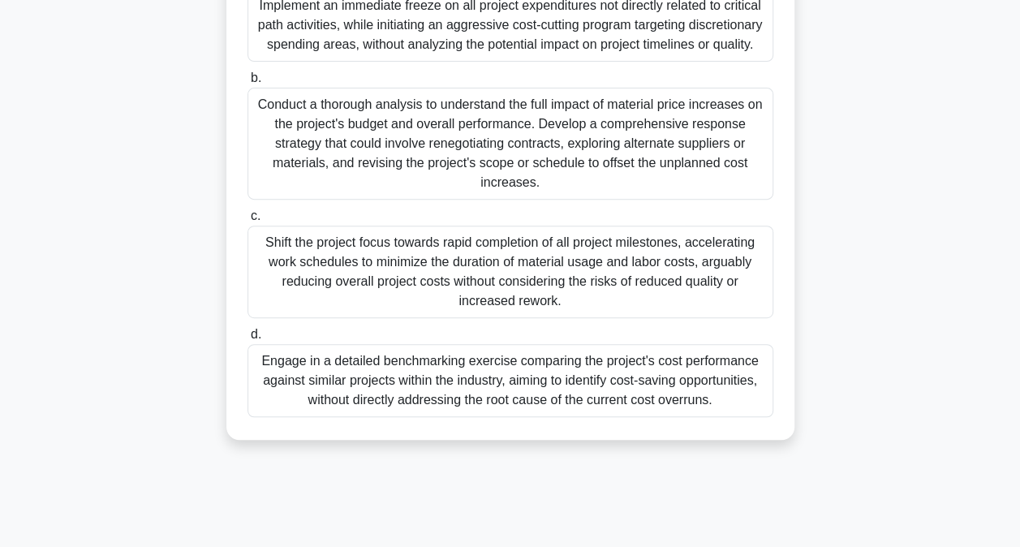
scroll to position [281, 0]
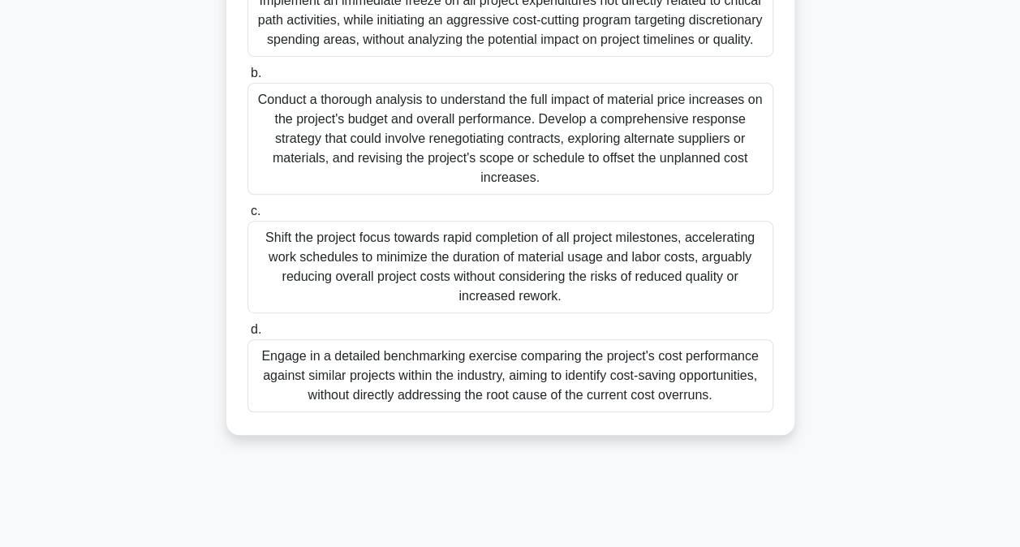
click at [403, 129] on div "Conduct a thorough analysis to understand the full impact of material price inc…" at bounding box center [510, 139] width 526 height 112
click at [247, 79] on input "b. Conduct a thorough analysis to understand the full impact of material price …" at bounding box center [247, 73] width 0 height 11
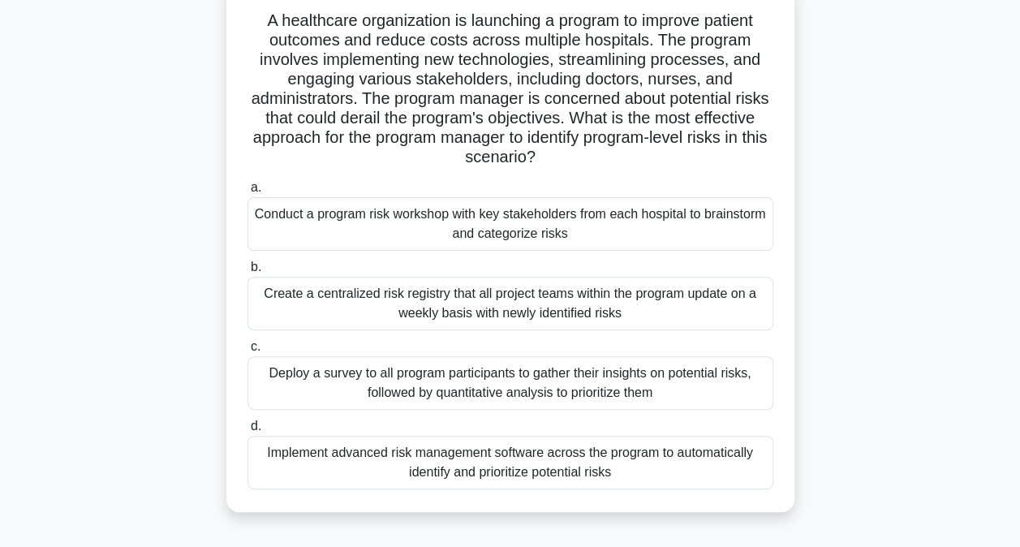
scroll to position [110, 0]
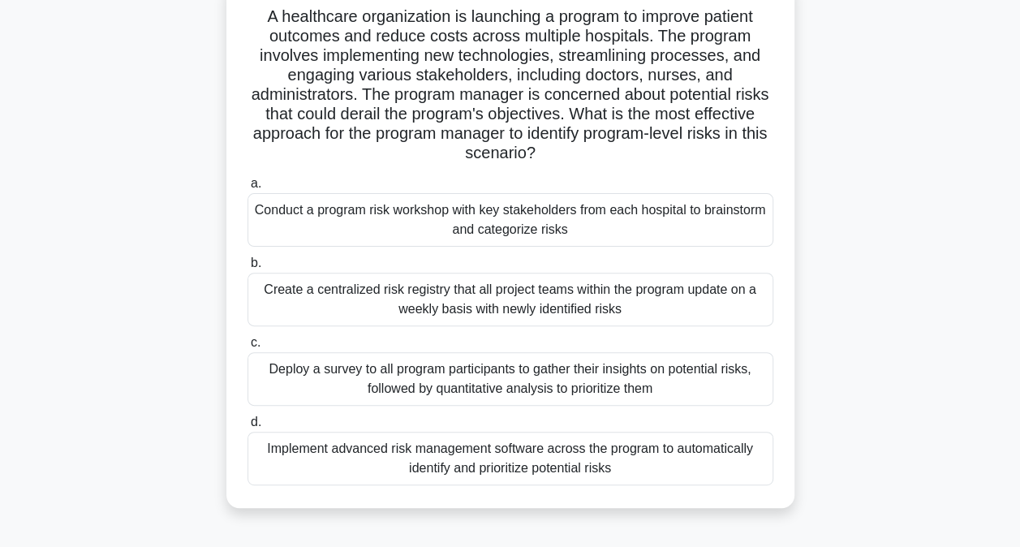
click at [377, 222] on div "Conduct a program risk workshop with key stakeholders from each hospital to bra…" at bounding box center [510, 220] width 526 height 54
click at [247, 189] on input "a. Conduct a program risk workshop with key stakeholders from each hospital to …" at bounding box center [247, 184] width 0 height 11
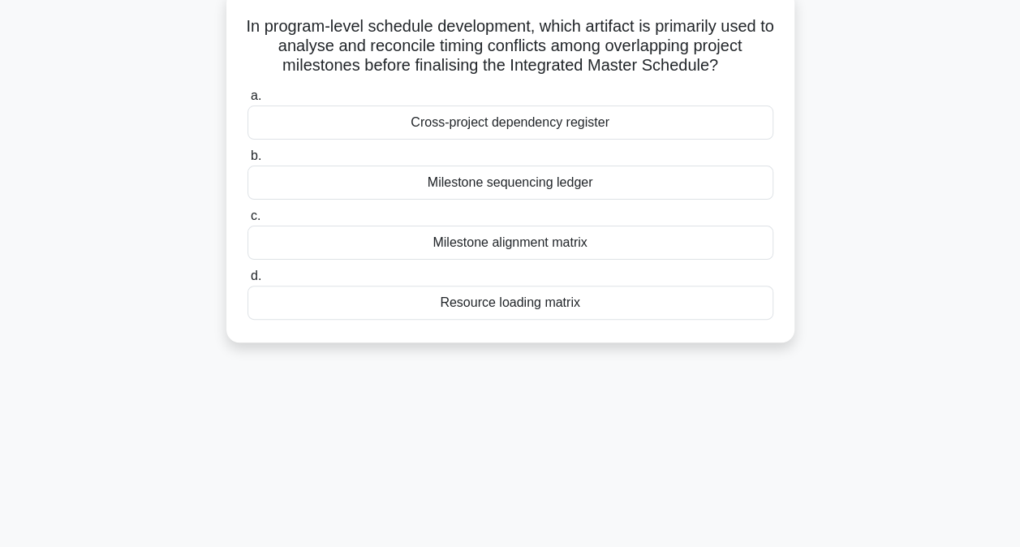
scroll to position [106, 0]
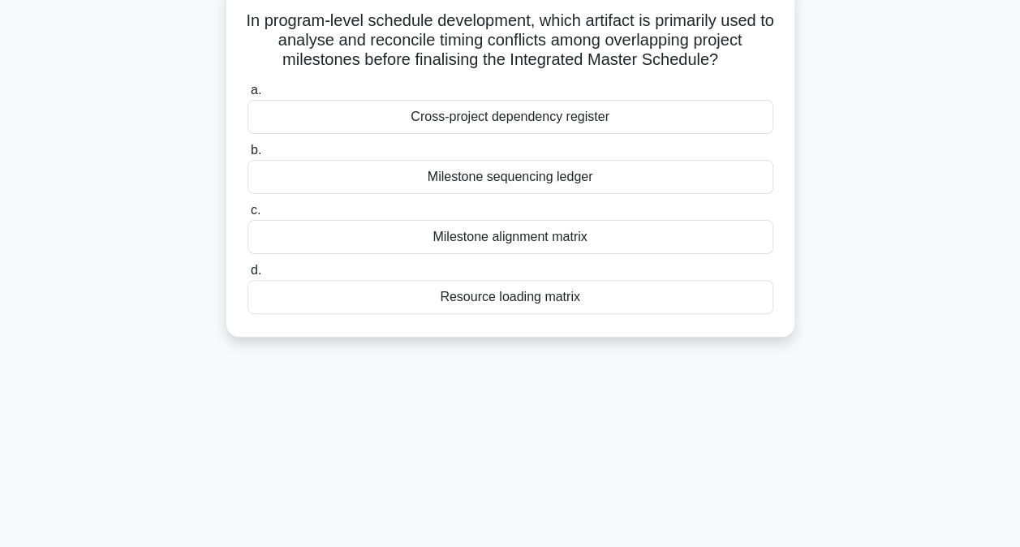
click at [566, 182] on div "Milestone sequencing ledger" at bounding box center [510, 177] width 526 height 34
click at [247, 156] on input "b. Milestone sequencing ledger" at bounding box center [247, 150] width 0 height 11
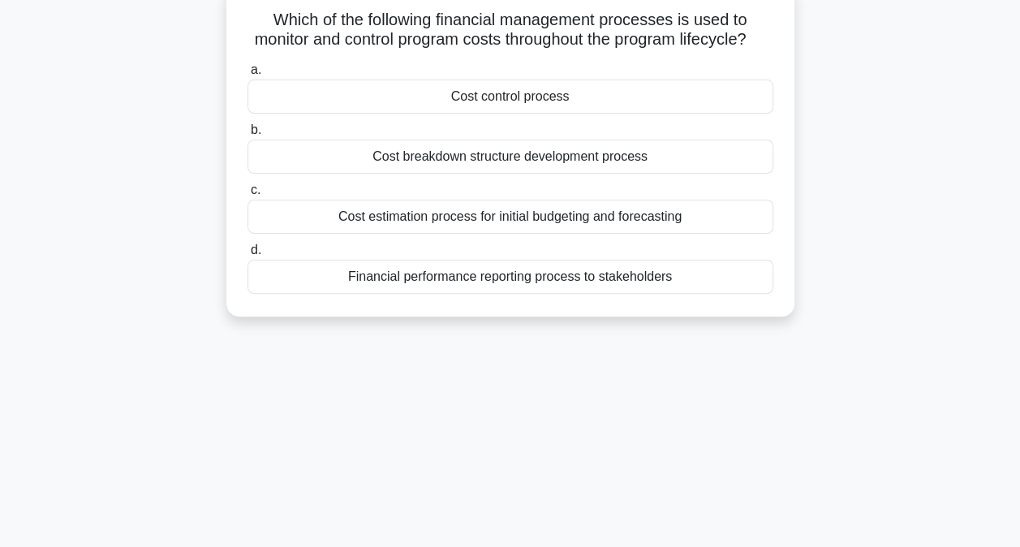
scroll to position [112, 0]
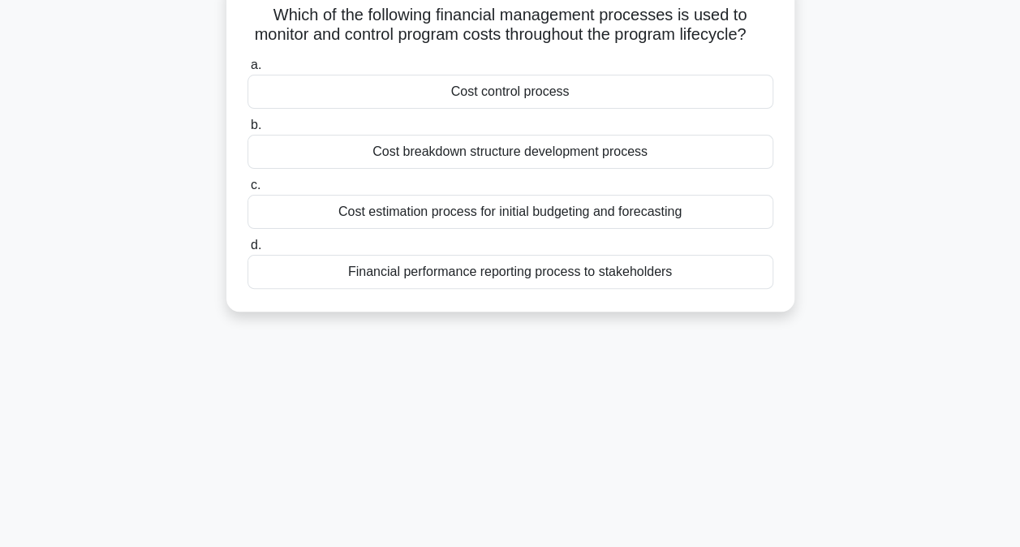
click at [537, 109] on div "Cost control process" at bounding box center [510, 92] width 526 height 34
click at [247, 71] on input "a. Cost control process" at bounding box center [247, 65] width 0 height 11
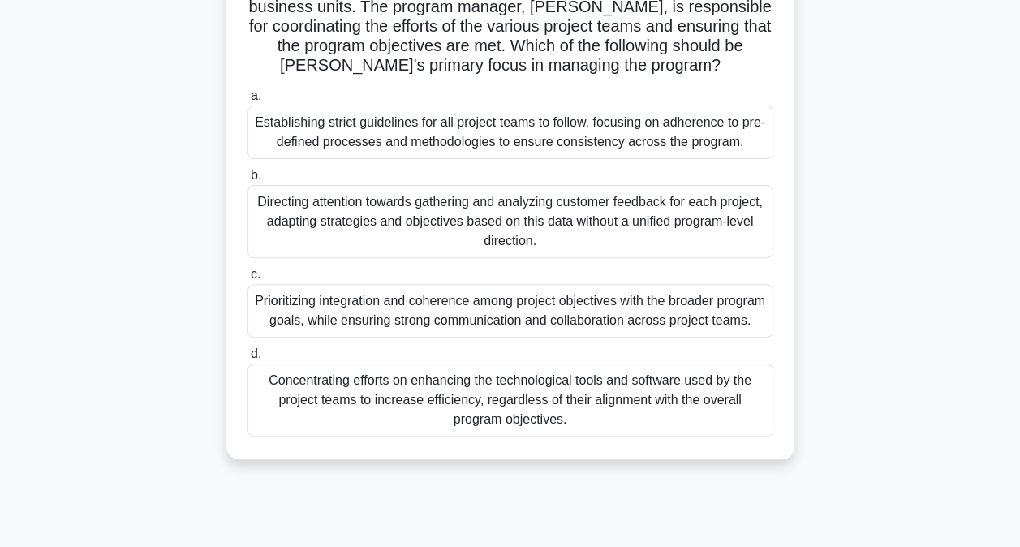
scroll to position [192, 0]
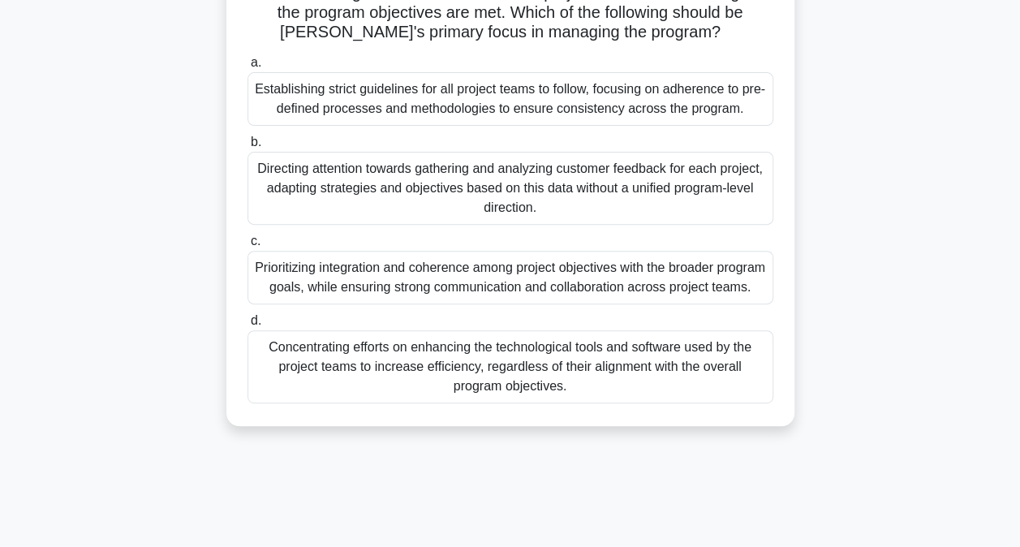
click at [329, 276] on div "Prioritizing integration and coherence among project objectives with the broade…" at bounding box center [510, 278] width 526 height 54
click at [247, 247] on input "c. Prioritizing integration and coherence among project objectives with the bro…" at bounding box center [247, 241] width 0 height 11
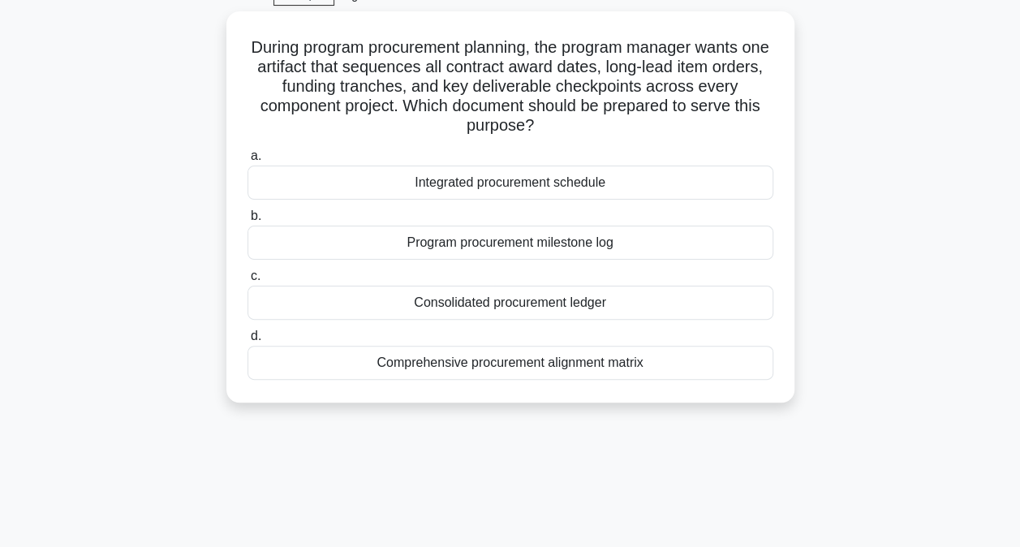
scroll to position [84, 0]
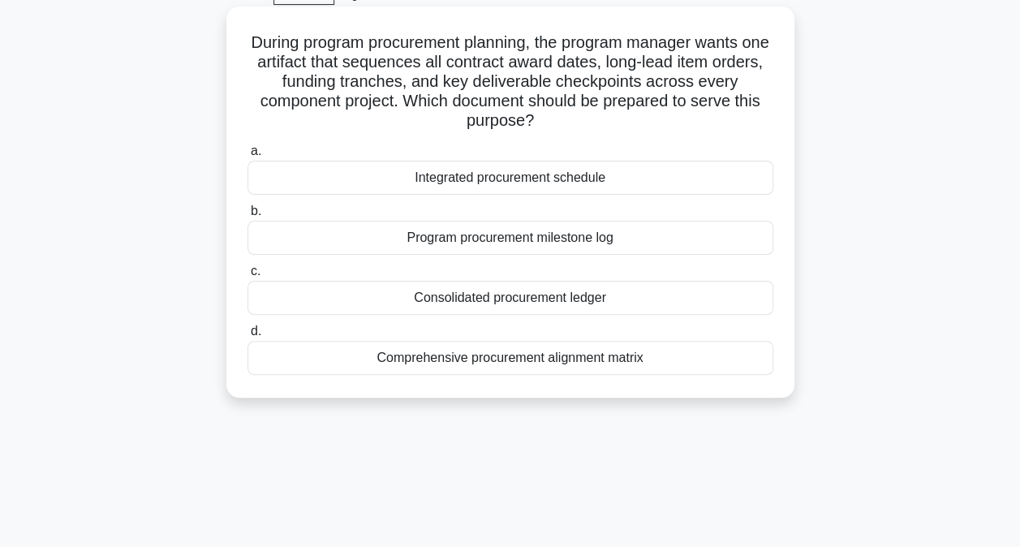
click at [474, 359] on div "Comprehensive procurement alignment matrix" at bounding box center [510, 358] width 526 height 34
click at [247, 337] on input "d. Comprehensive procurement alignment matrix" at bounding box center [247, 331] width 0 height 11
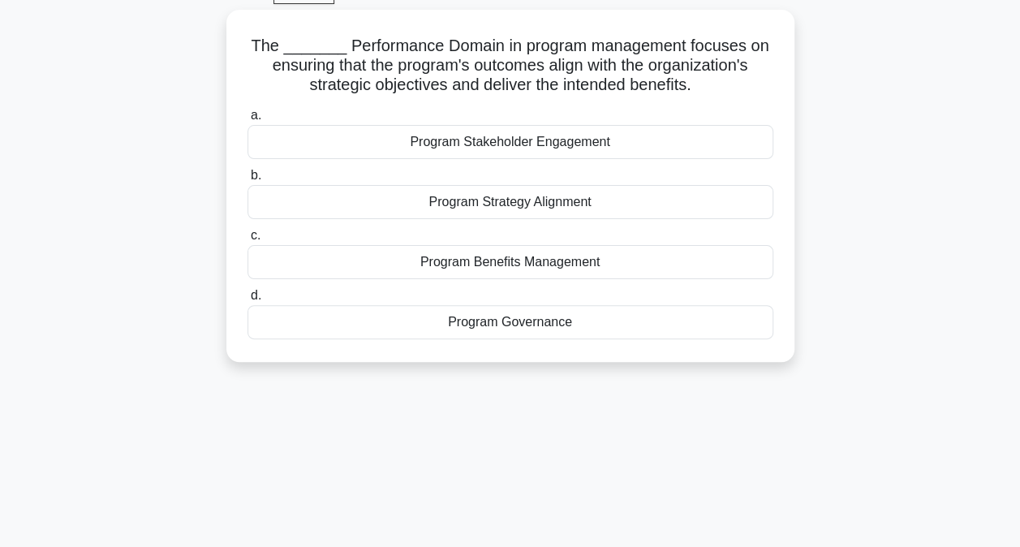
scroll to position [86, 0]
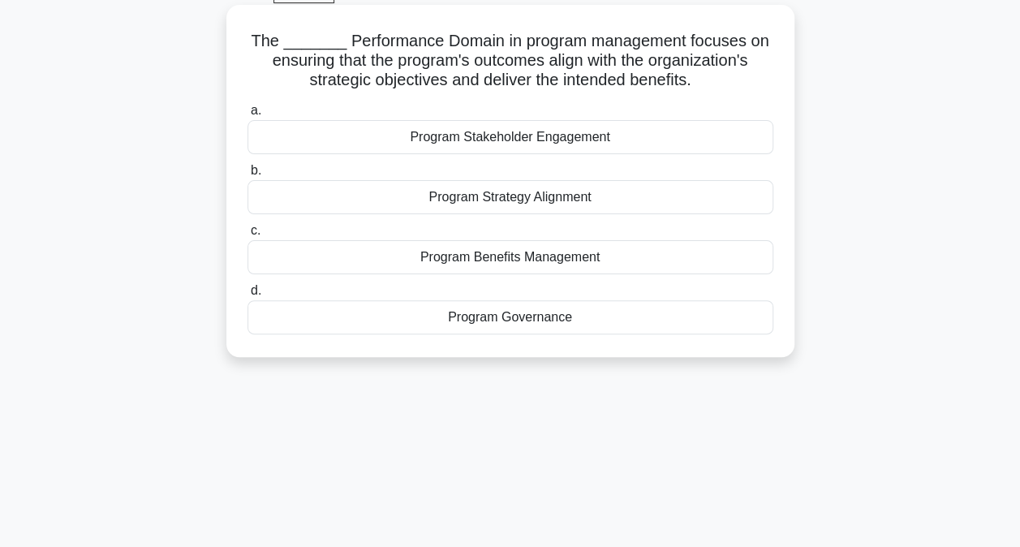
click at [461, 200] on div "Program Strategy Alignment" at bounding box center [510, 197] width 526 height 34
click at [247, 176] on input "b. Program Strategy Alignment" at bounding box center [247, 171] width 0 height 11
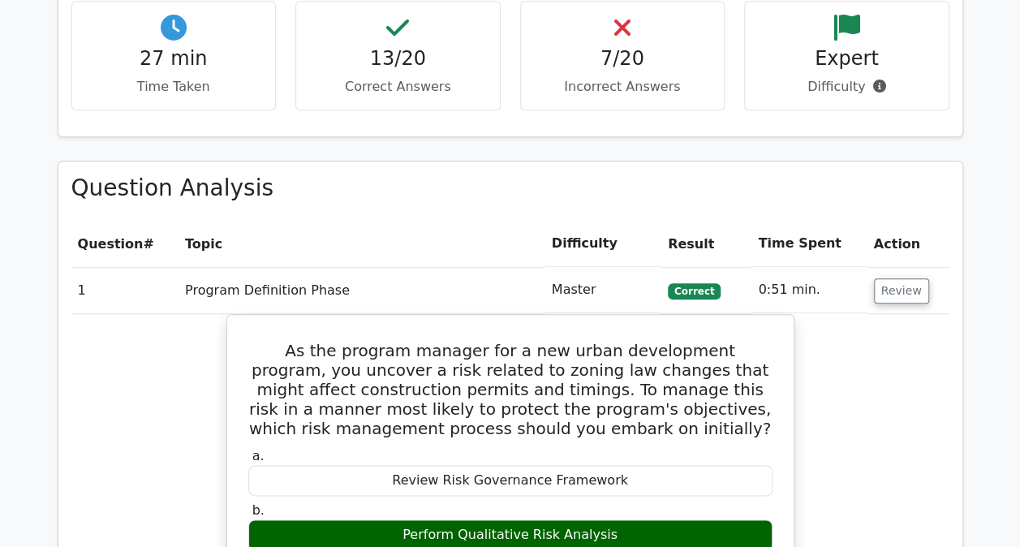
scroll to position [781, 0]
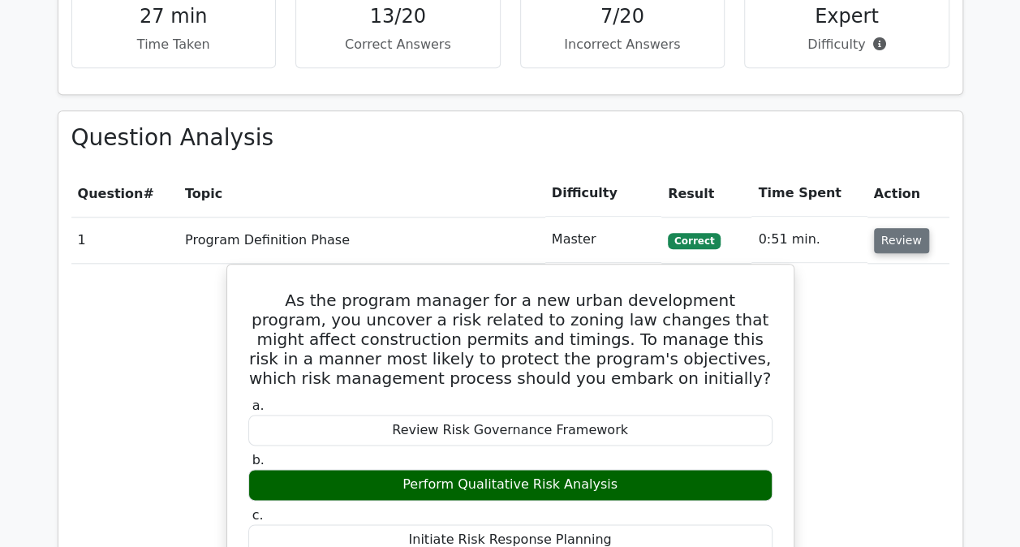
click at [892, 246] on button "Review" at bounding box center [901, 240] width 55 height 25
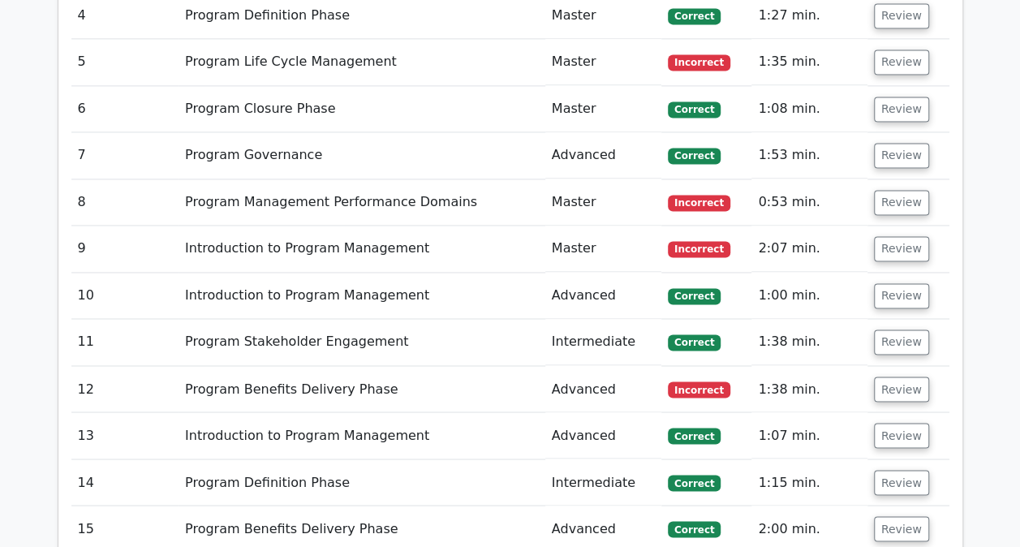
scroll to position [834, 0]
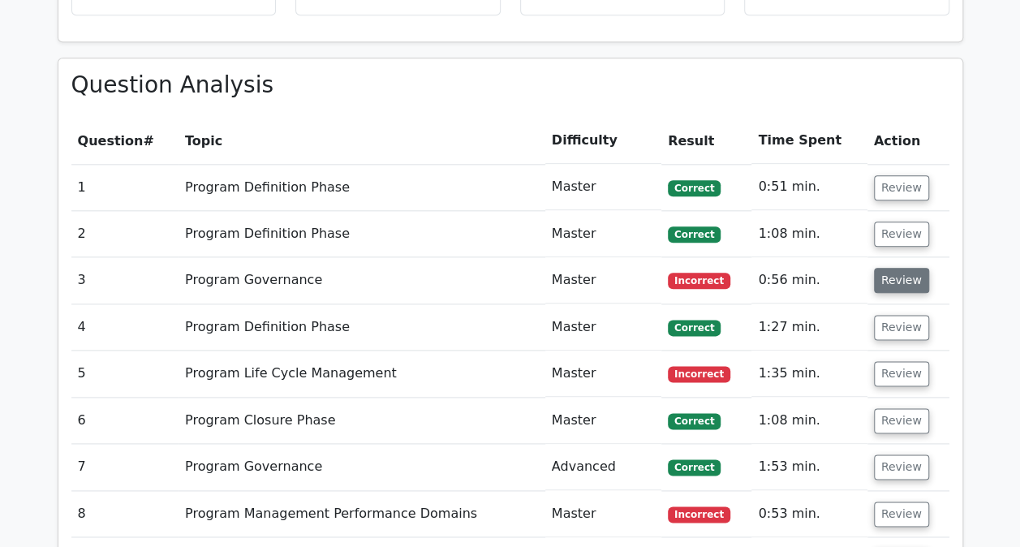
click at [888, 275] on button "Review" at bounding box center [901, 280] width 55 height 25
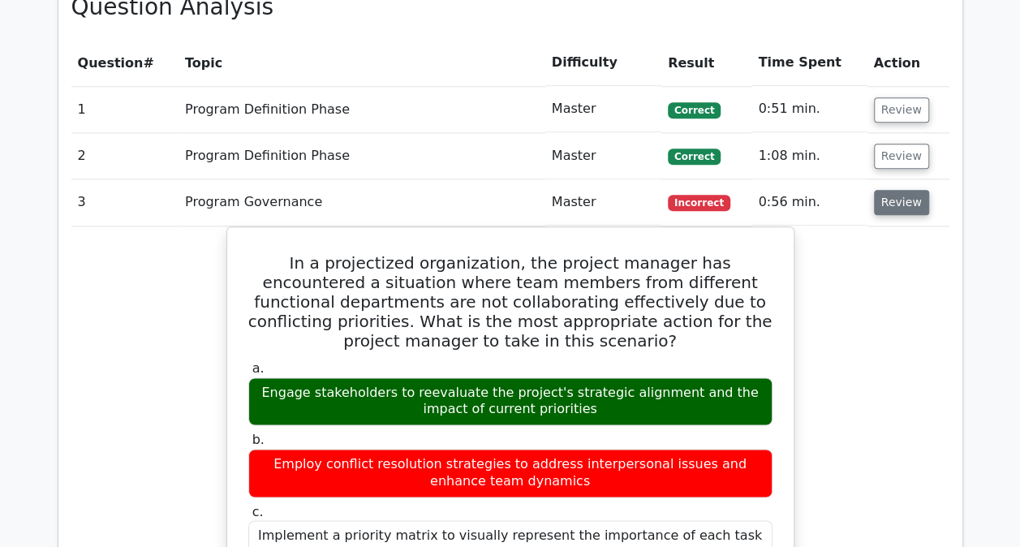
scroll to position [914, 0]
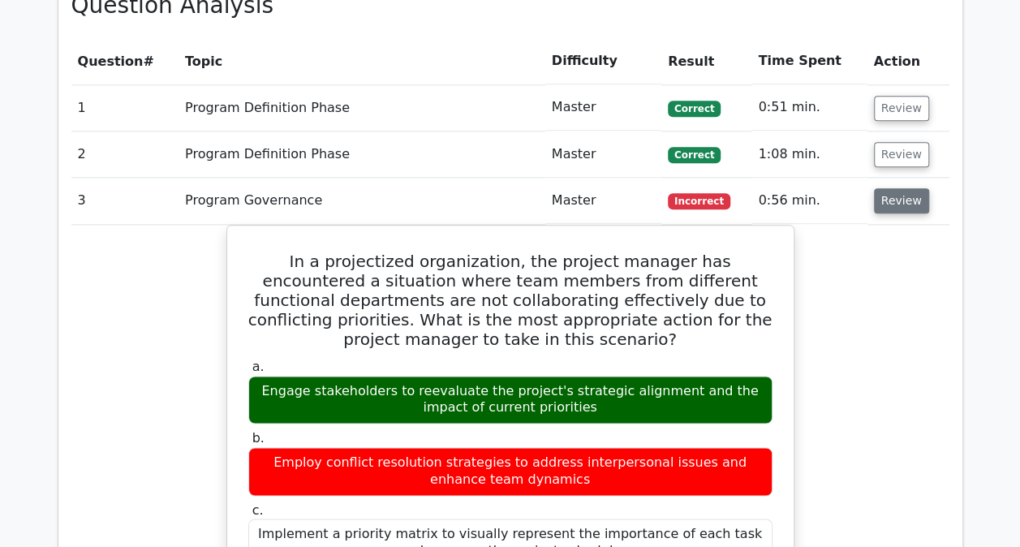
click at [901, 195] on button "Review" at bounding box center [901, 200] width 55 height 25
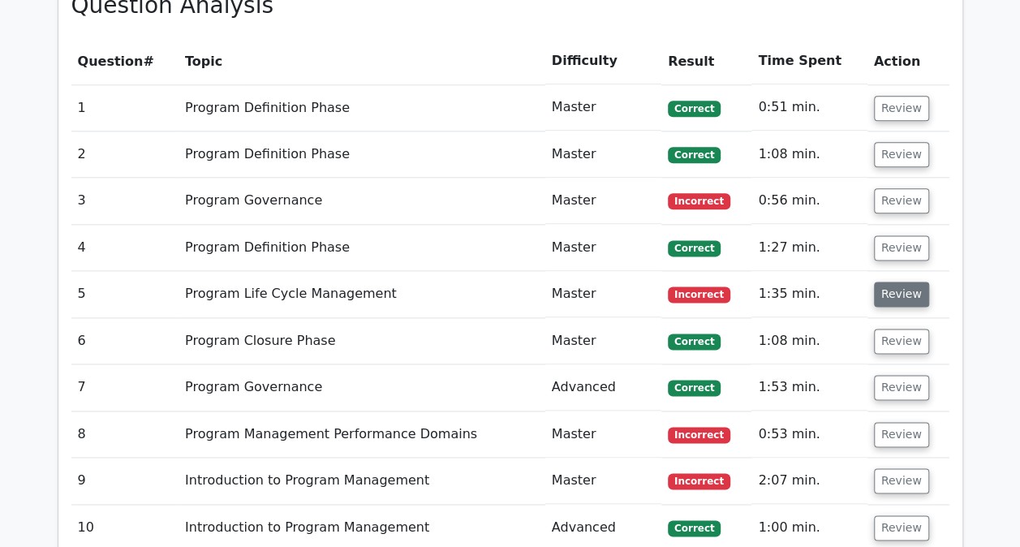
click at [891, 295] on button "Review" at bounding box center [901, 294] width 55 height 25
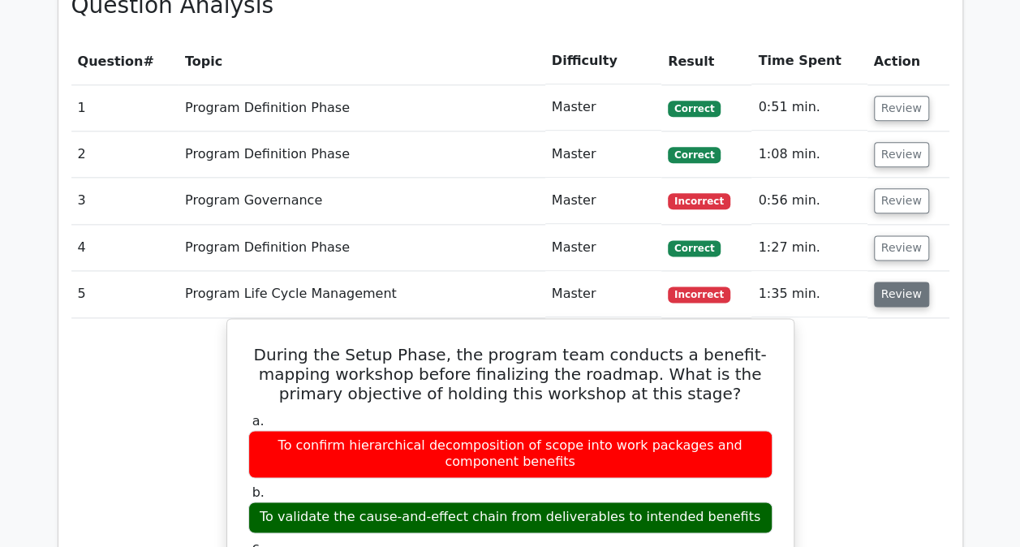
scroll to position [949, 0]
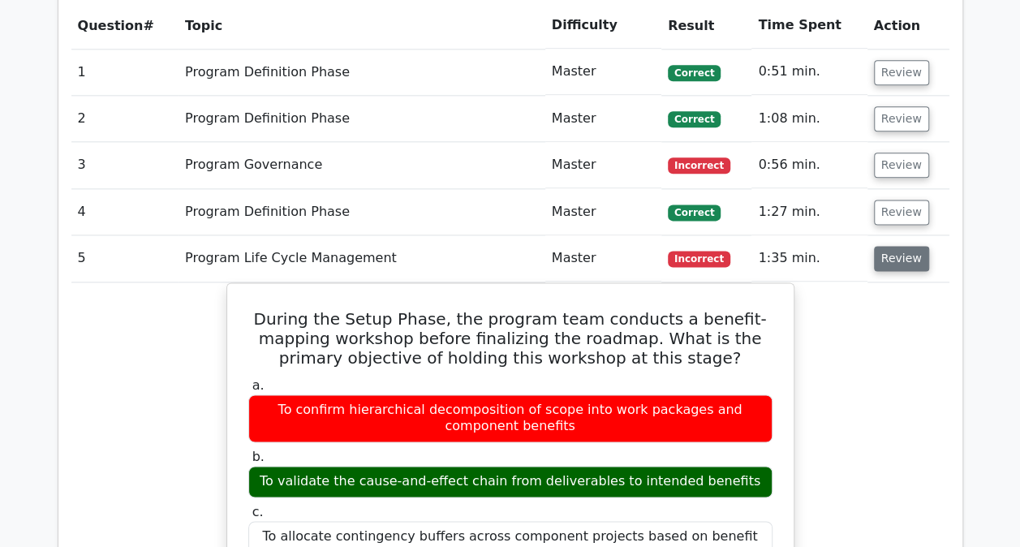
click at [891, 258] on button "Review" at bounding box center [901, 258] width 55 height 25
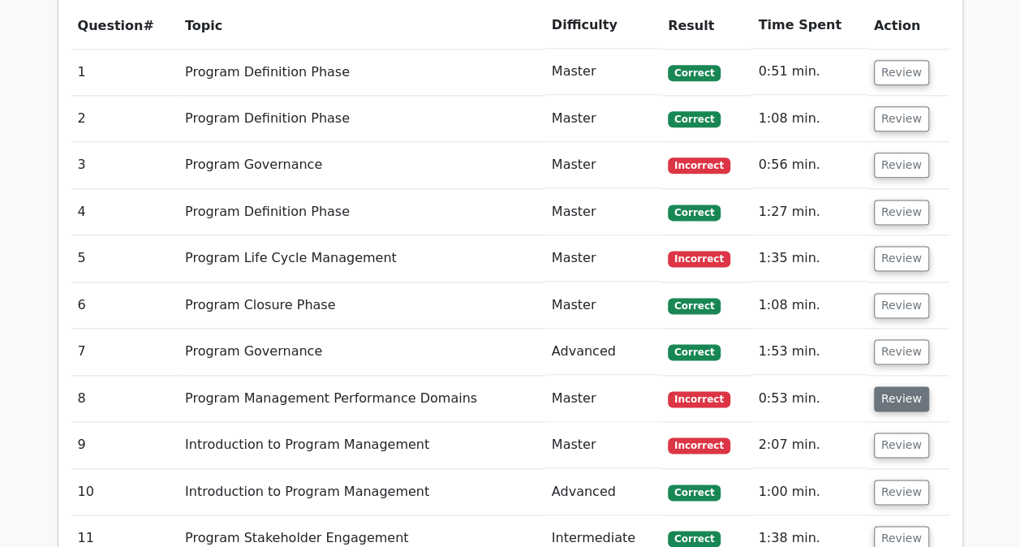
click at [884, 398] on button "Review" at bounding box center [901, 398] width 55 height 25
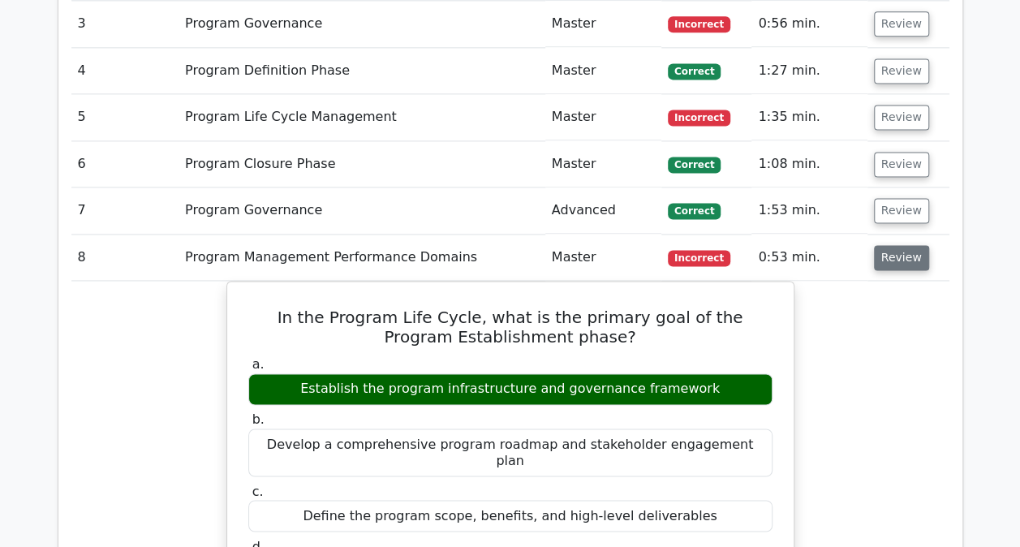
scroll to position [1089, 0]
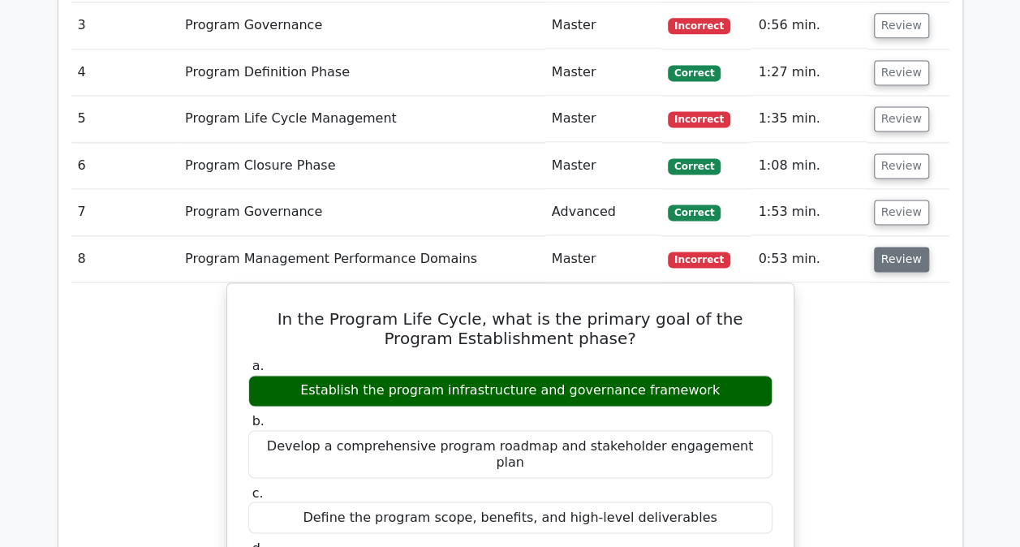
click at [900, 252] on button "Review" at bounding box center [901, 259] width 55 height 25
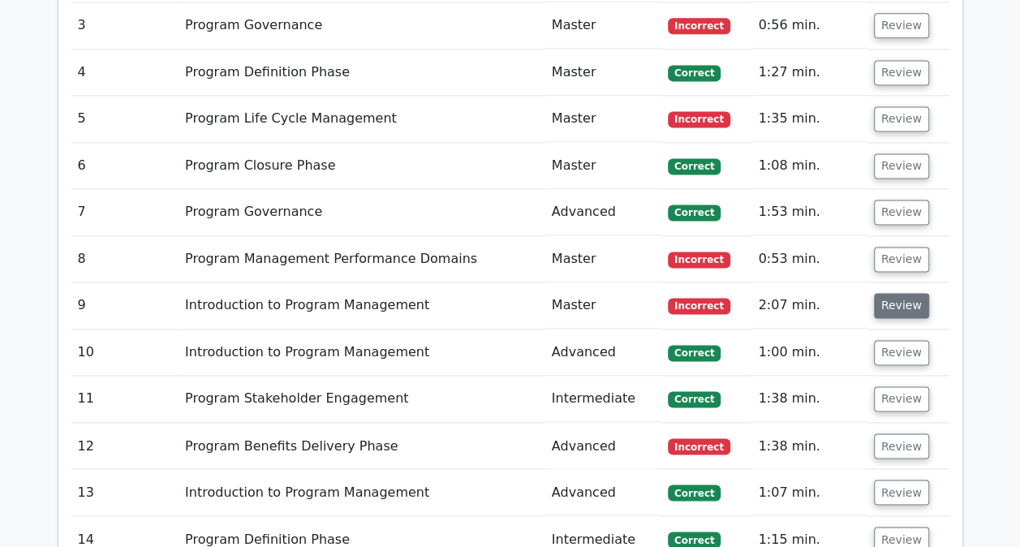
click at [891, 303] on button "Review" at bounding box center [901, 305] width 55 height 25
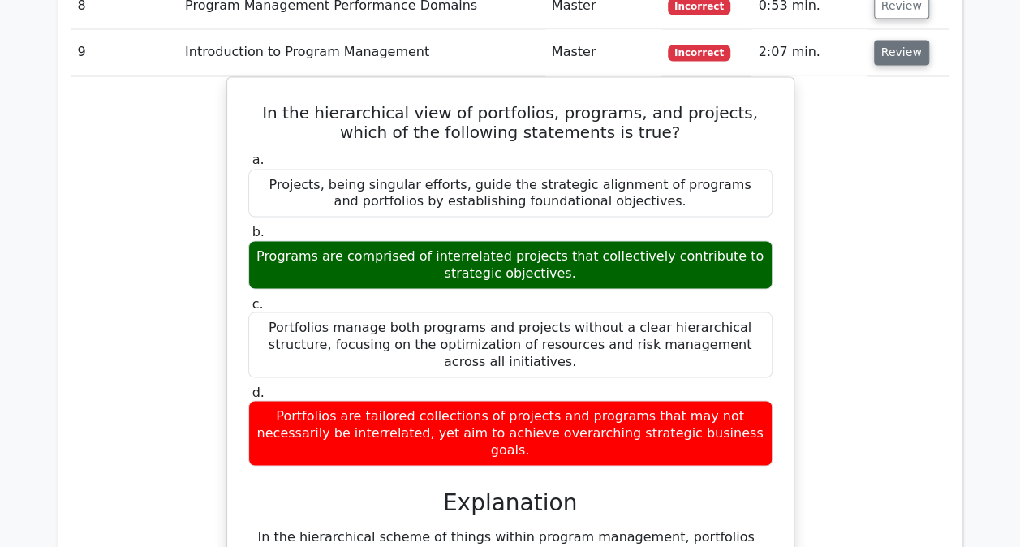
scroll to position [1349, 0]
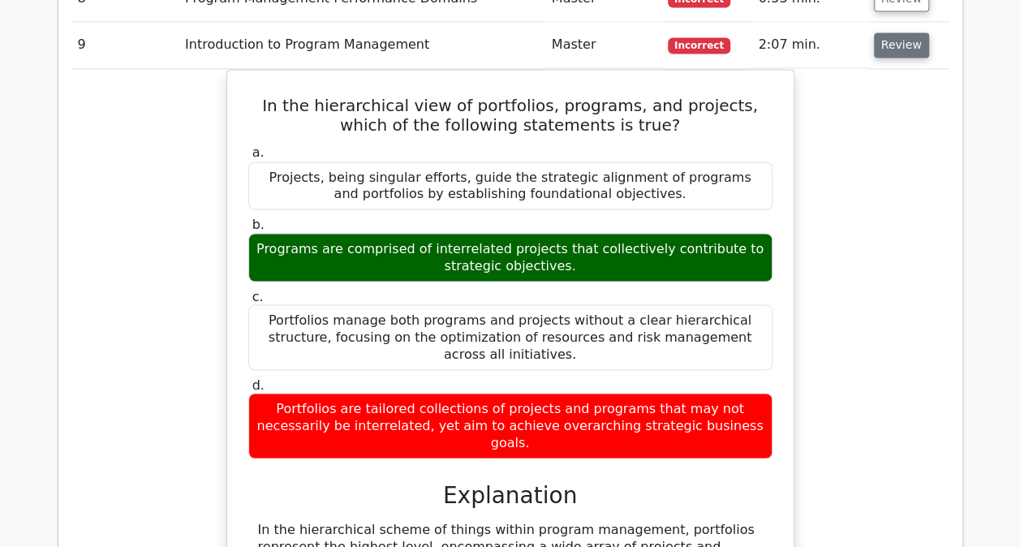
click at [884, 41] on button "Review" at bounding box center [901, 44] width 55 height 25
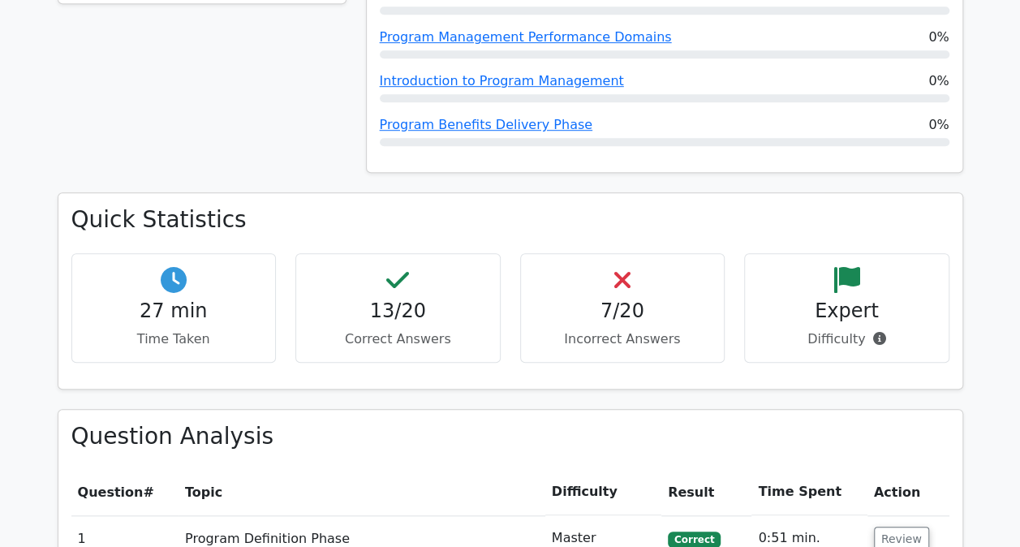
scroll to position [0, 0]
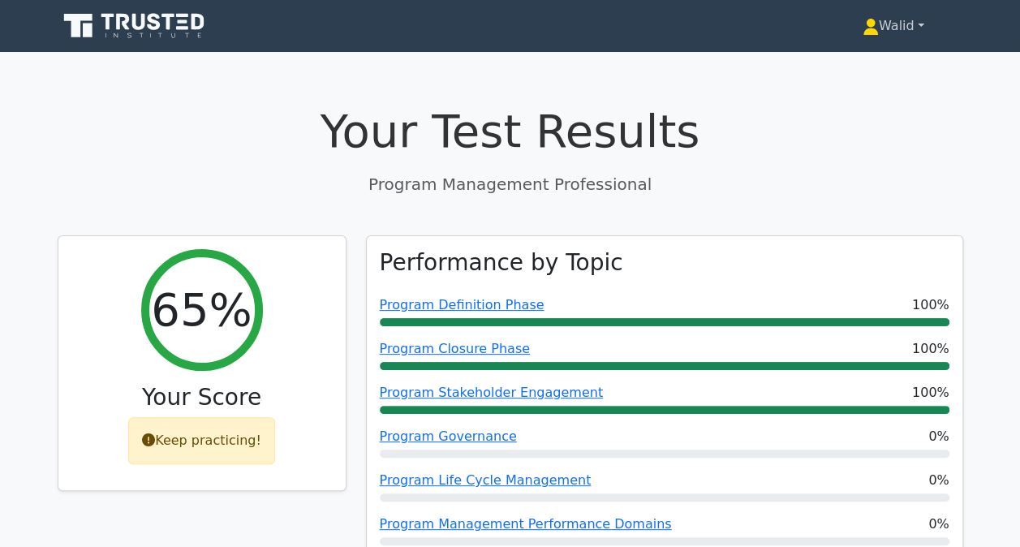
click at [905, 29] on link "Walid" at bounding box center [894, 26] width 140 height 32
click at [880, 64] on link "Profile" at bounding box center [888, 64] width 128 height 26
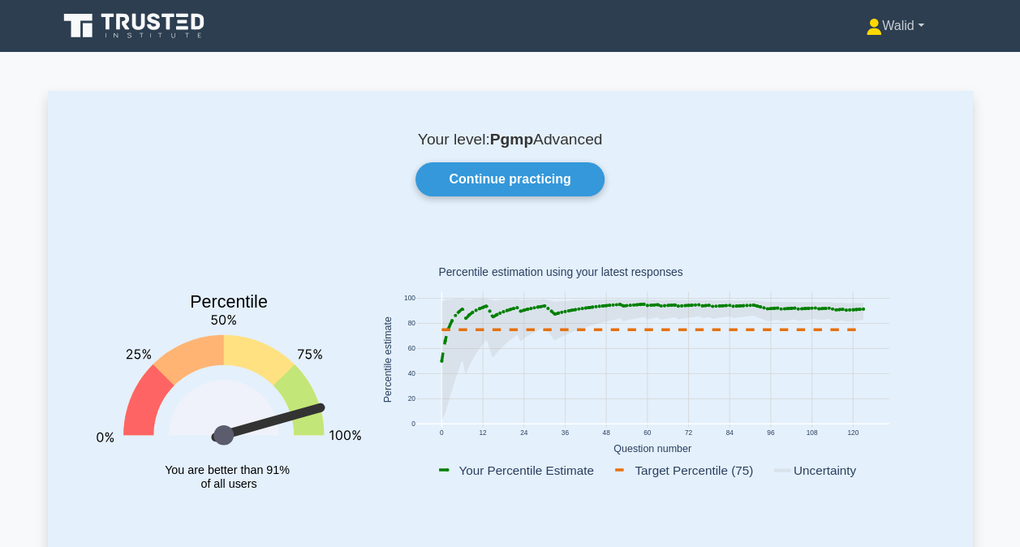
click at [885, 24] on link "Walid" at bounding box center [895, 26] width 136 height 32
click at [846, 58] on link "Profile" at bounding box center [892, 64] width 128 height 26
click at [880, 28] on link "Walid" at bounding box center [895, 26] width 136 height 32
click at [876, 72] on link "Profile" at bounding box center [892, 64] width 128 height 26
